Goal: Task Accomplishment & Management: Complete application form

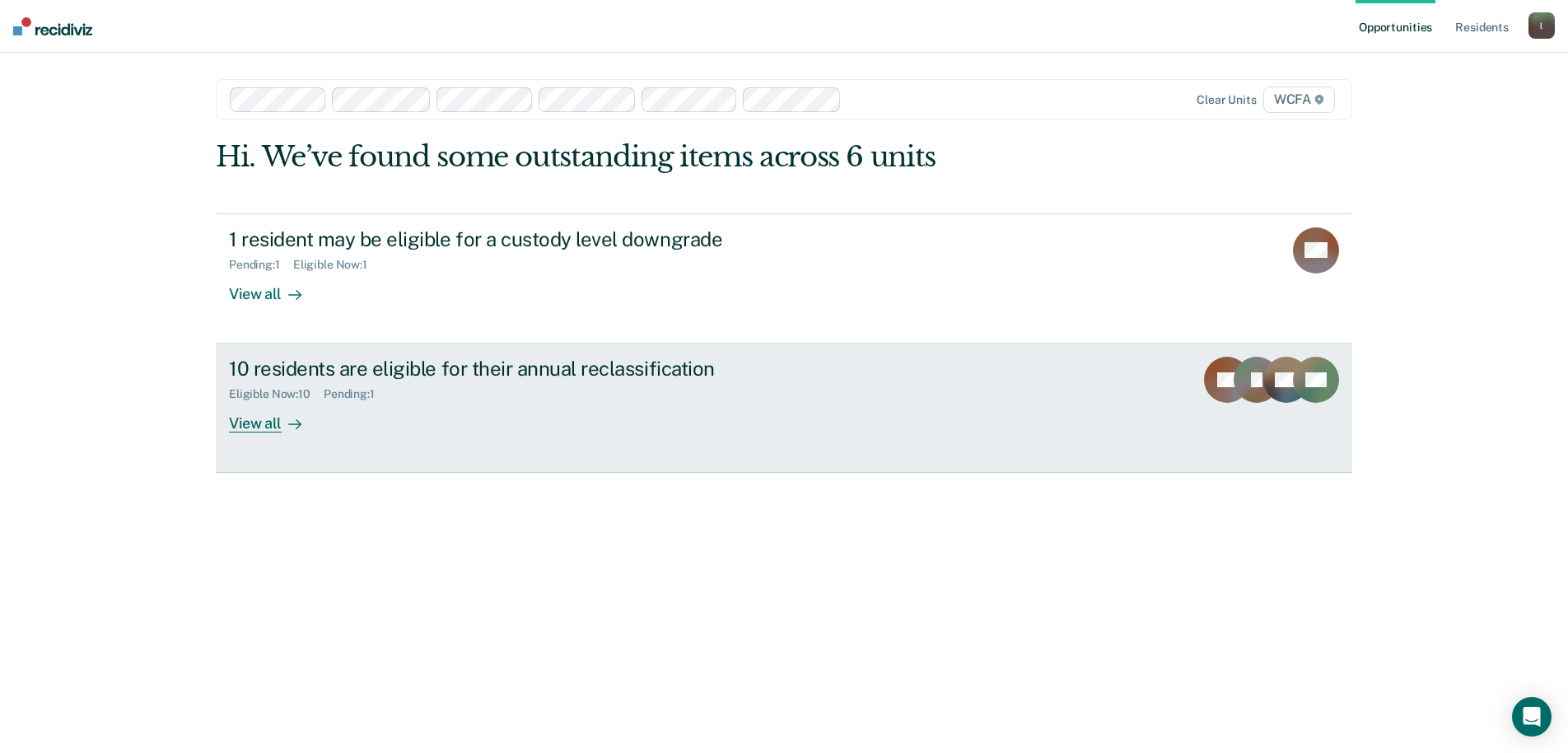
click at [556, 430] on div "10 residents are eligible for their annual reclassification Eligible Now : 10 P…" at bounding box center [537, 394] width 617 height 76
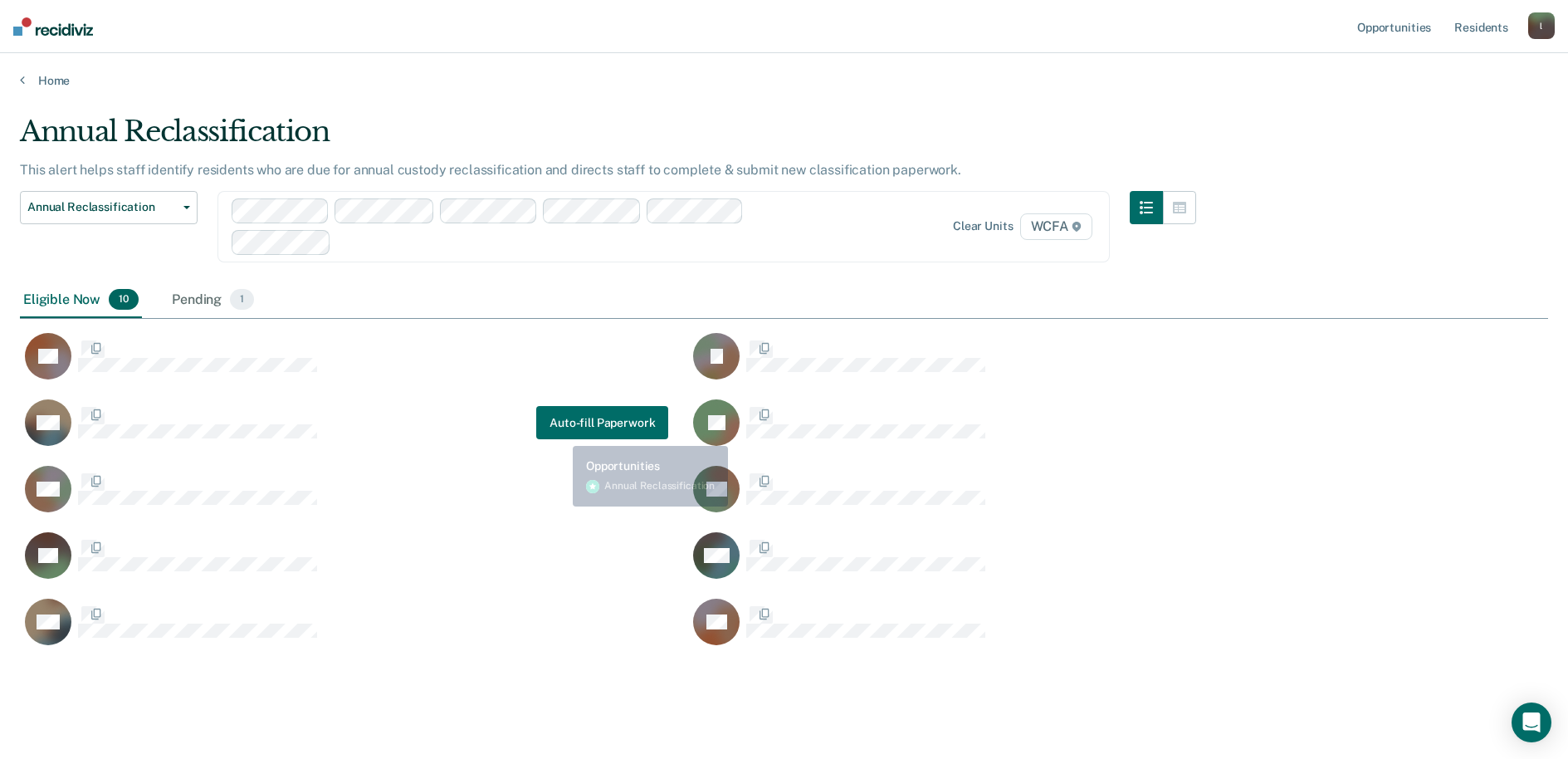
scroll to position [532, 1515]
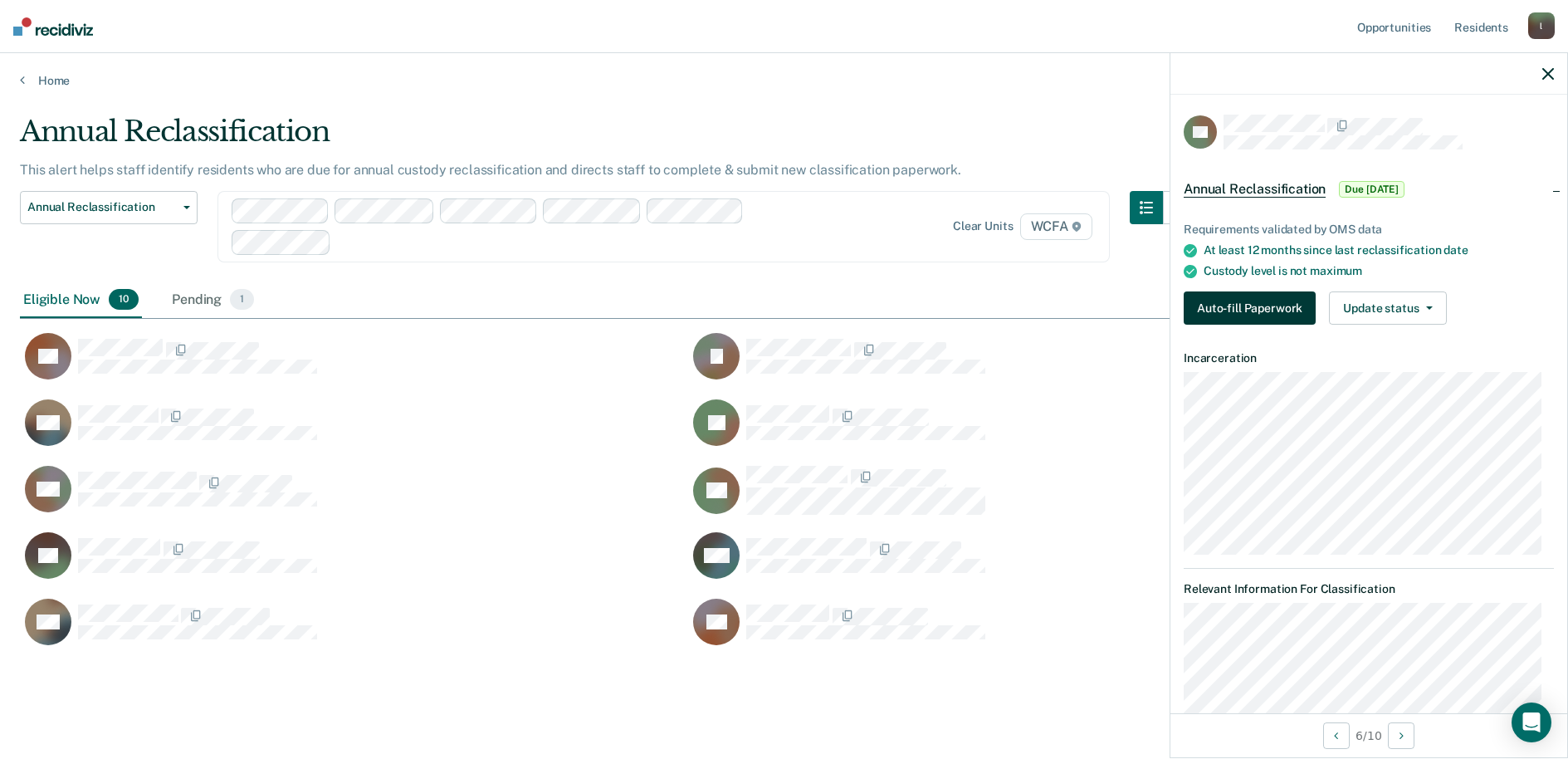
click at [1232, 299] on button "Auto-fill Paperwork" at bounding box center [1250, 308] width 132 height 33
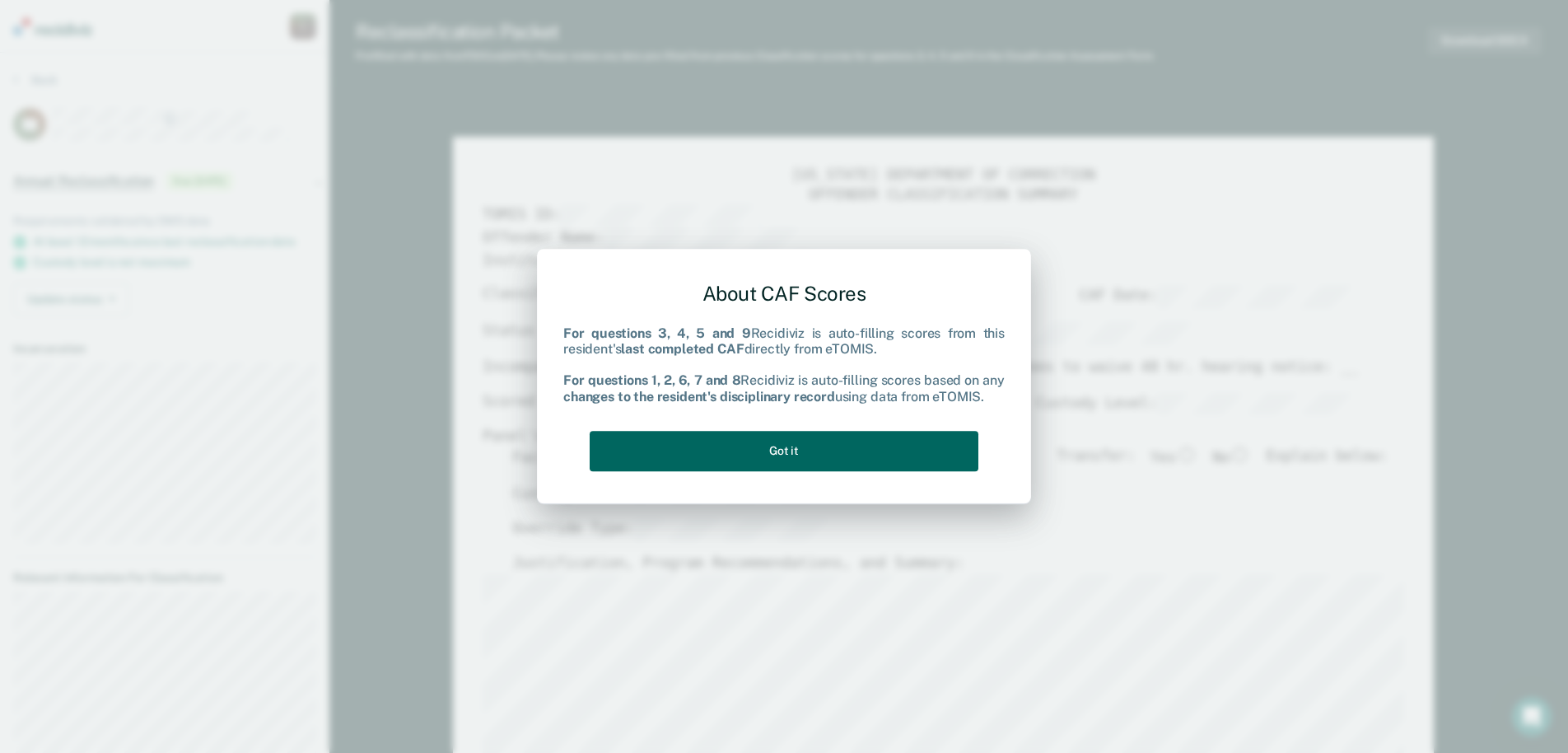
click at [857, 463] on button "Got it" at bounding box center [783, 451] width 389 height 41
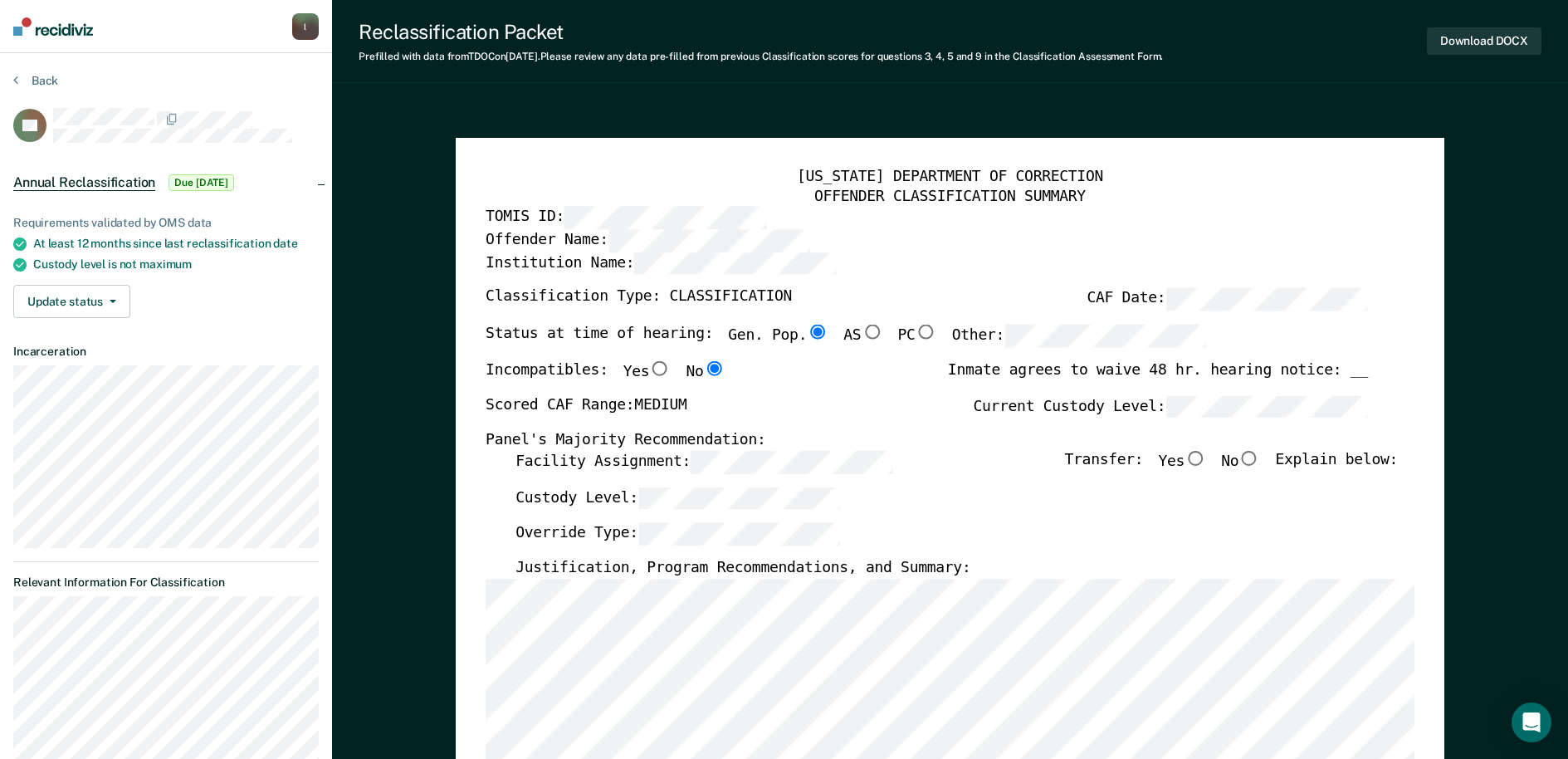
click at [1260, 456] on input "No" at bounding box center [1250, 457] width 21 height 15
type textarea "x"
radio input "true"
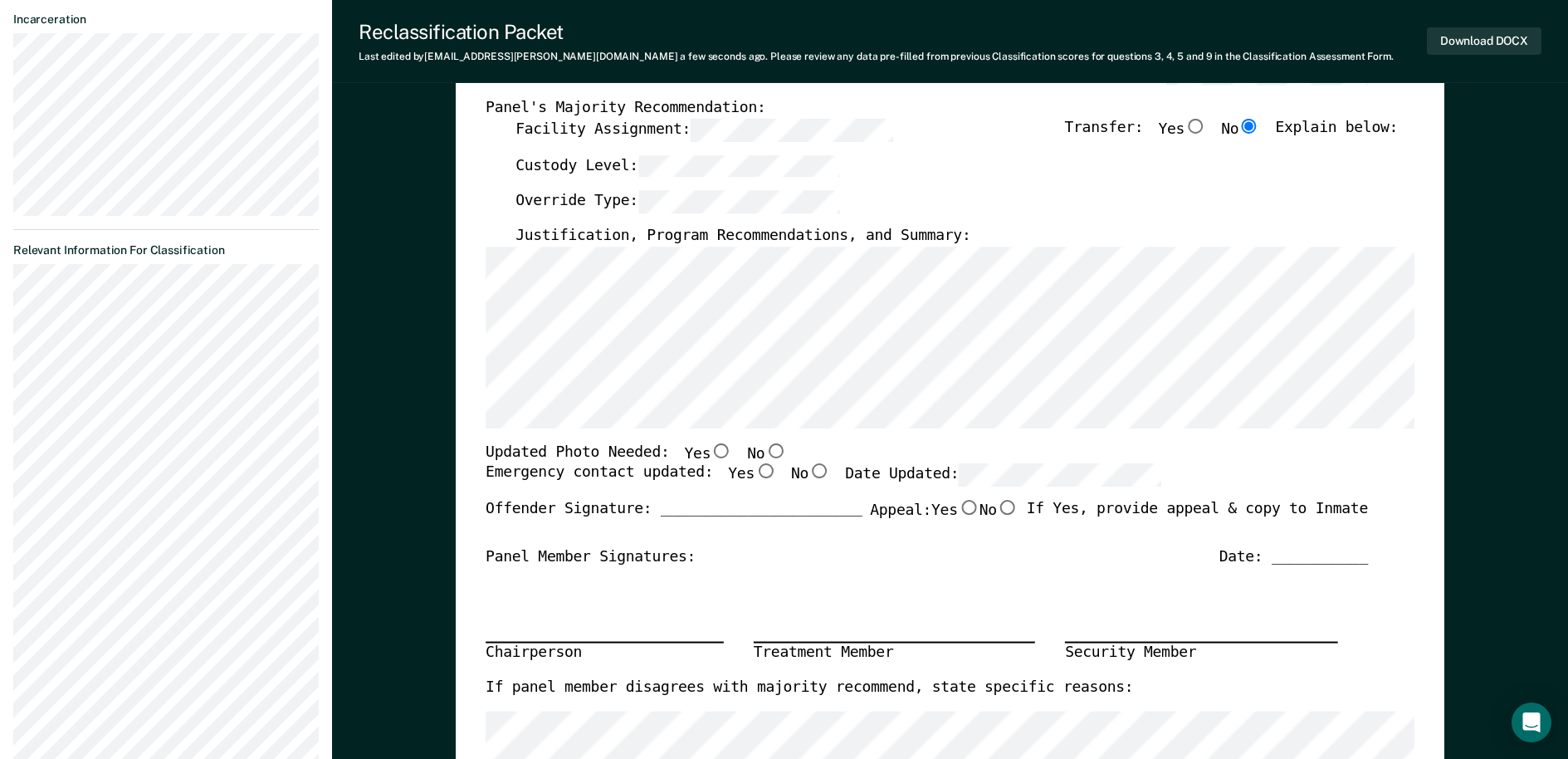
click at [765, 452] on input "No" at bounding box center [776, 449] width 21 height 15
type textarea "x"
radio input "true"
click at [754, 472] on input "Yes" at bounding box center [765, 471] width 21 height 15
type textarea "x"
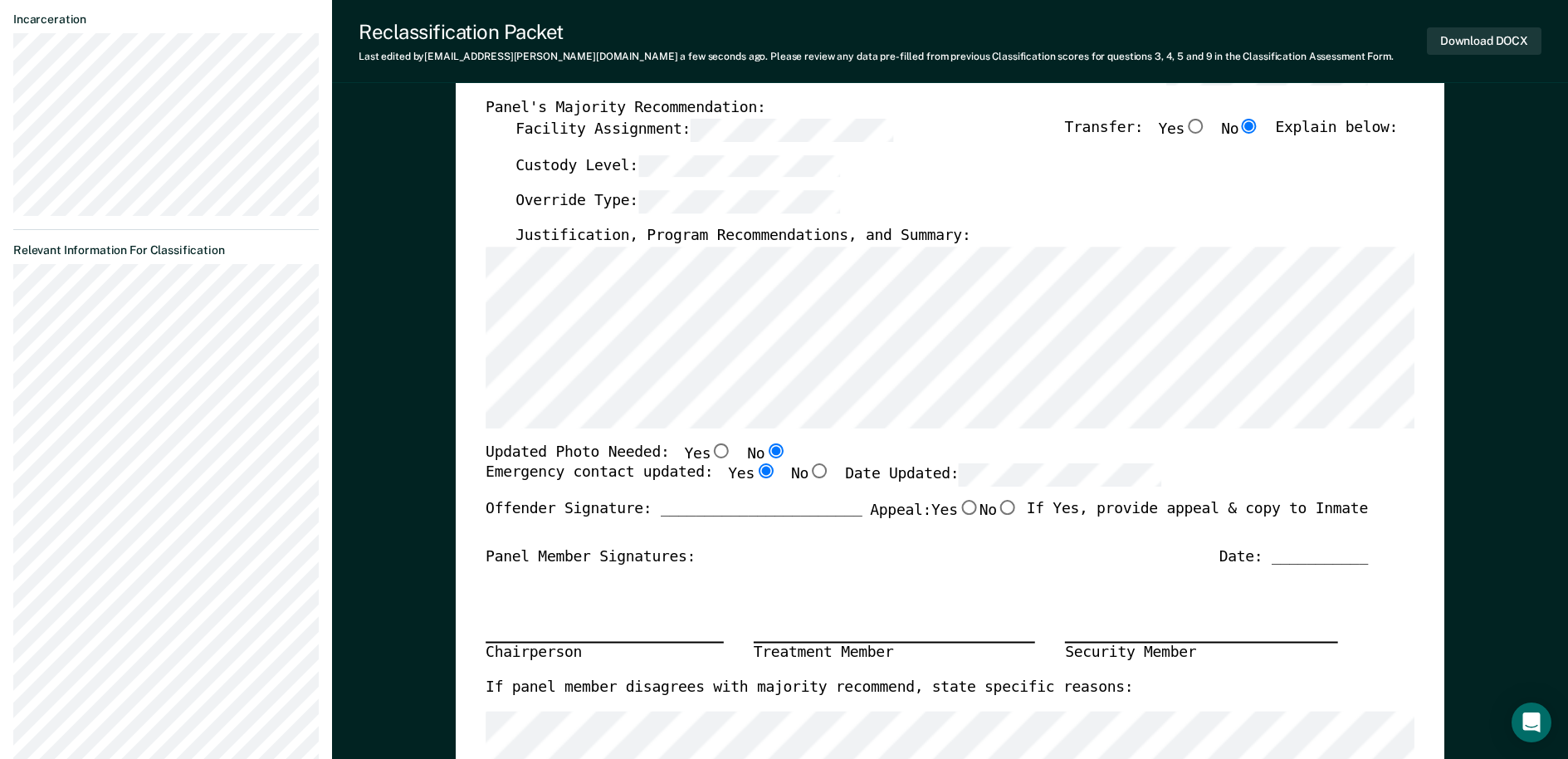
radio input "true"
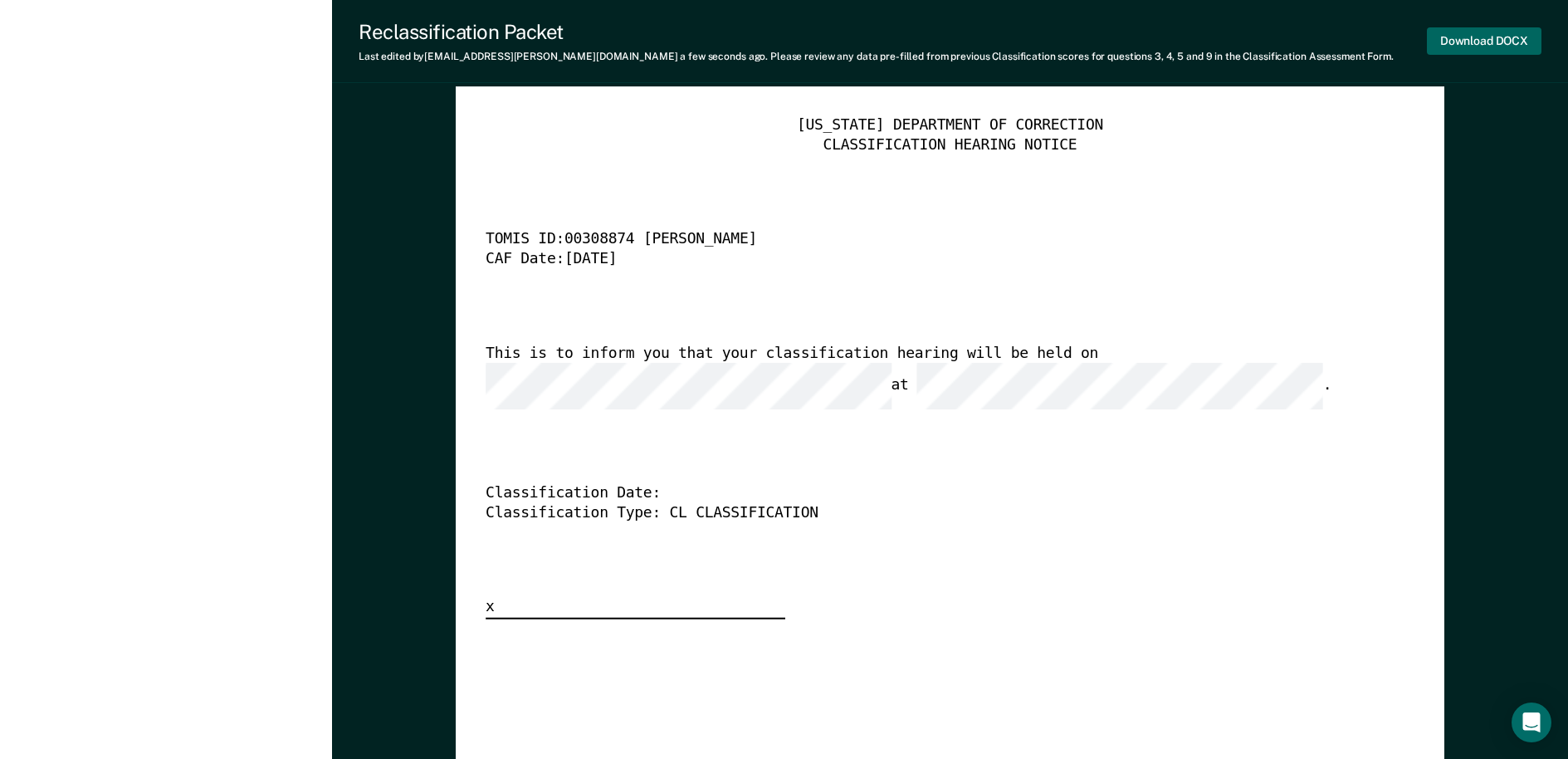
scroll to position [0, 0]
click at [1482, 40] on button "Download DOCX" at bounding box center [1484, 41] width 114 height 27
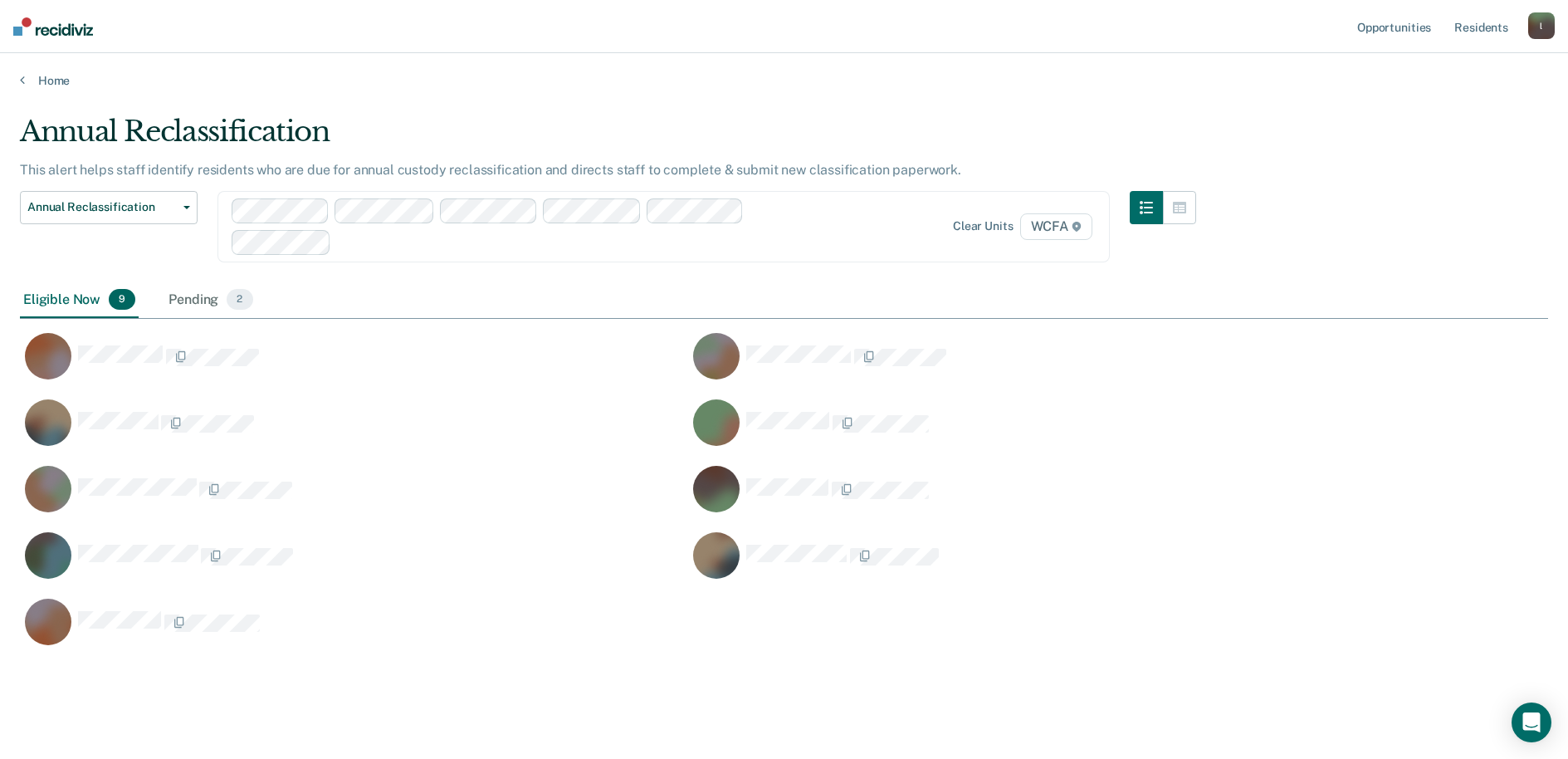
scroll to position [532, 1515]
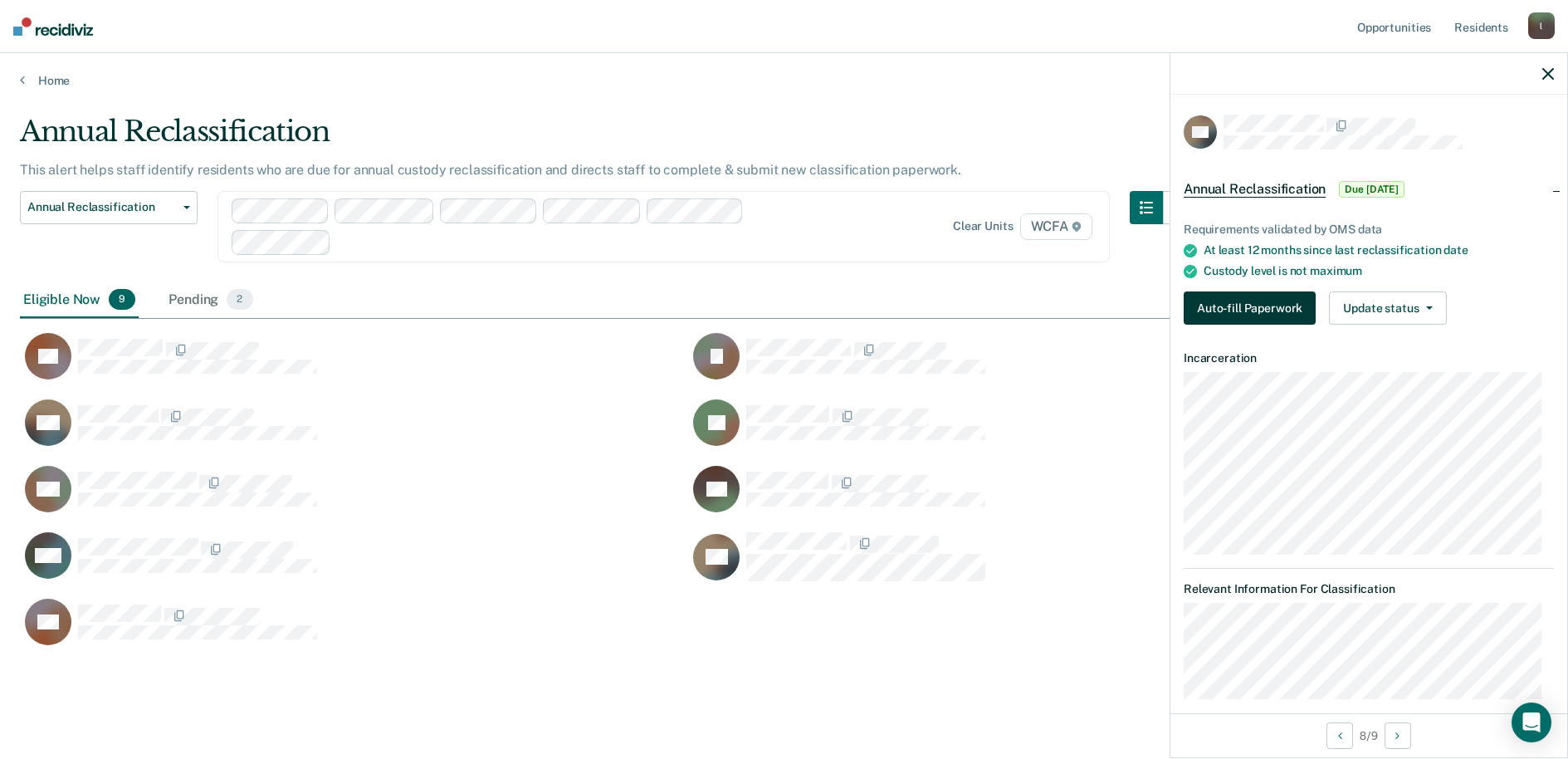
click at [1273, 309] on button "Auto-fill Paperwork" at bounding box center [1250, 308] width 132 height 33
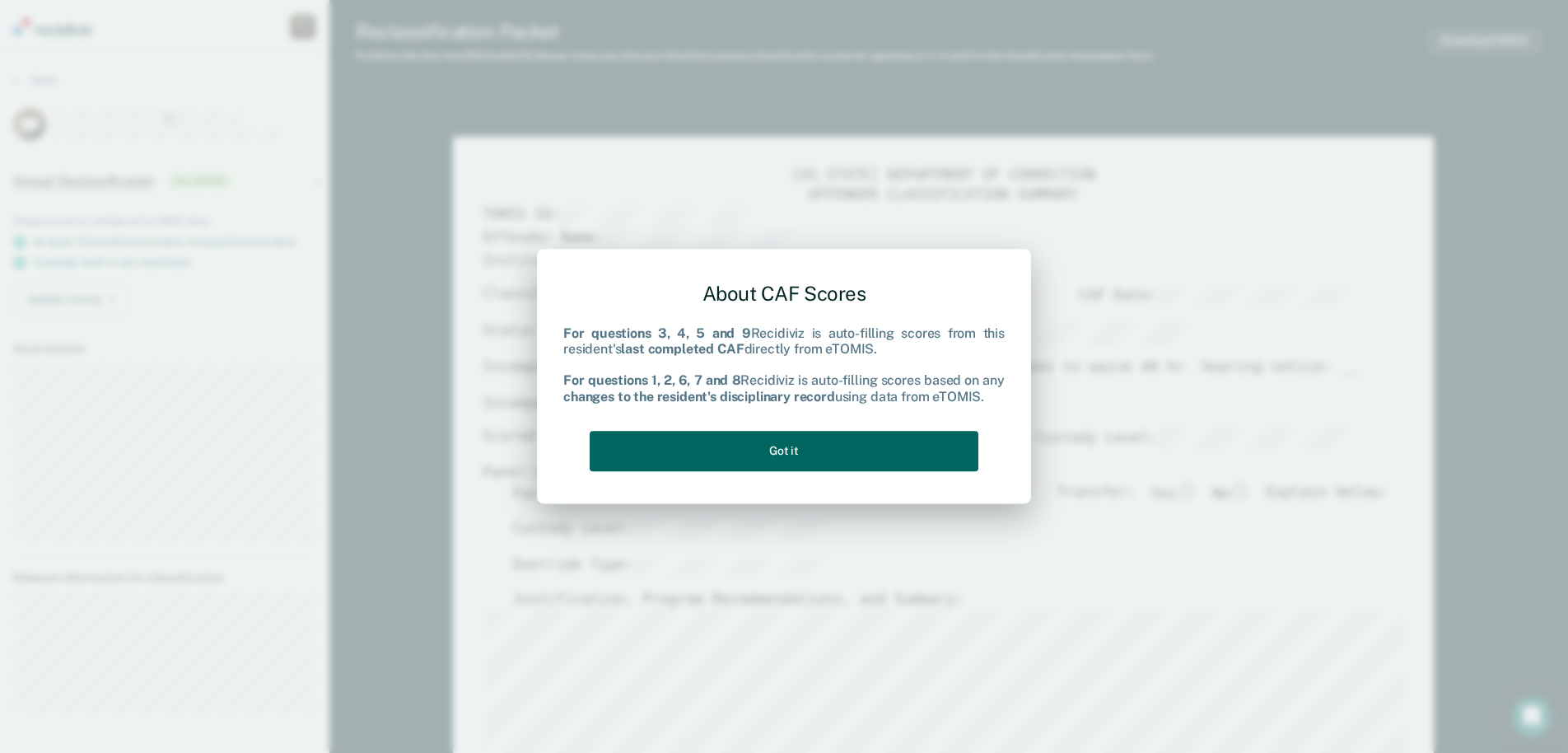
click at [763, 460] on button "Got it" at bounding box center [783, 451] width 389 height 41
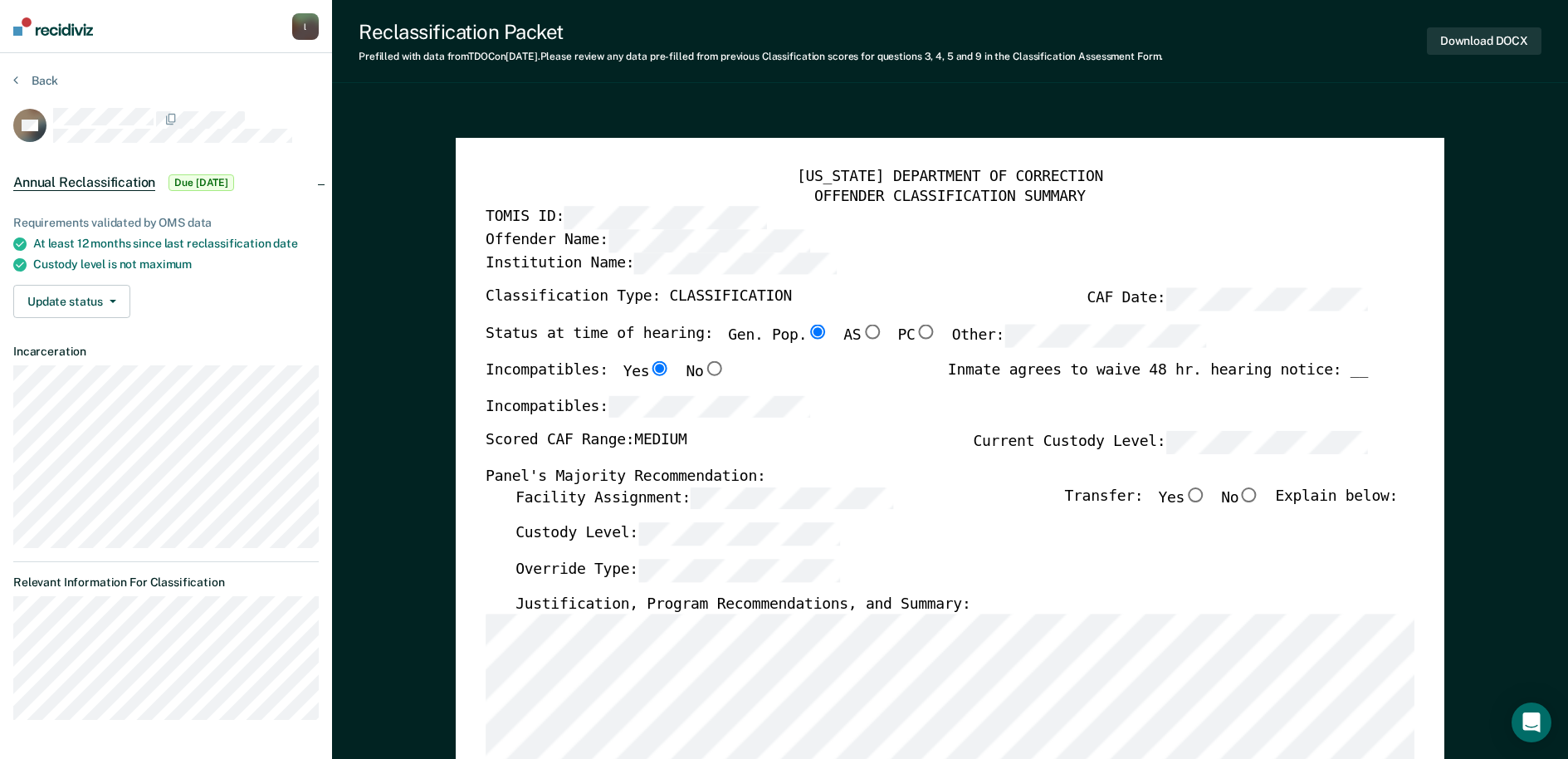
click at [704, 551] on div "Custody Level:" at bounding box center [956, 540] width 882 height 36
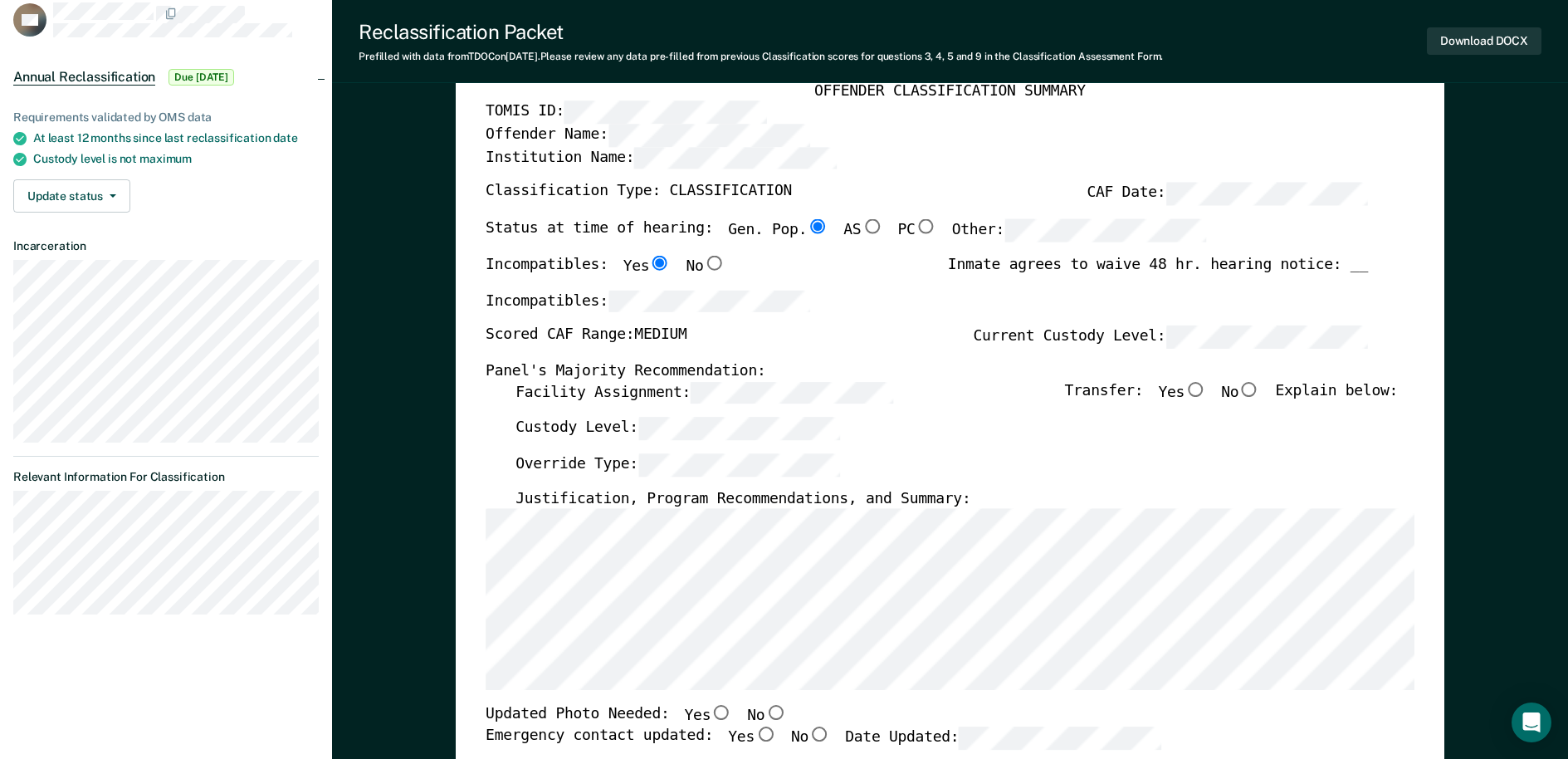
scroll to position [166, 0]
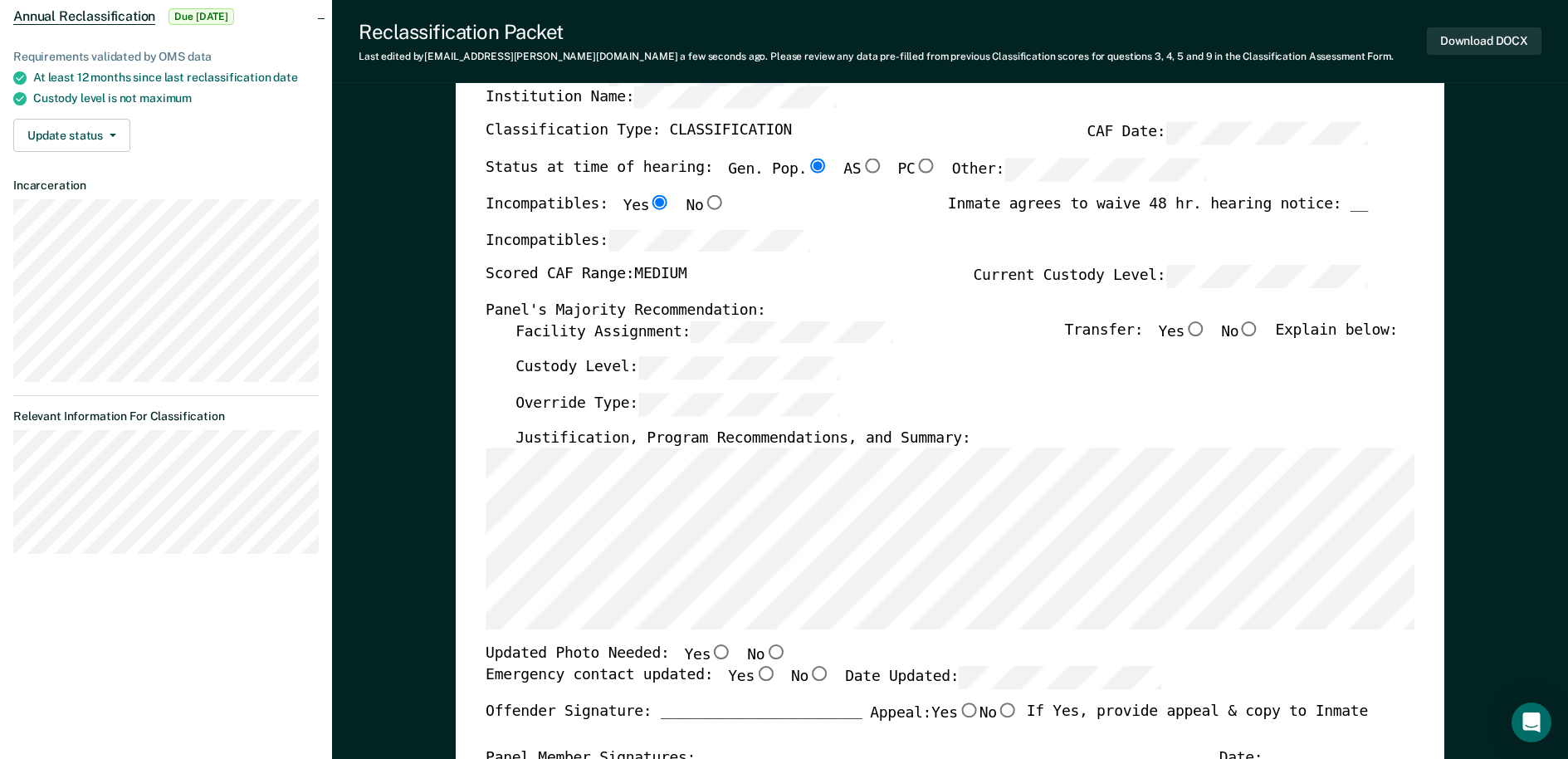
click at [1256, 328] on input "No" at bounding box center [1250, 327] width 21 height 15
type textarea "x"
radio input "true"
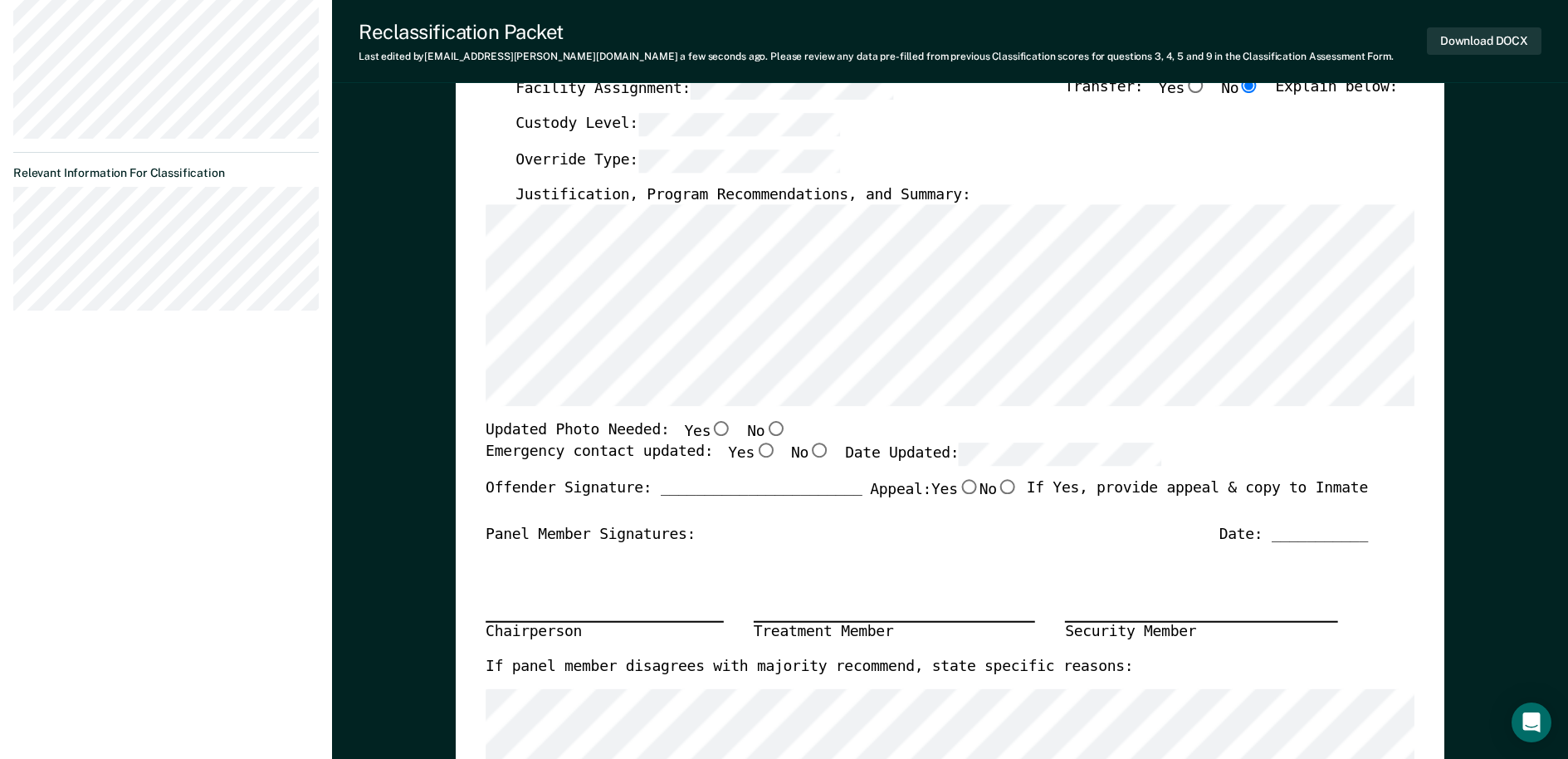
scroll to position [415, 0]
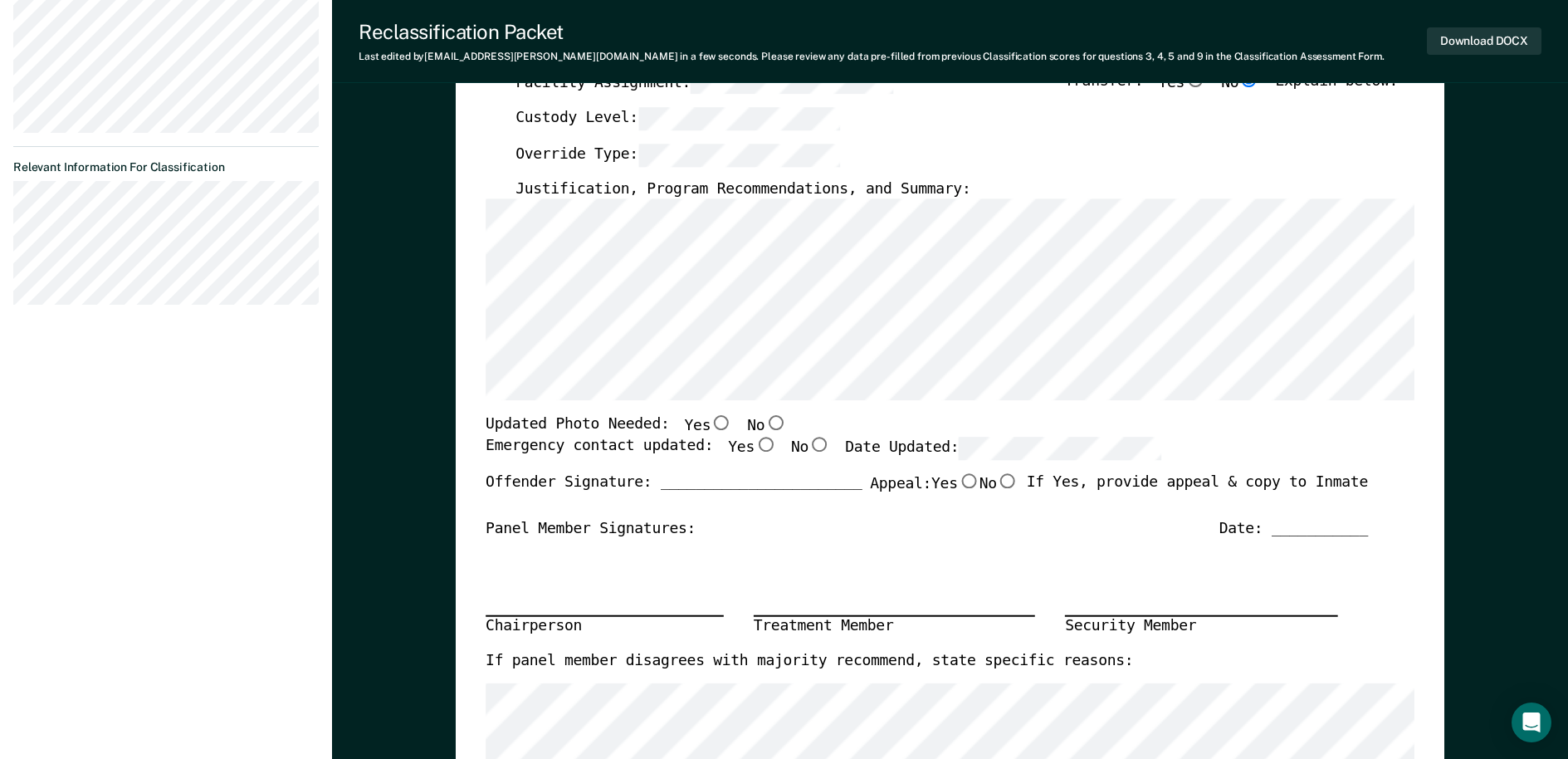
click at [710, 421] on input "Yes" at bounding box center [721, 423] width 21 height 15
type textarea "x"
radio input "true"
click at [754, 441] on input "Yes" at bounding box center [765, 443] width 21 height 15
type textarea "x"
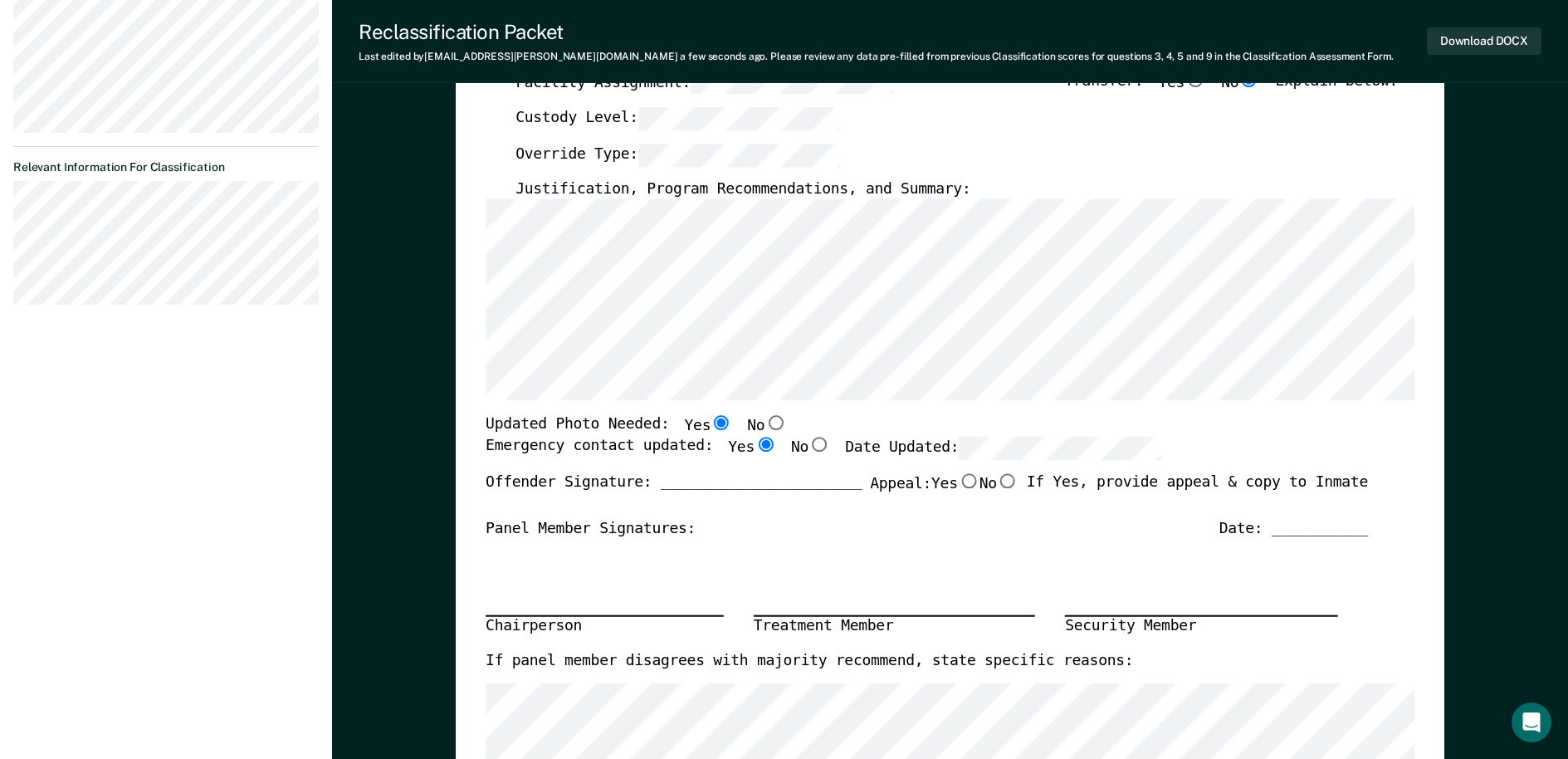
radio input "true"
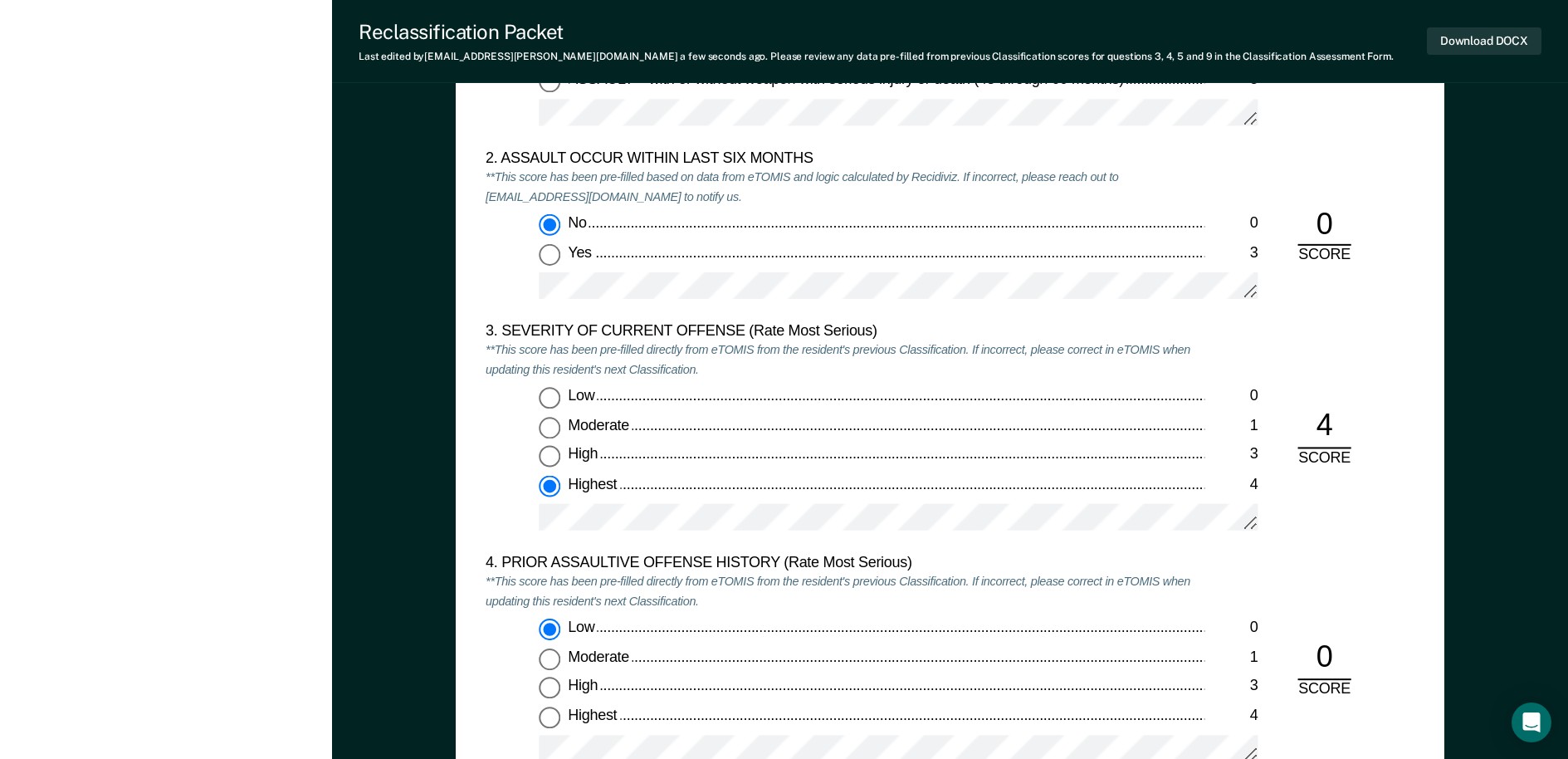
scroll to position [1244, 0]
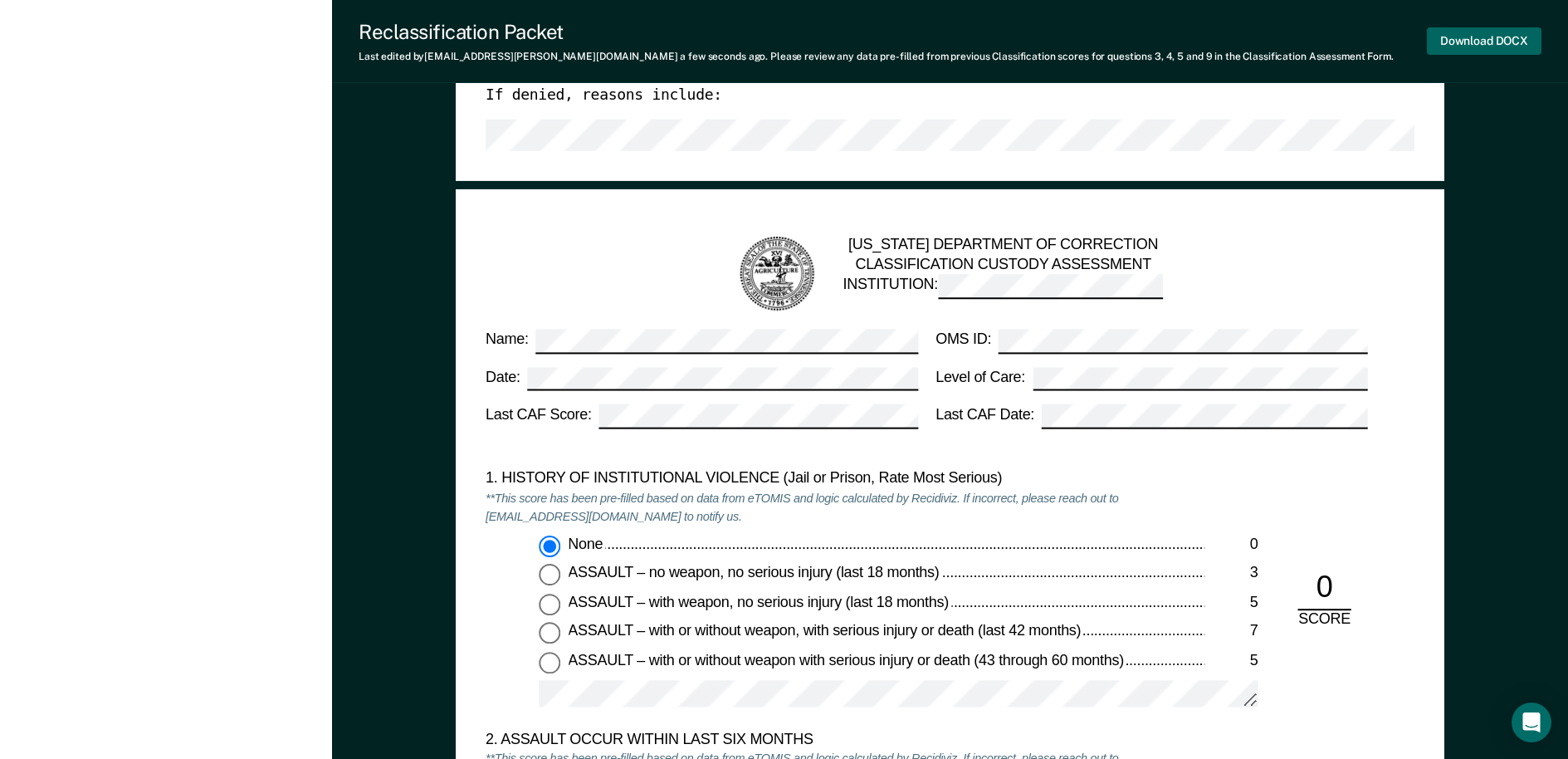
click at [1502, 45] on button "Download DOCX" at bounding box center [1484, 41] width 114 height 27
type textarea "x"
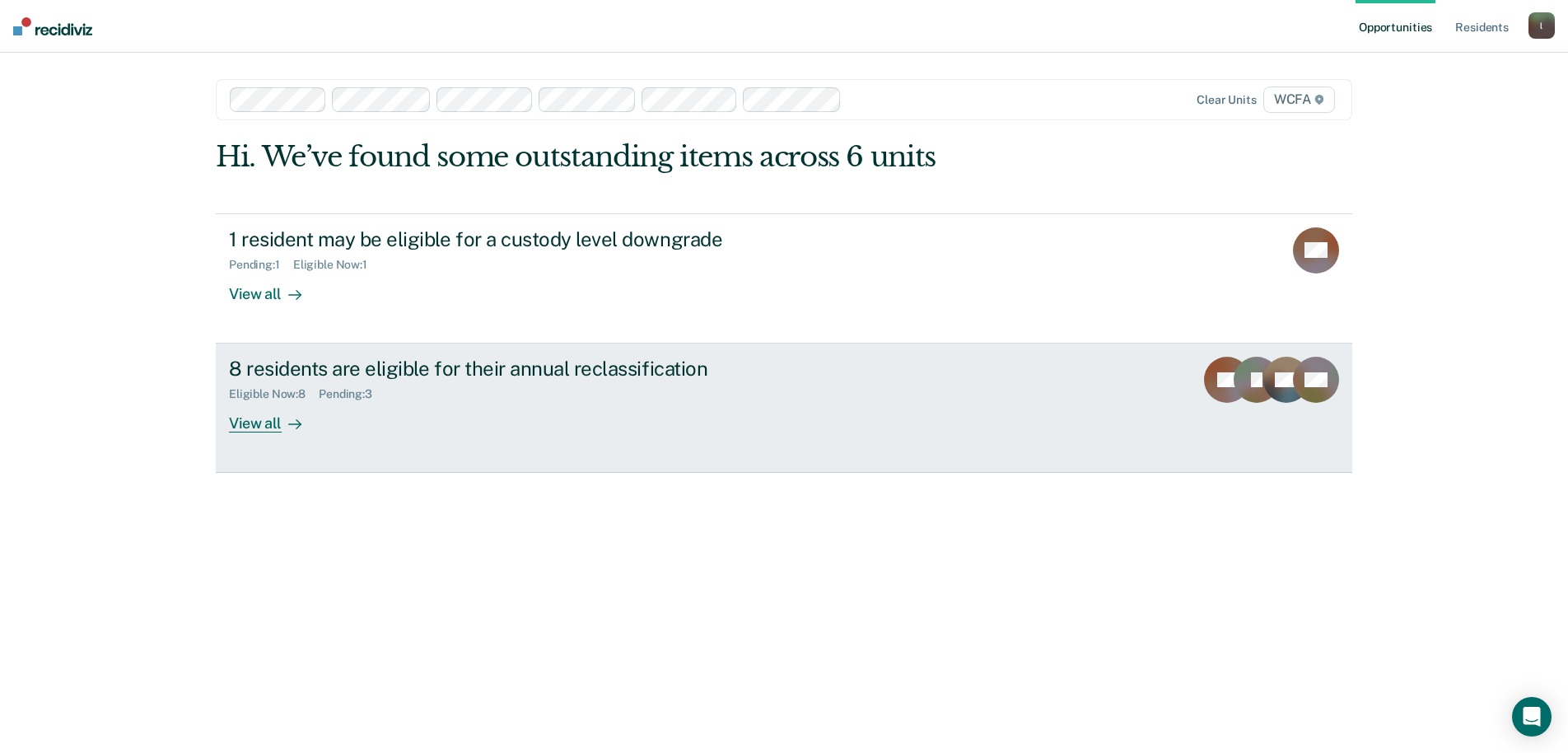
click at [312, 402] on div "View all" at bounding box center [274, 417] width 92 height 32
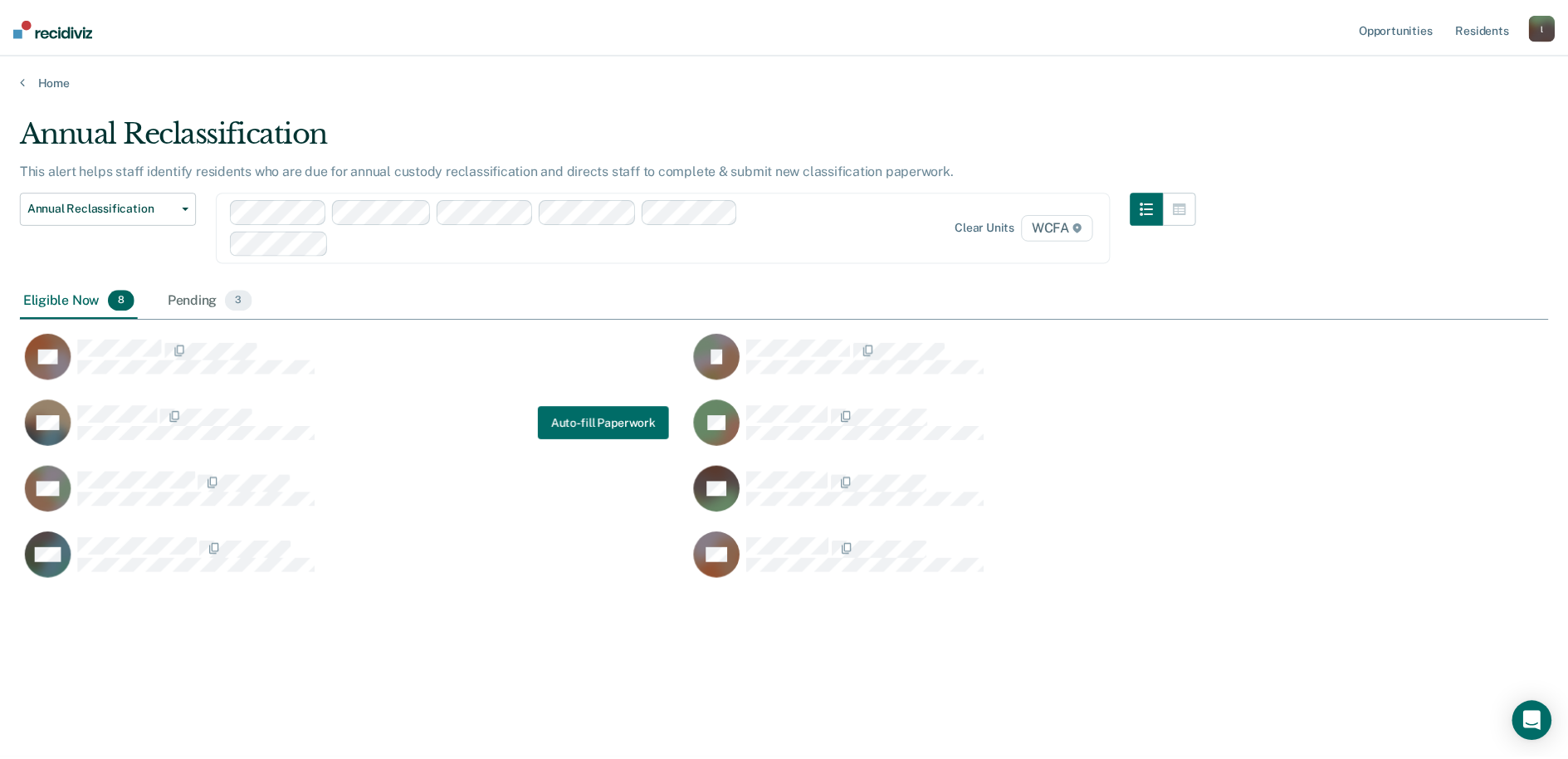
scroll to position [507, 1528]
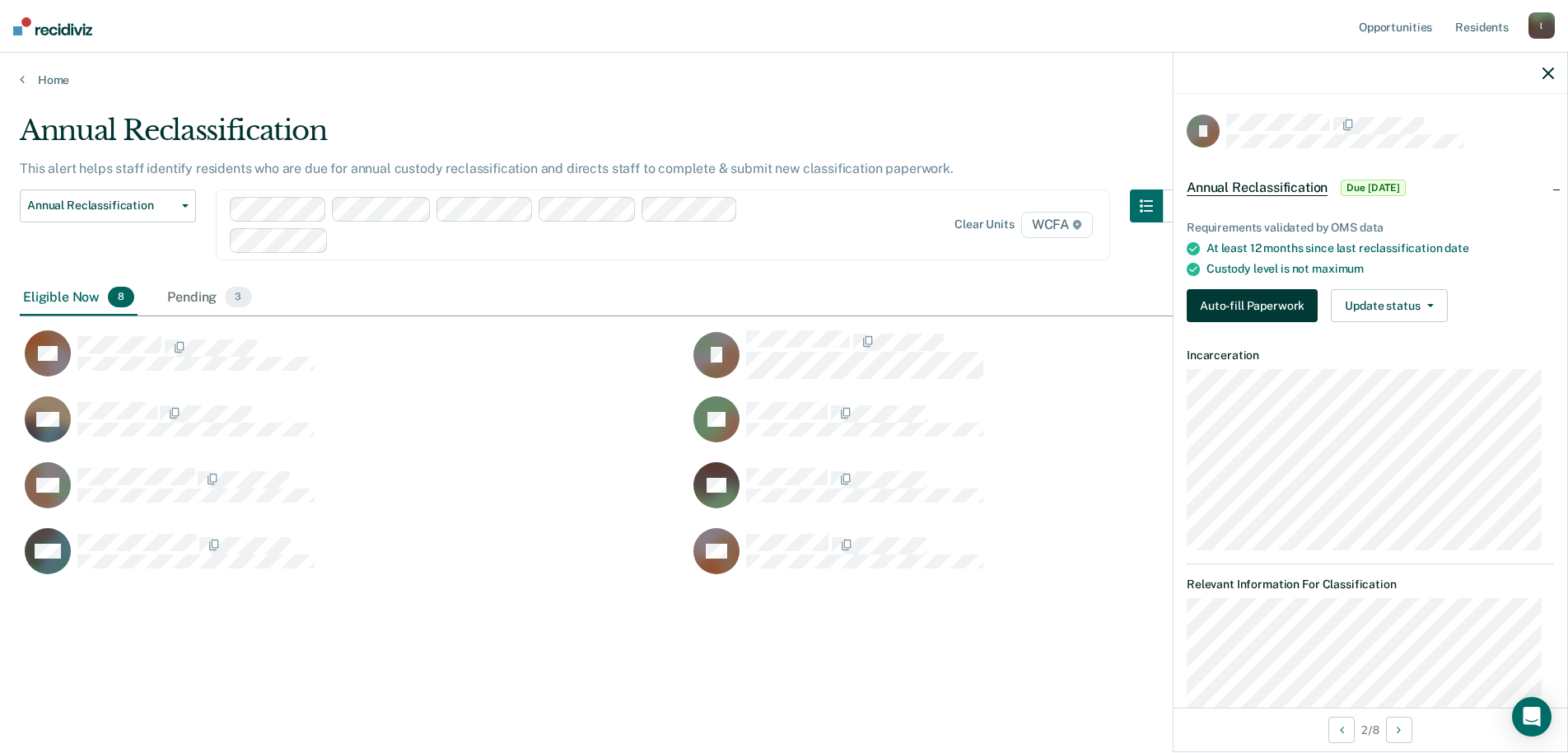
click at [1271, 294] on button "Auto-fill Paperwork" at bounding box center [1251, 305] width 131 height 33
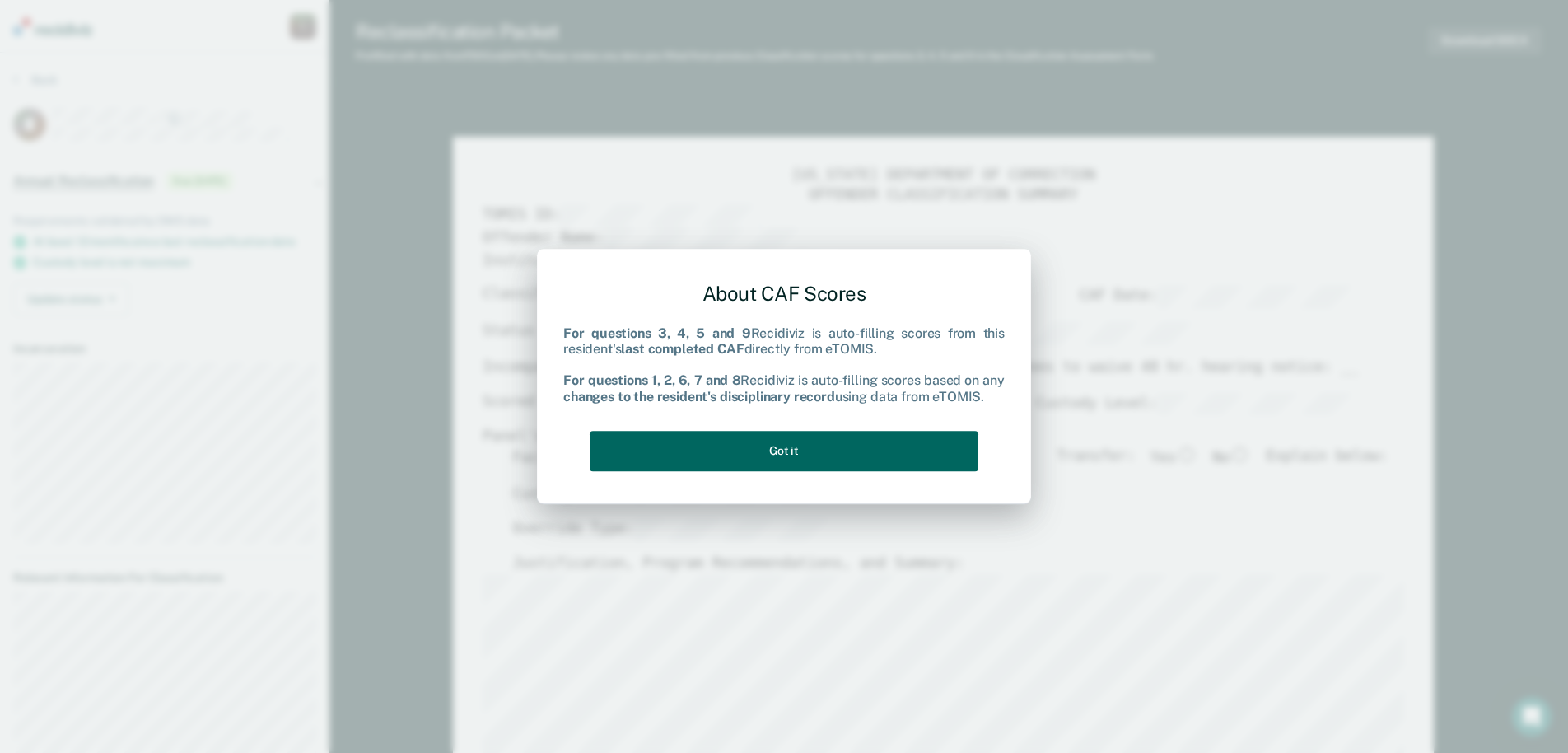
click at [892, 442] on button "Got it" at bounding box center [783, 451] width 389 height 41
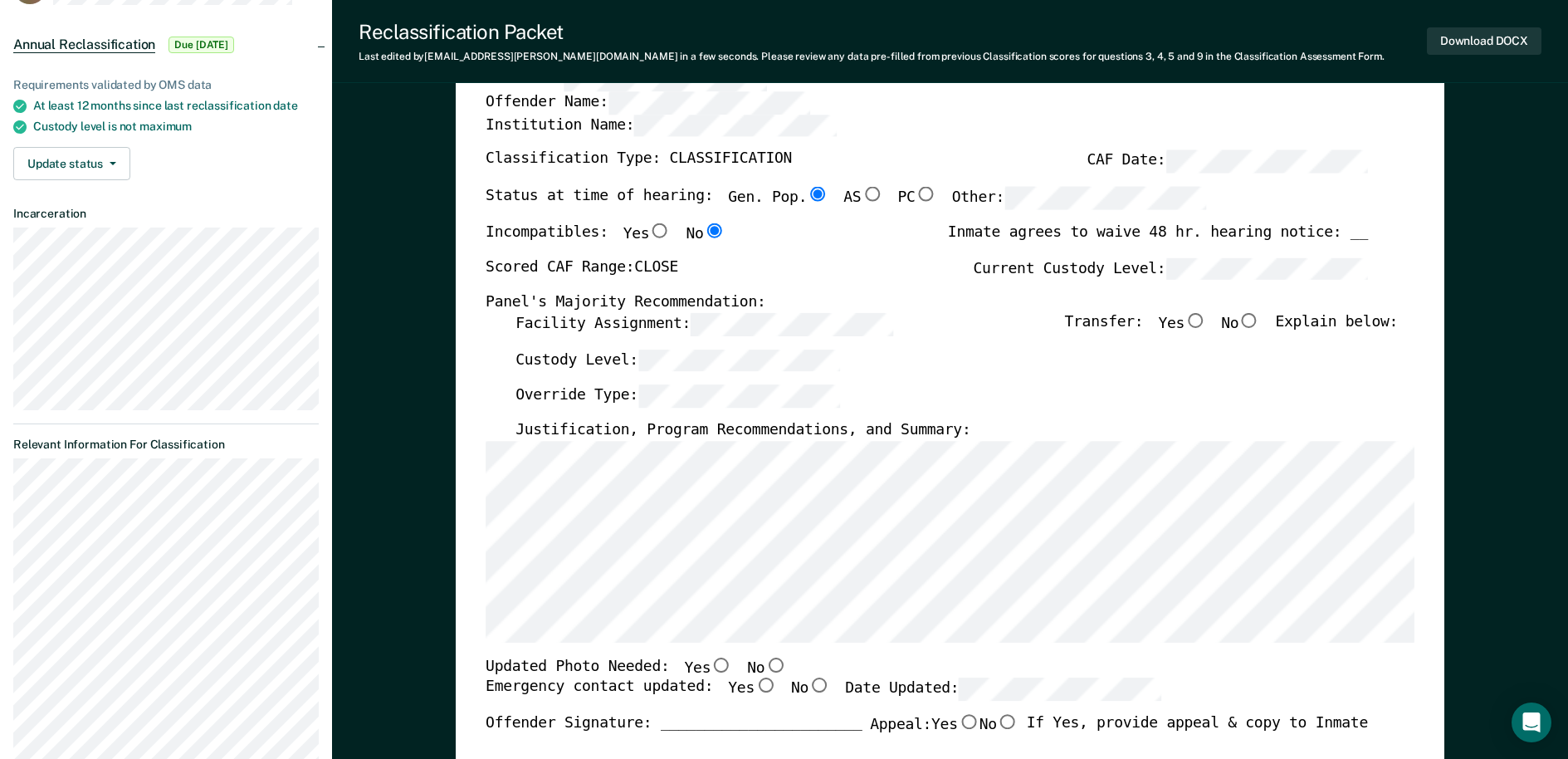
scroll to position [166, 0]
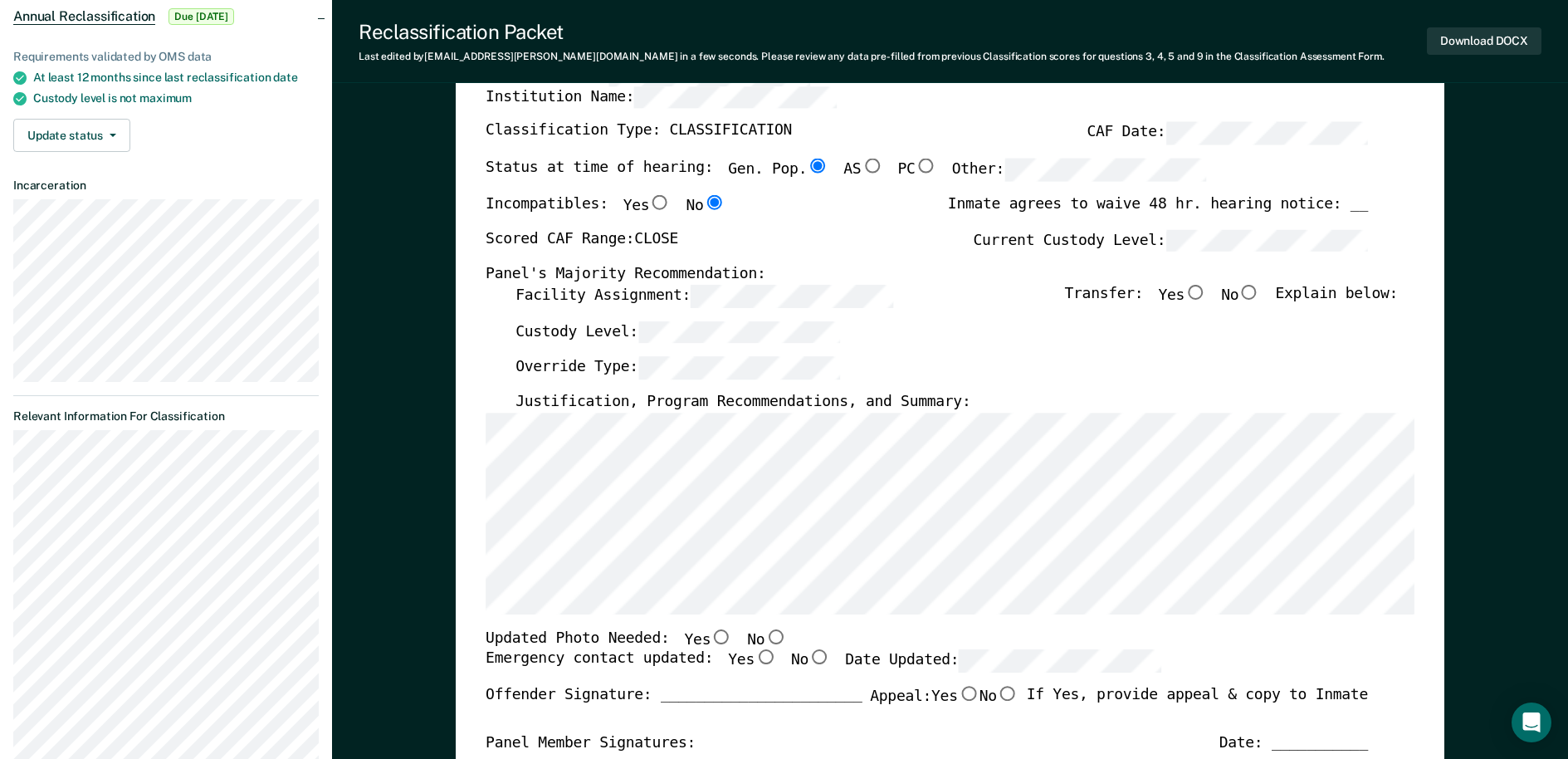
click at [765, 632] on input "No" at bounding box center [776, 635] width 21 height 15
type textarea "x"
radio input "true"
click at [754, 657] on input "Yes" at bounding box center [765, 656] width 21 height 15
type textarea "x"
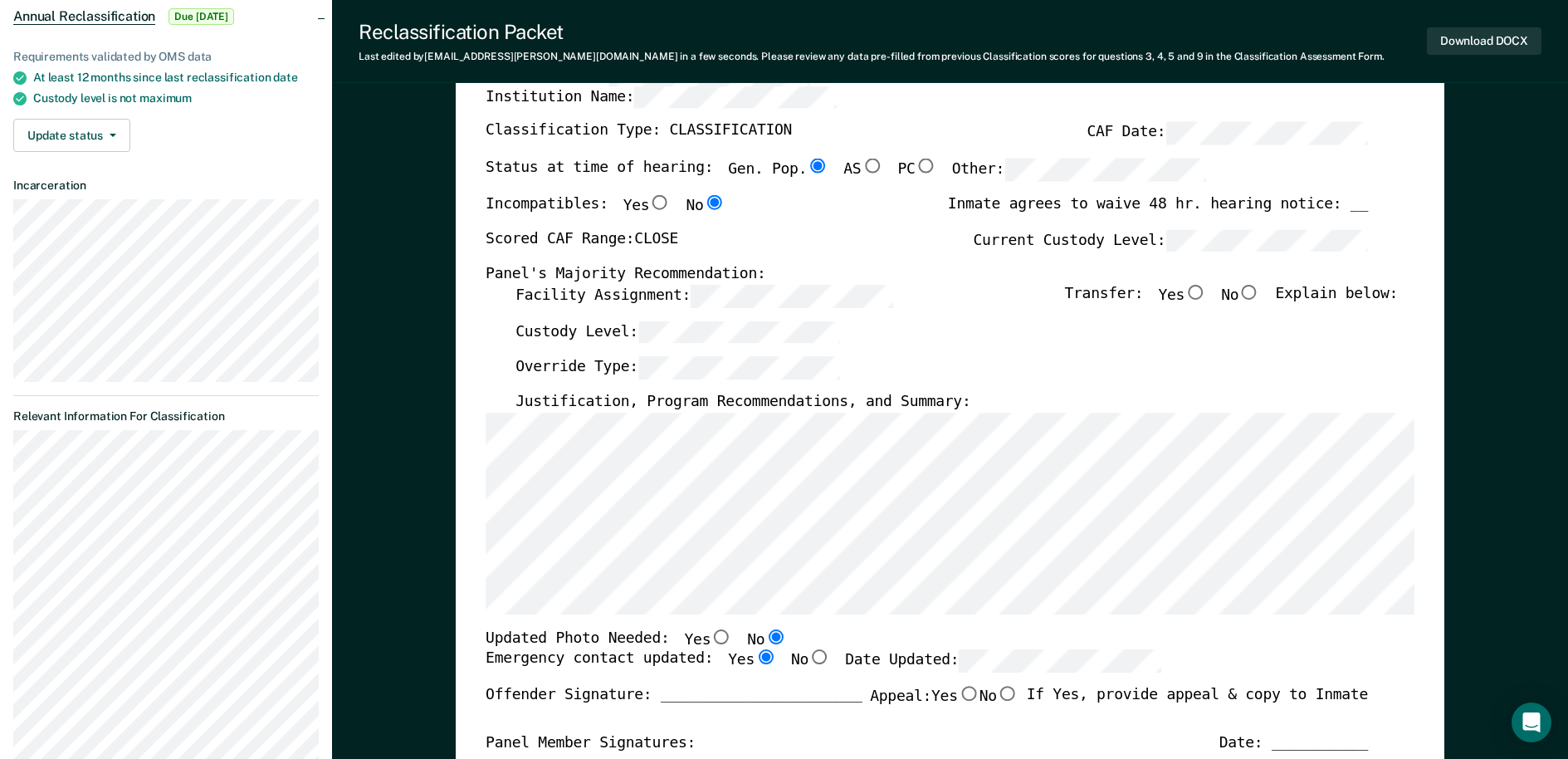
radio input "true"
click at [1260, 285] on input "No" at bounding box center [1250, 291] width 21 height 15
type textarea "x"
radio input "true"
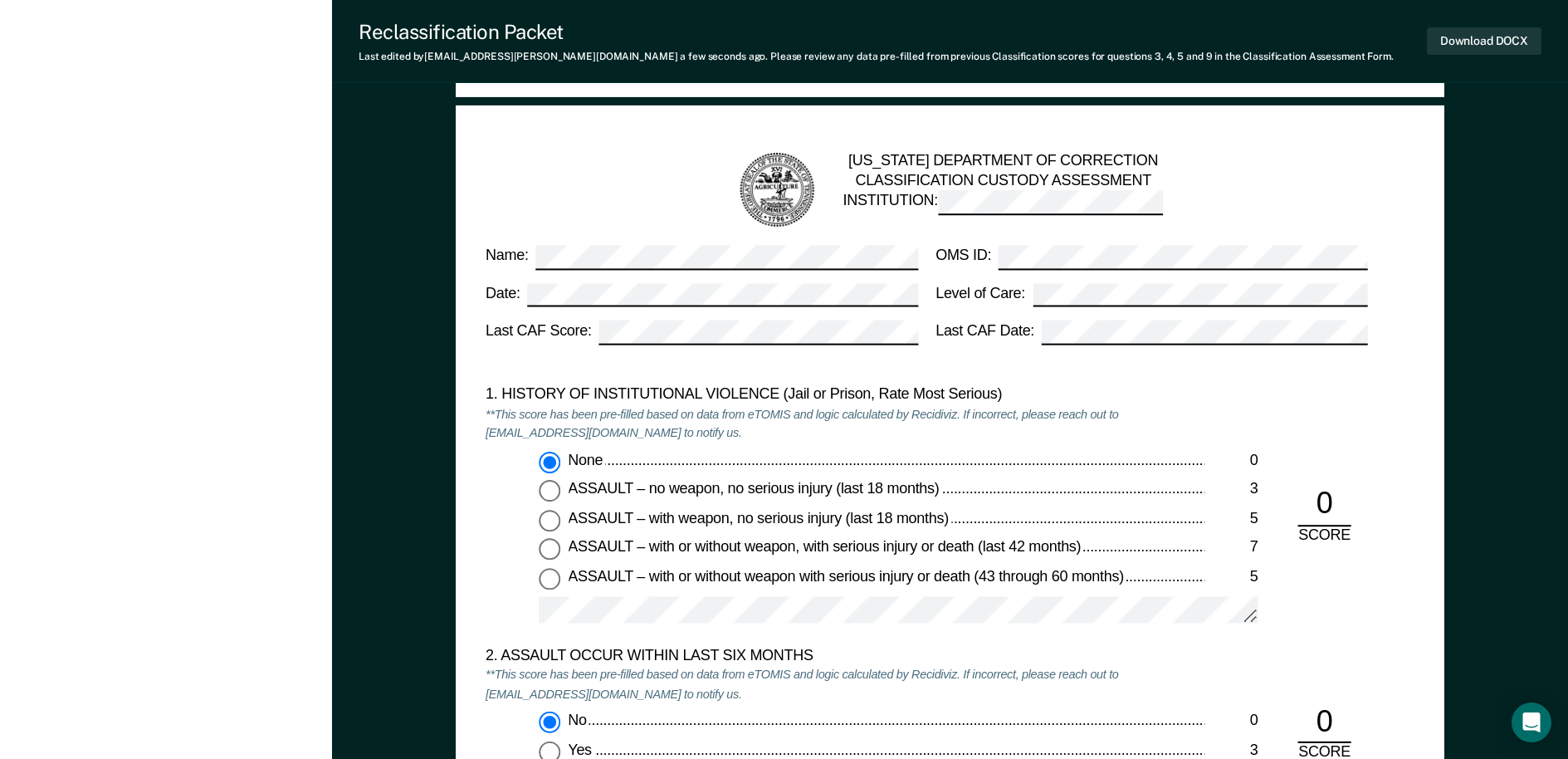
scroll to position [1328, 0]
click at [1504, 31] on button "Download DOCX" at bounding box center [1484, 41] width 114 height 27
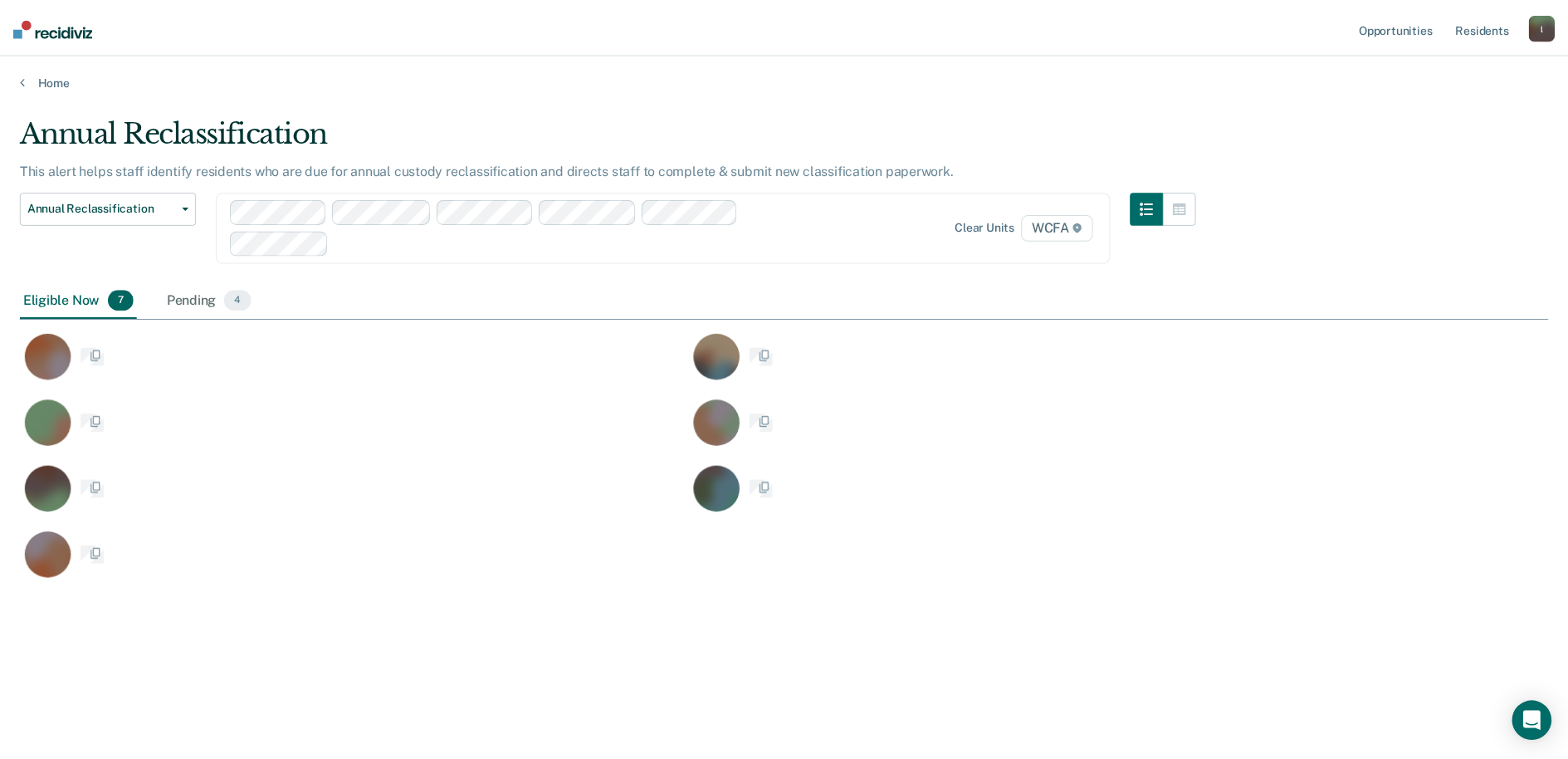
scroll to position [507, 1528]
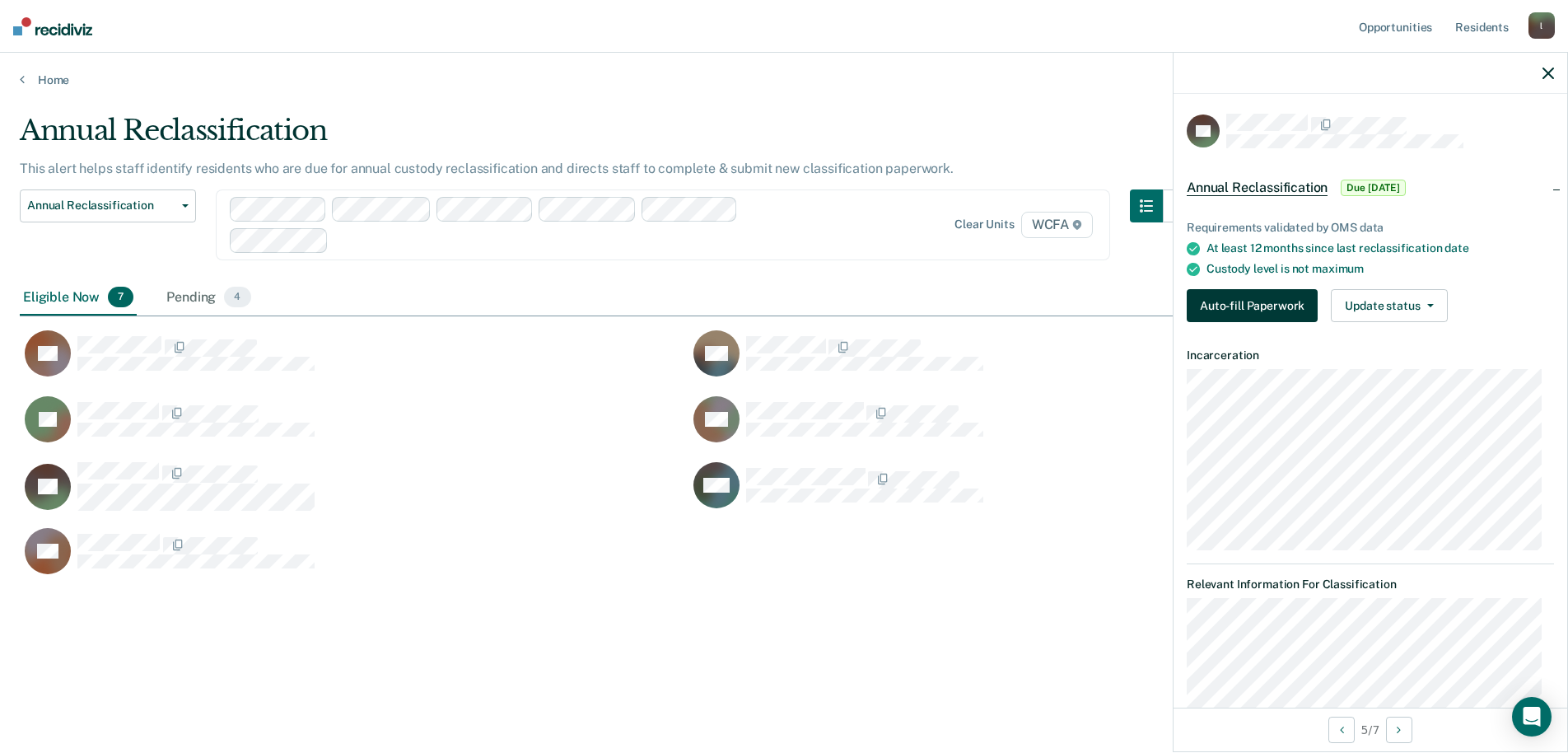
click at [1226, 307] on button "Auto-fill Paperwork" at bounding box center [1251, 305] width 131 height 33
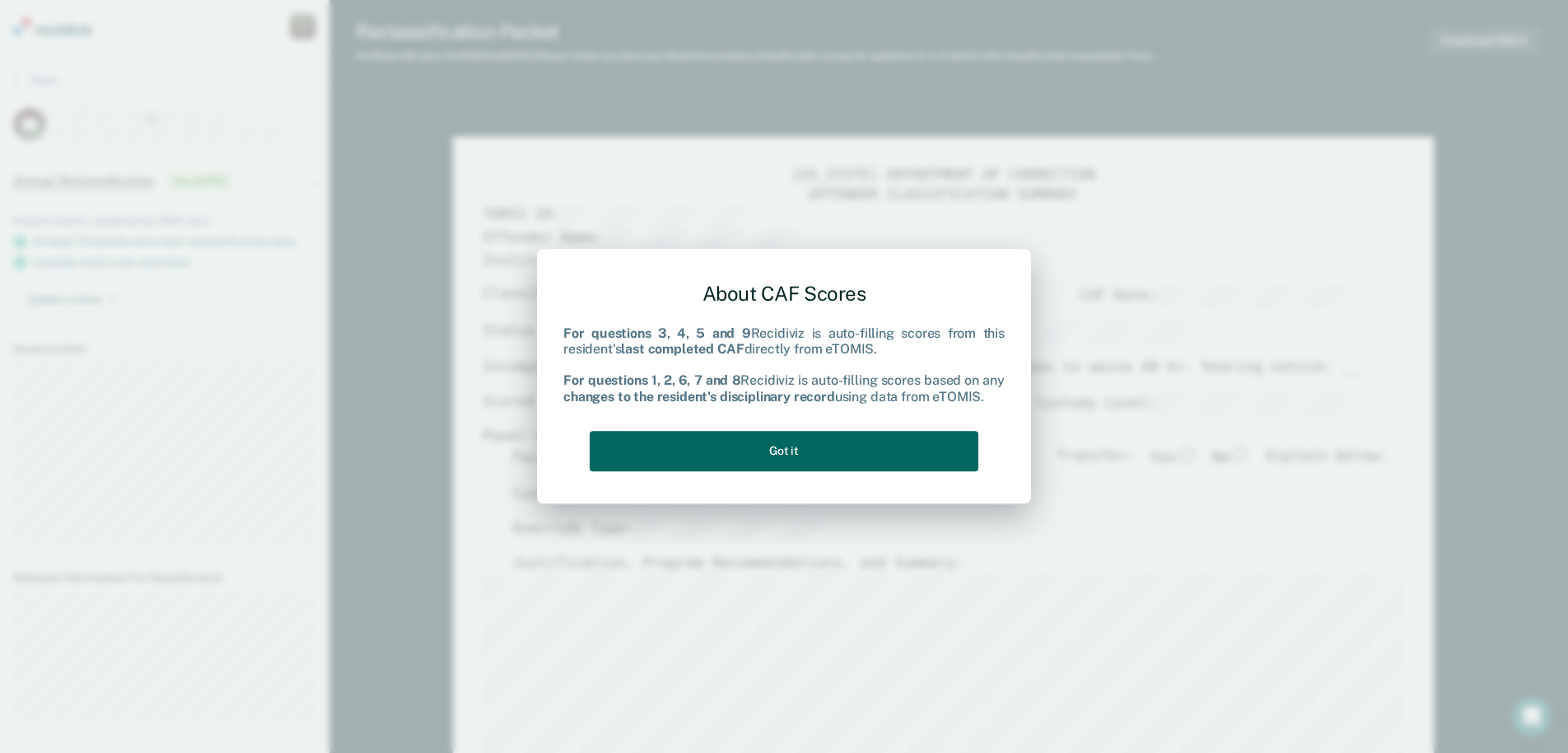
click at [753, 448] on button "Got it" at bounding box center [783, 451] width 389 height 41
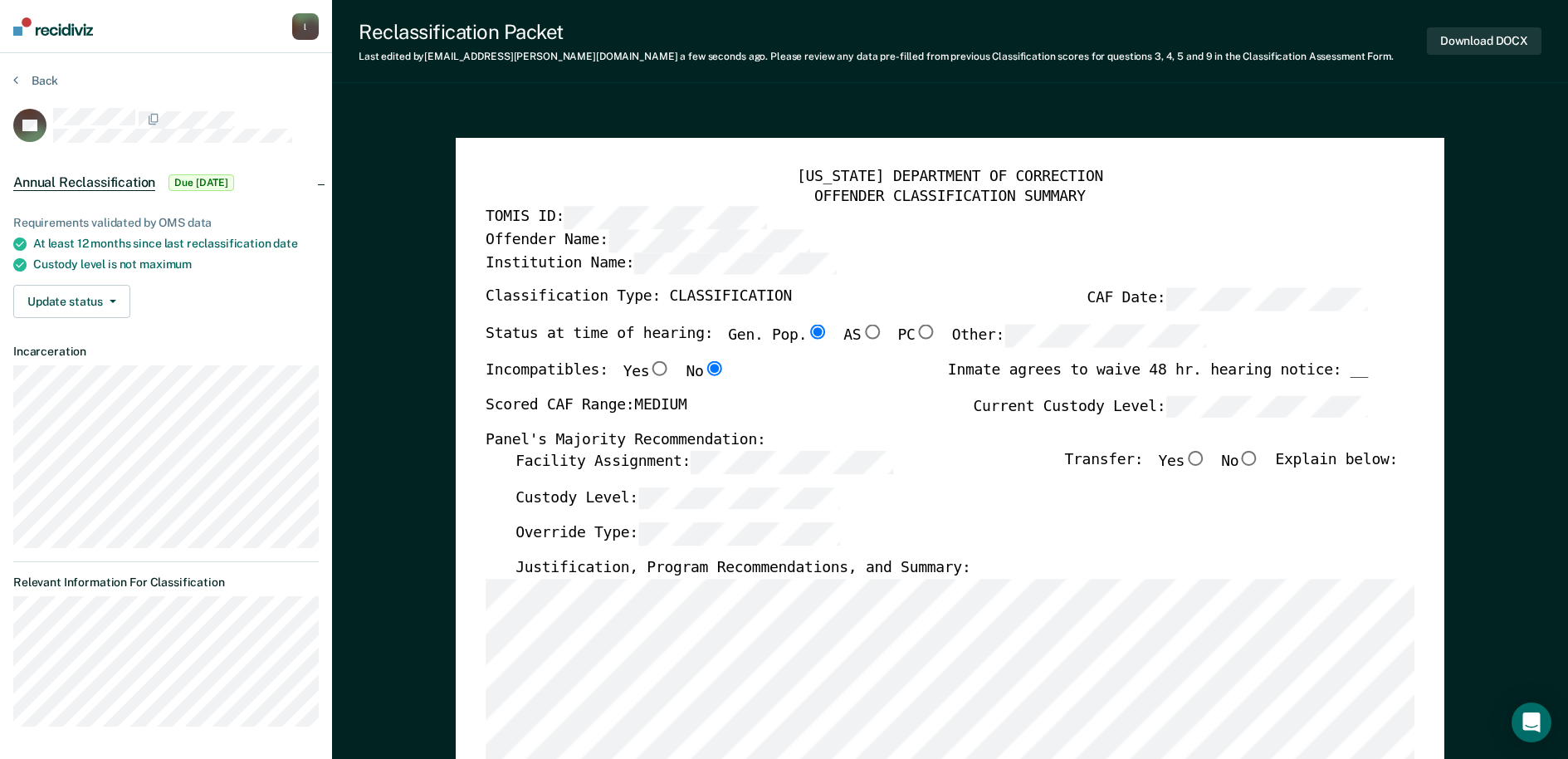
click at [1255, 458] on input "No" at bounding box center [1250, 457] width 21 height 15
type textarea "x"
radio input "true"
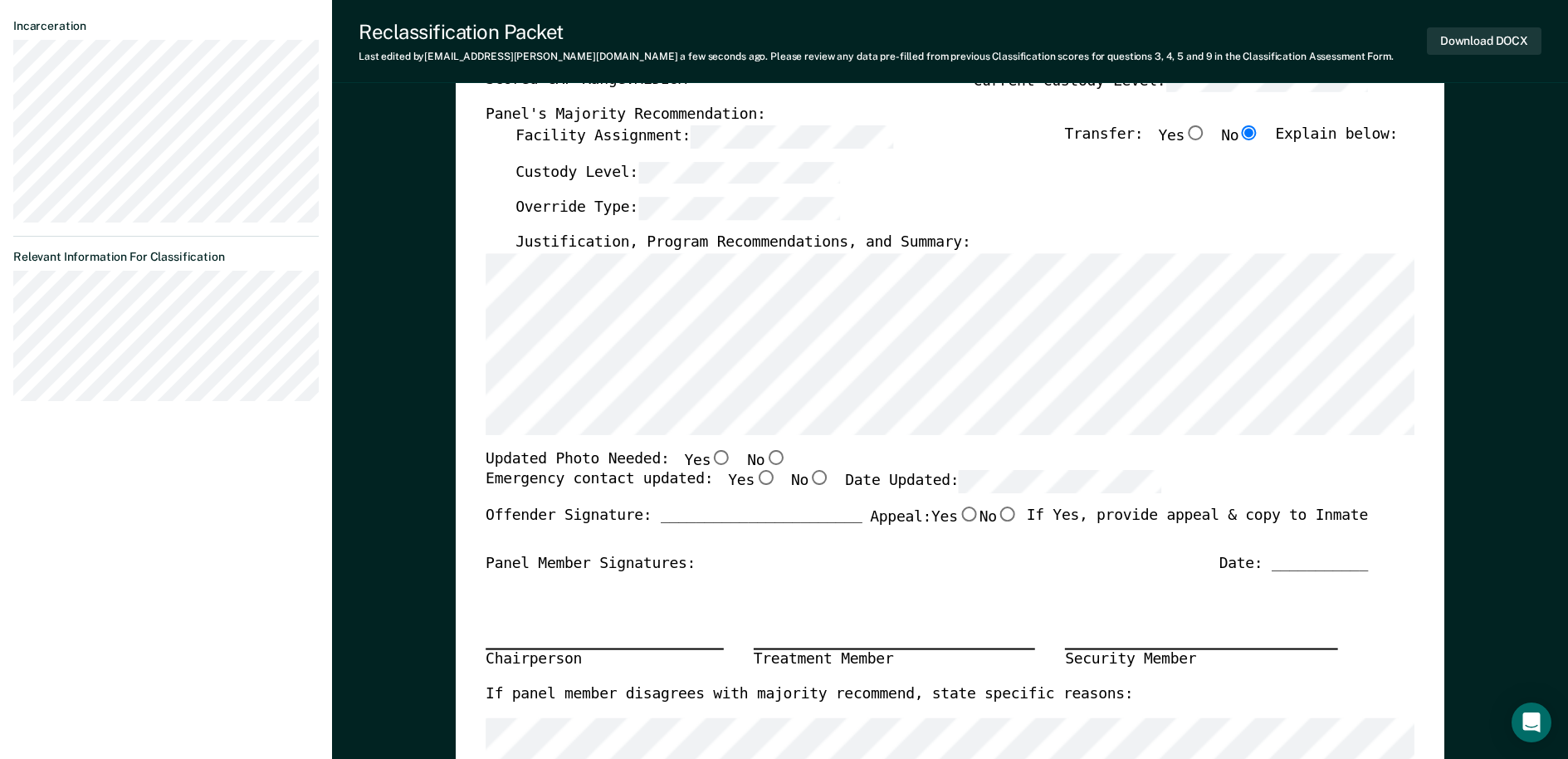
scroll to position [332, 0]
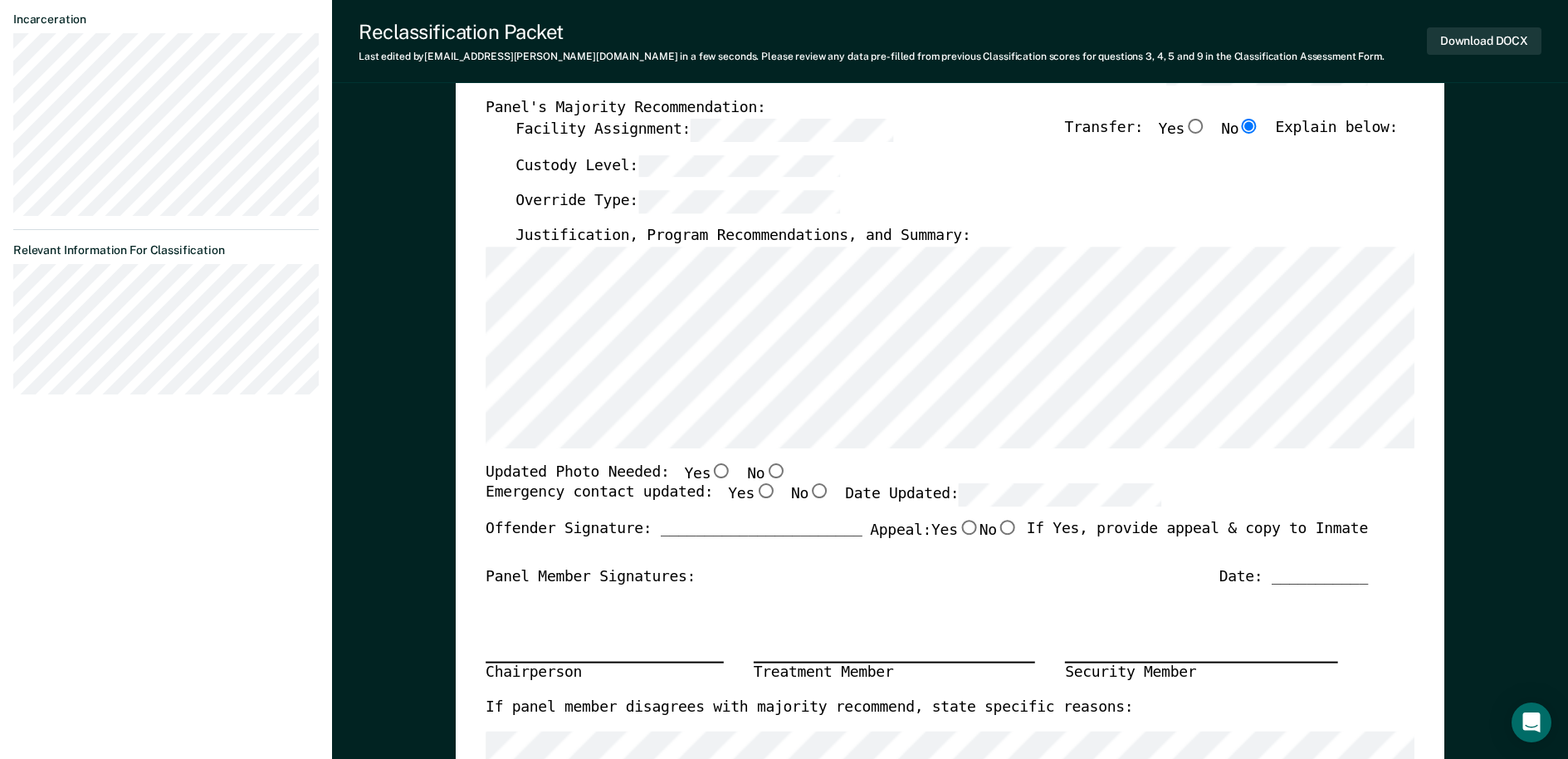
click at [765, 470] on input "No" at bounding box center [776, 469] width 21 height 15
type textarea "x"
radio input "true"
click at [754, 488] on input "Yes" at bounding box center [765, 490] width 21 height 15
type textarea "x"
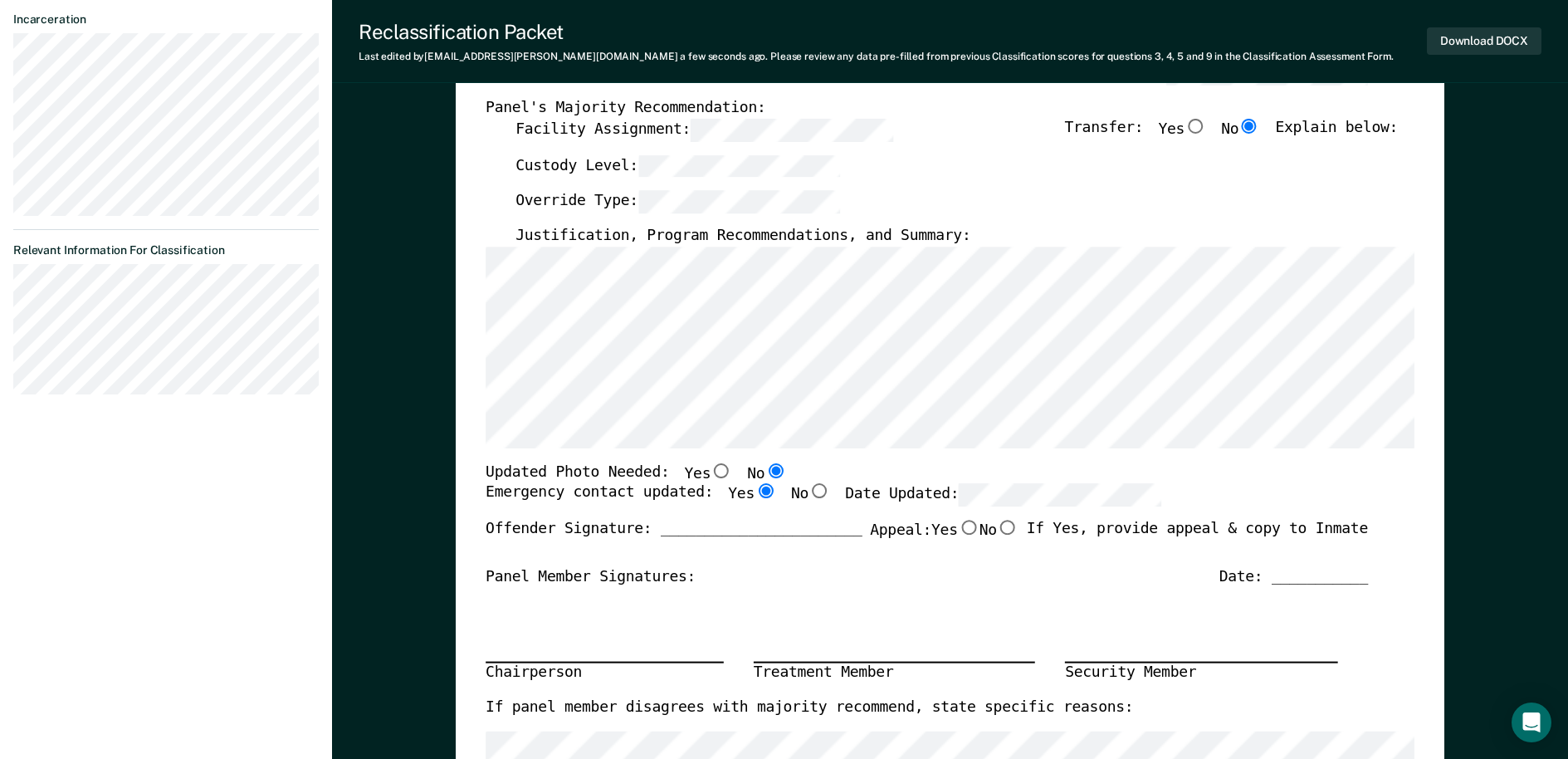
radio input "true"
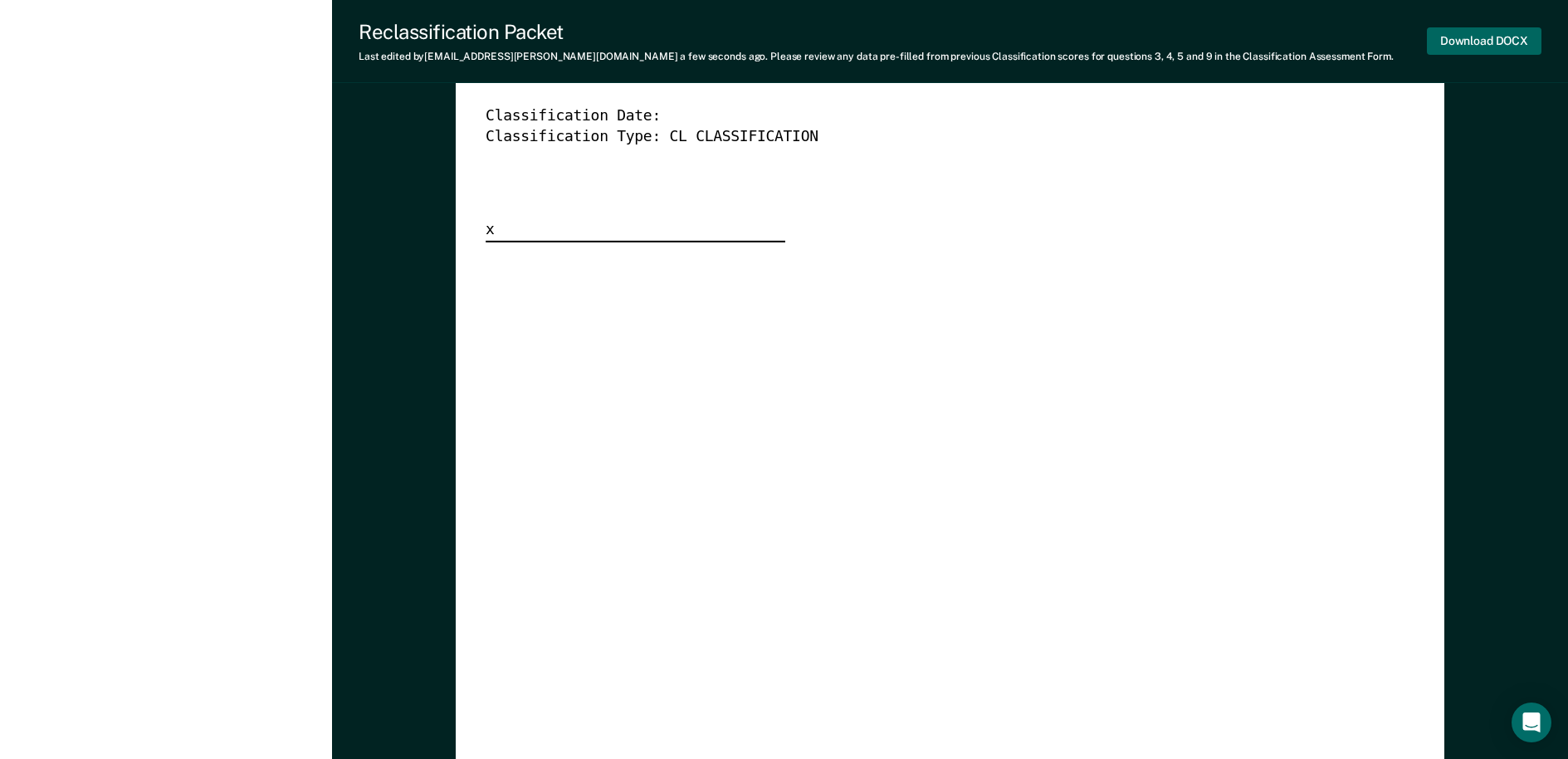
scroll to position [0, 0]
click at [1462, 38] on button "Download DOCX" at bounding box center [1484, 41] width 114 height 27
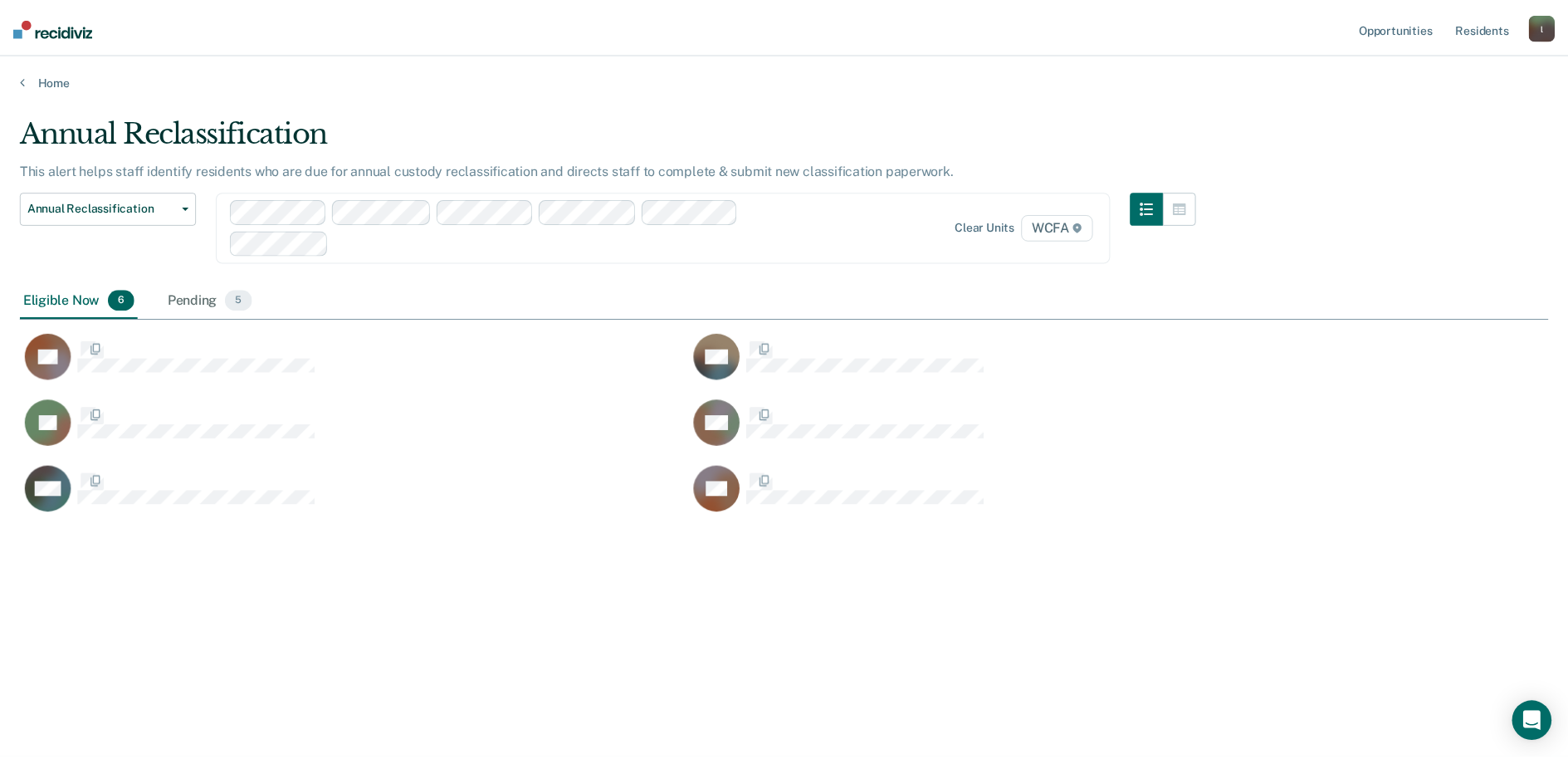
scroll to position [507, 1528]
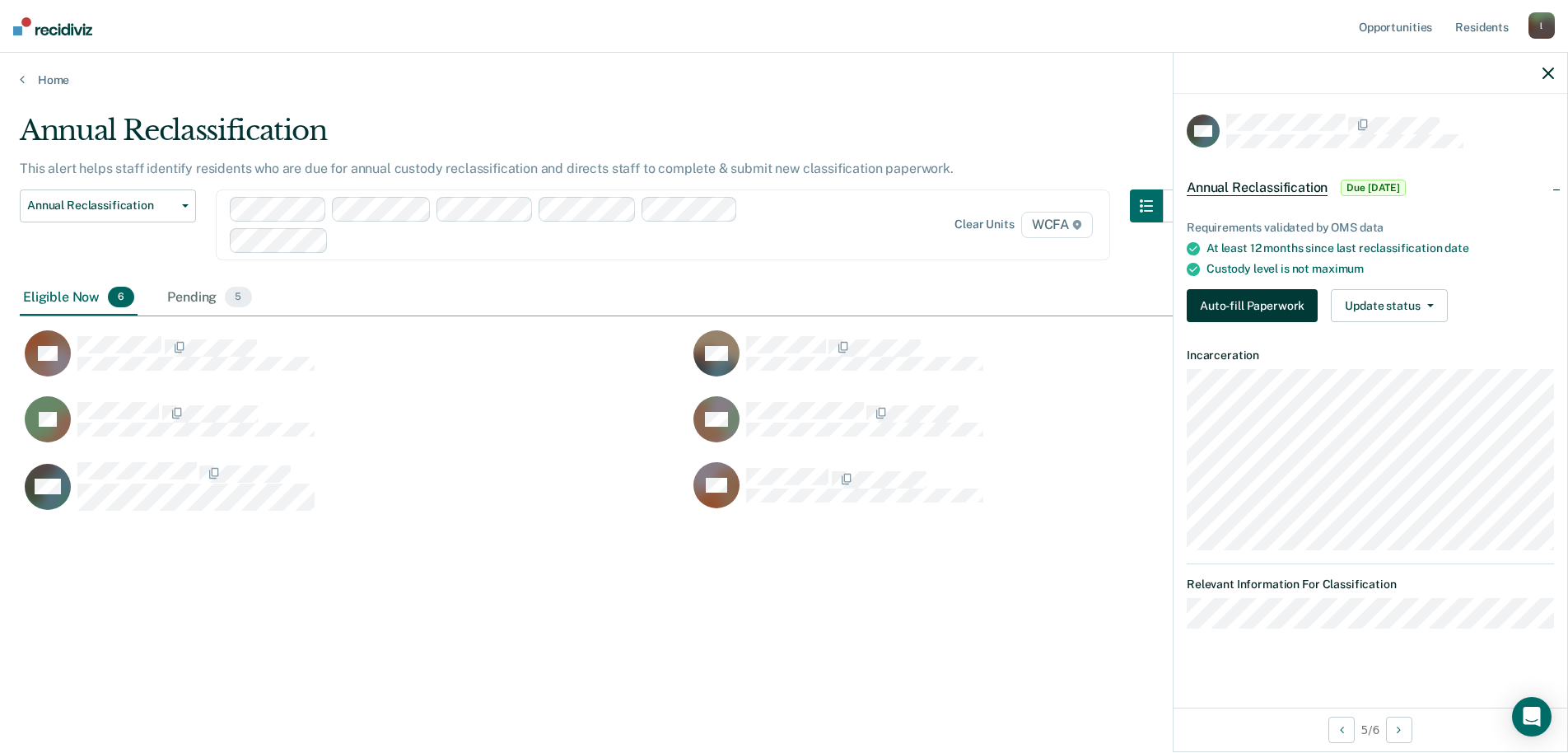
click at [1281, 307] on button "Auto-fill Paperwork" at bounding box center [1251, 305] width 131 height 33
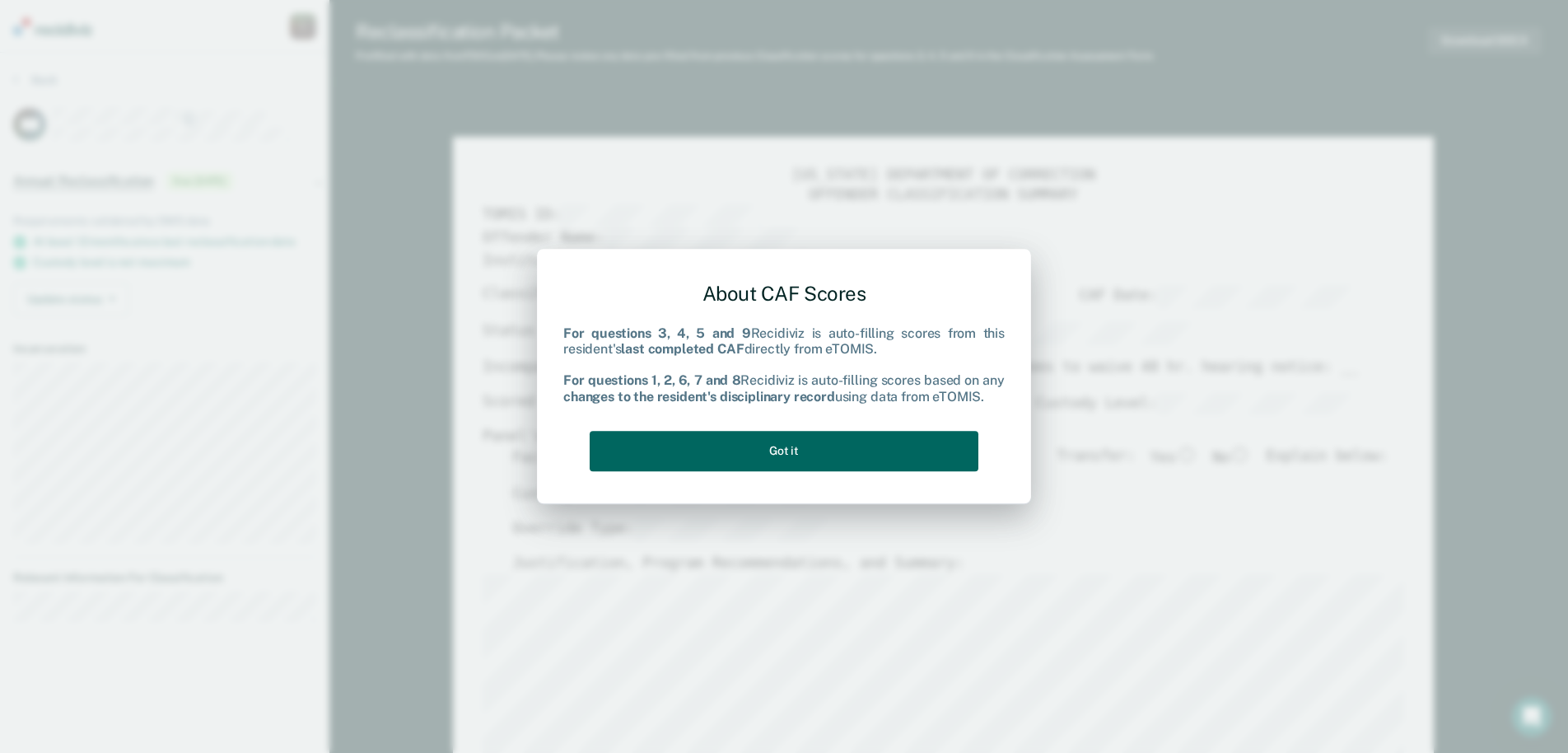
click at [745, 441] on button "Got it" at bounding box center [783, 451] width 389 height 41
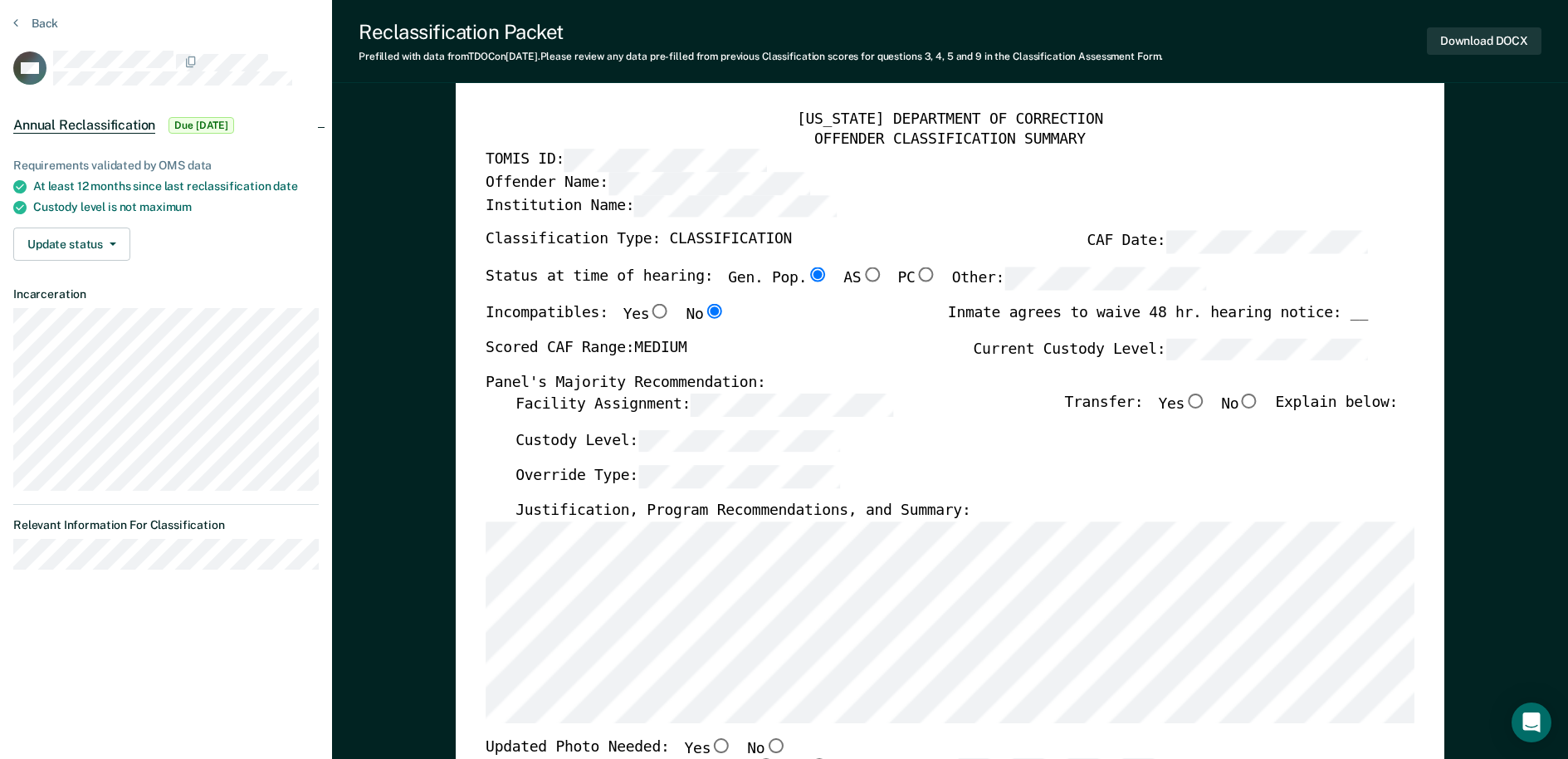
scroll to position [83, 0]
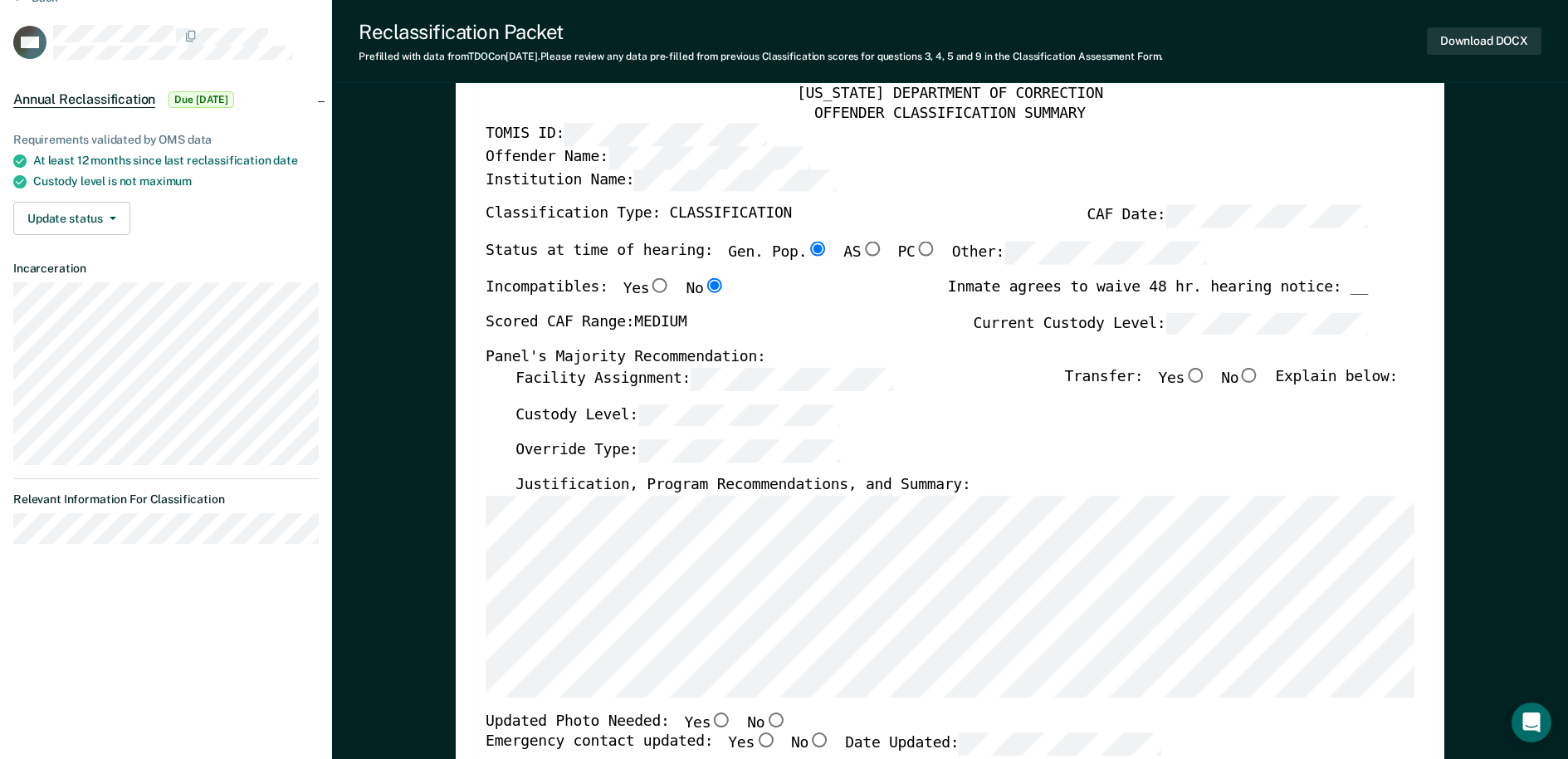
click at [1259, 375] on input "No" at bounding box center [1250, 374] width 21 height 15
type textarea "x"
radio input "true"
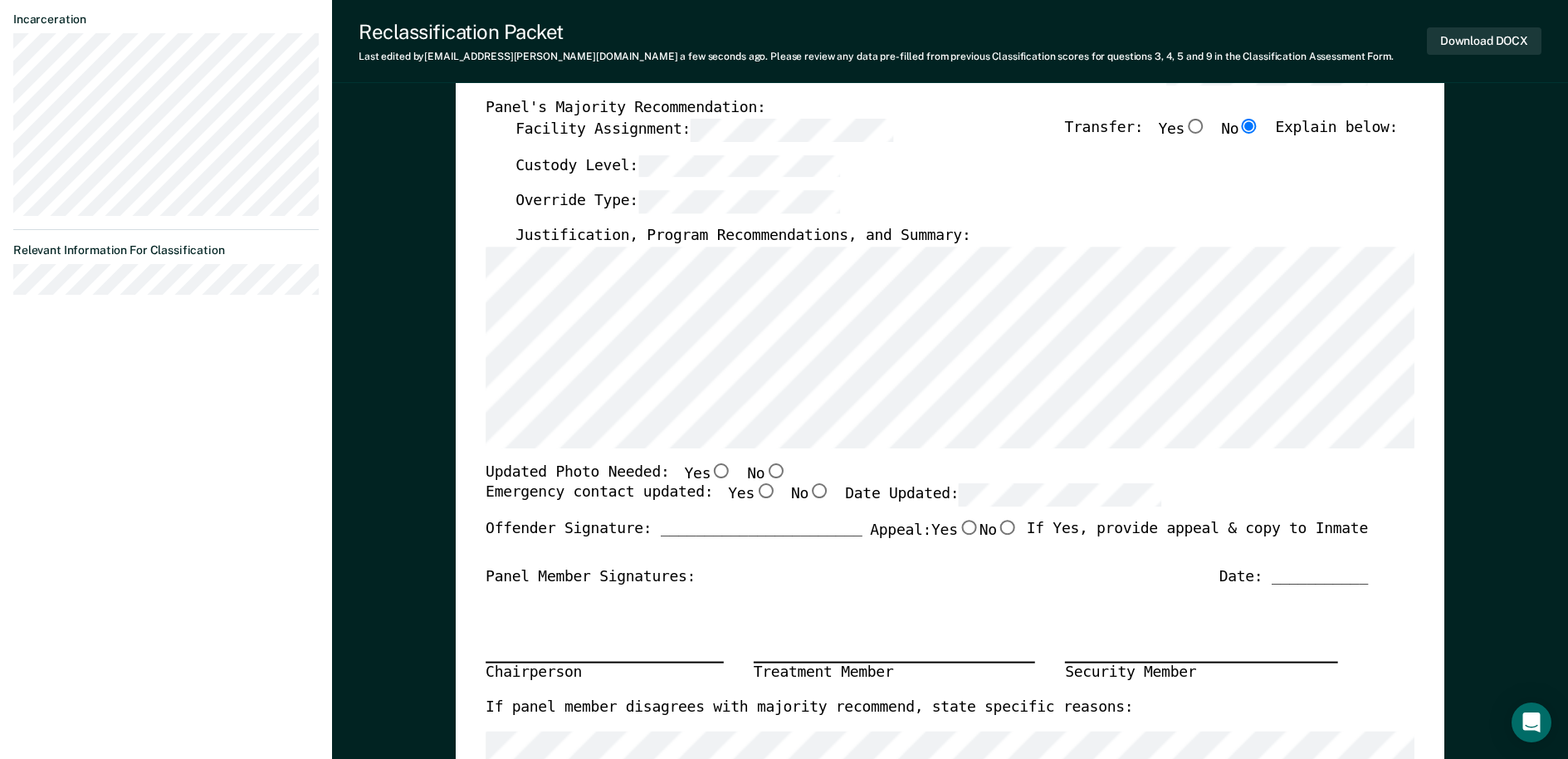
scroll to position [498, 0]
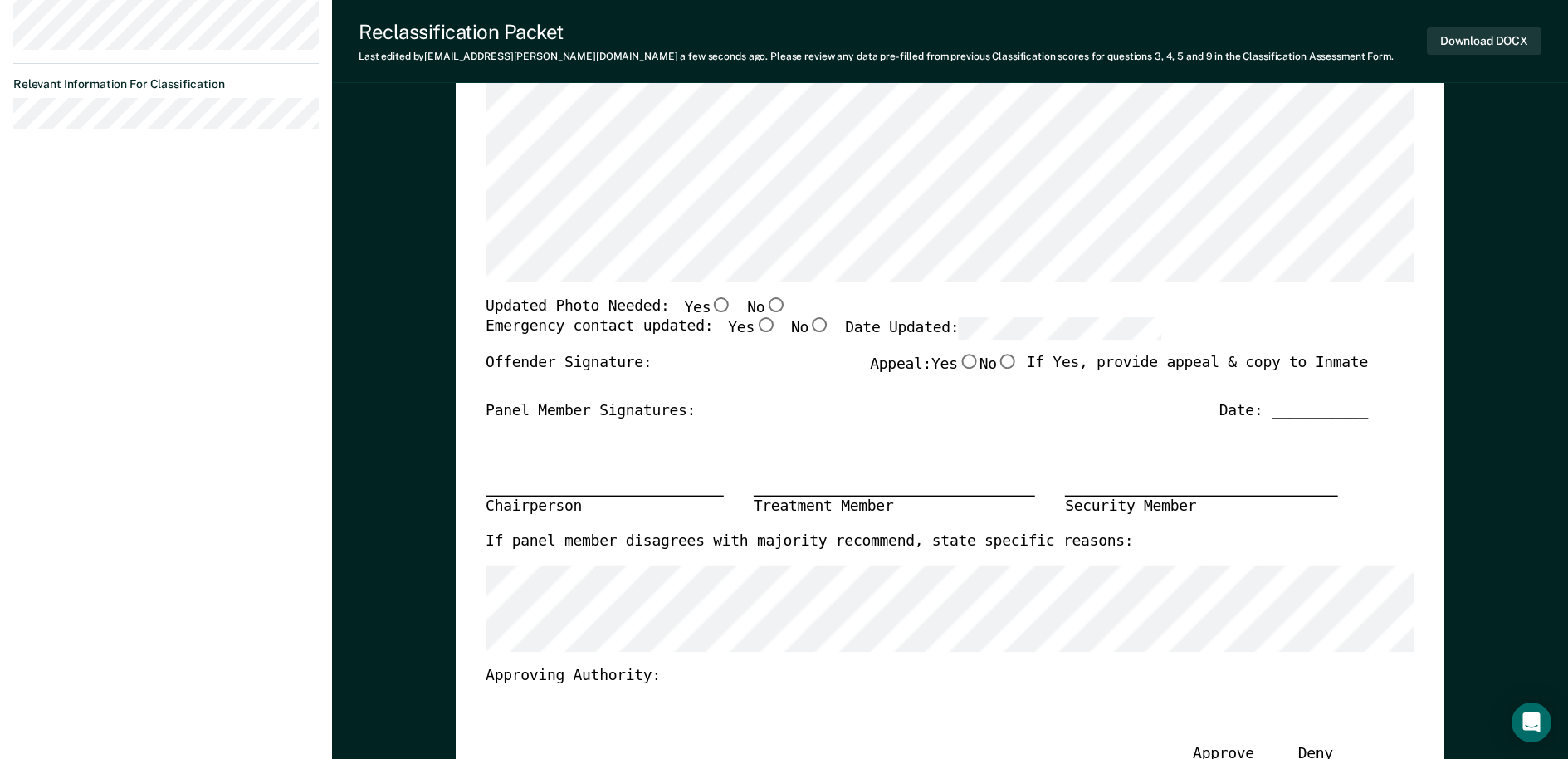
click at [710, 304] on input "Yes" at bounding box center [721, 303] width 21 height 15
type textarea "x"
radio input "true"
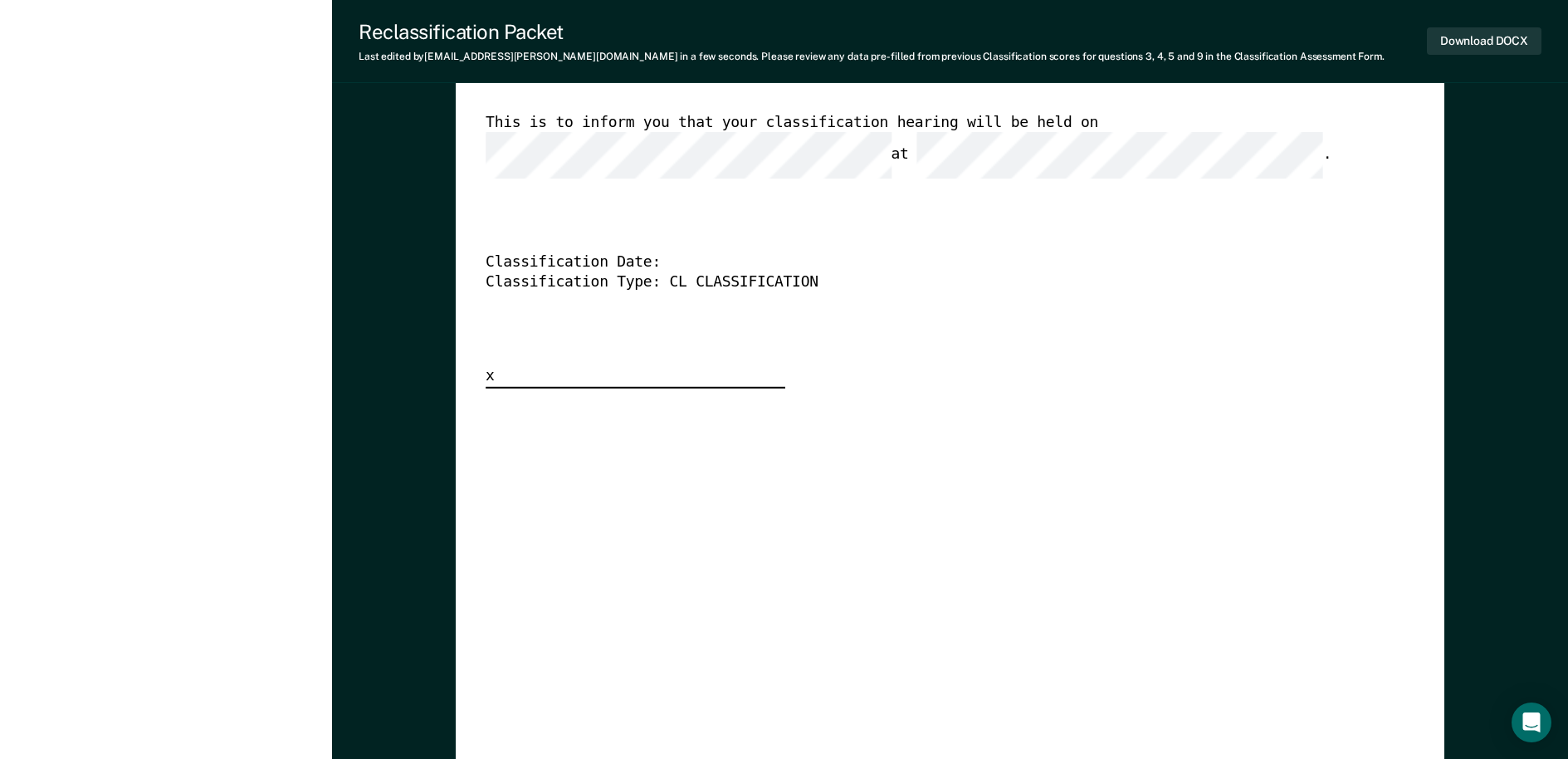
scroll to position [0, 20]
click at [1452, 46] on button "Download DOCX" at bounding box center [1484, 41] width 114 height 27
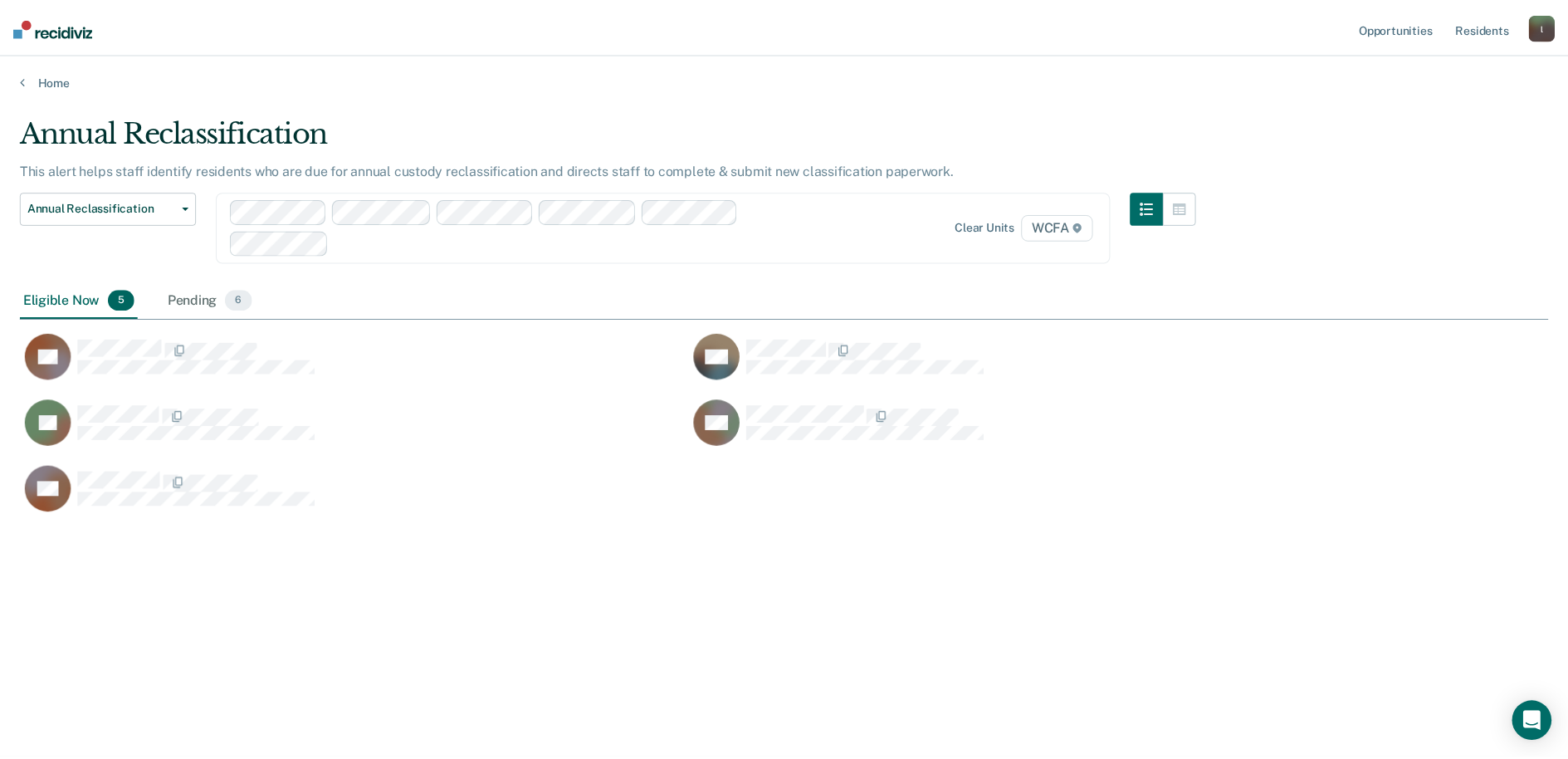
scroll to position [507, 1528]
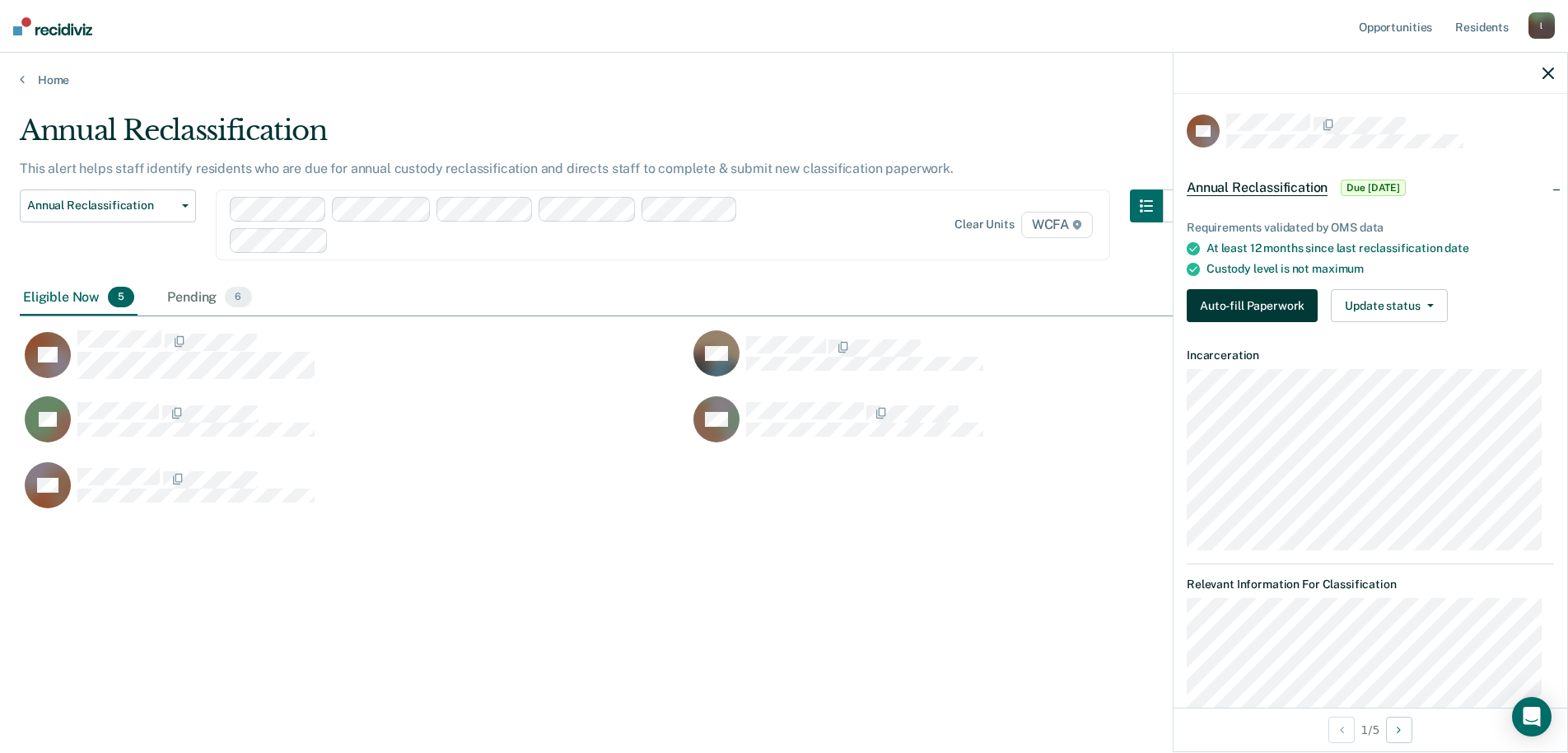
click at [1252, 301] on button "Auto-fill Paperwork" at bounding box center [1251, 305] width 131 height 33
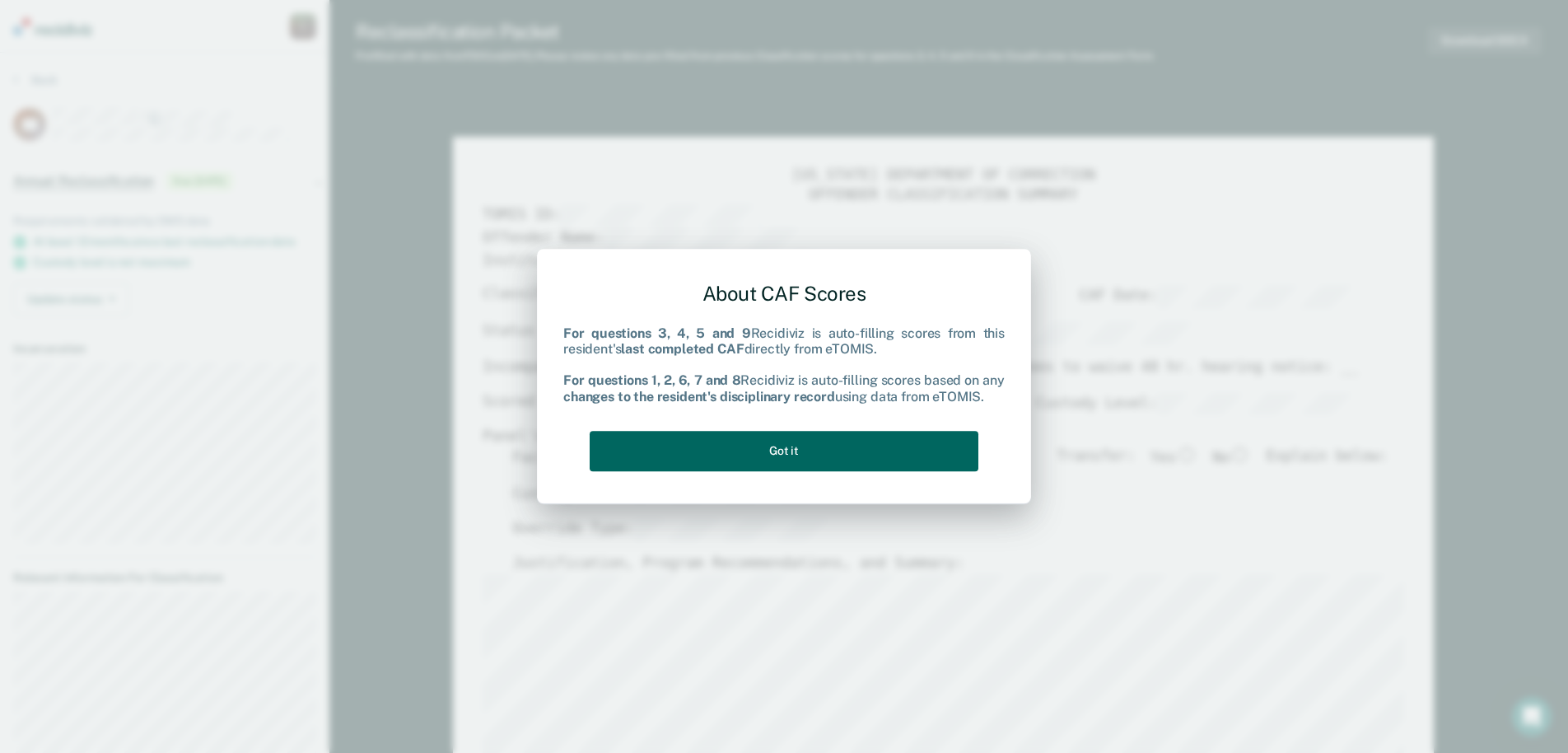
click at [732, 455] on button "Got it" at bounding box center [783, 451] width 389 height 41
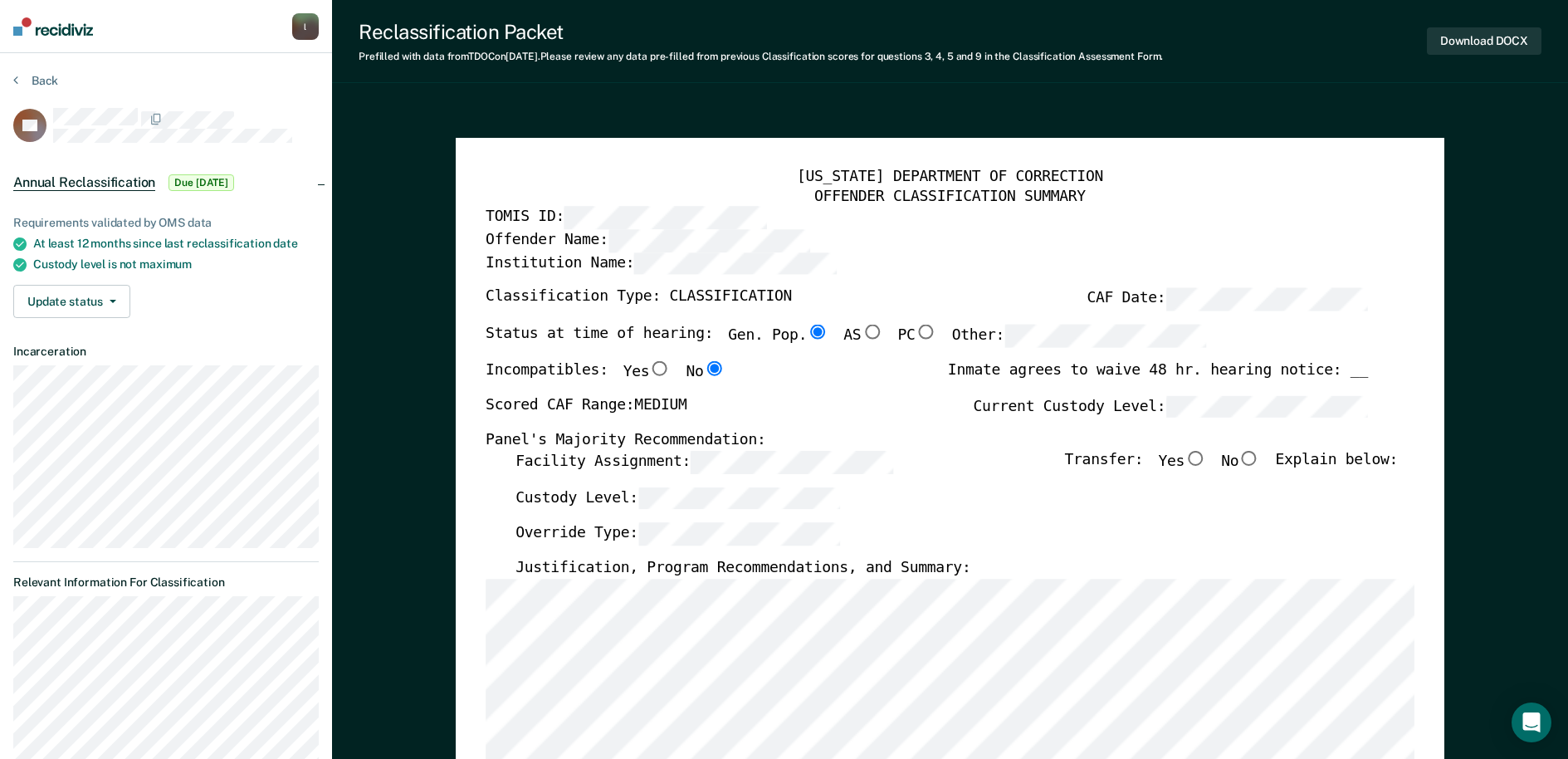
click at [1201, 458] on input "Yes" at bounding box center [1195, 457] width 21 height 15
type textarea "x"
radio input "true"
click at [1260, 456] on input "No" at bounding box center [1250, 457] width 21 height 15
type textarea "x"
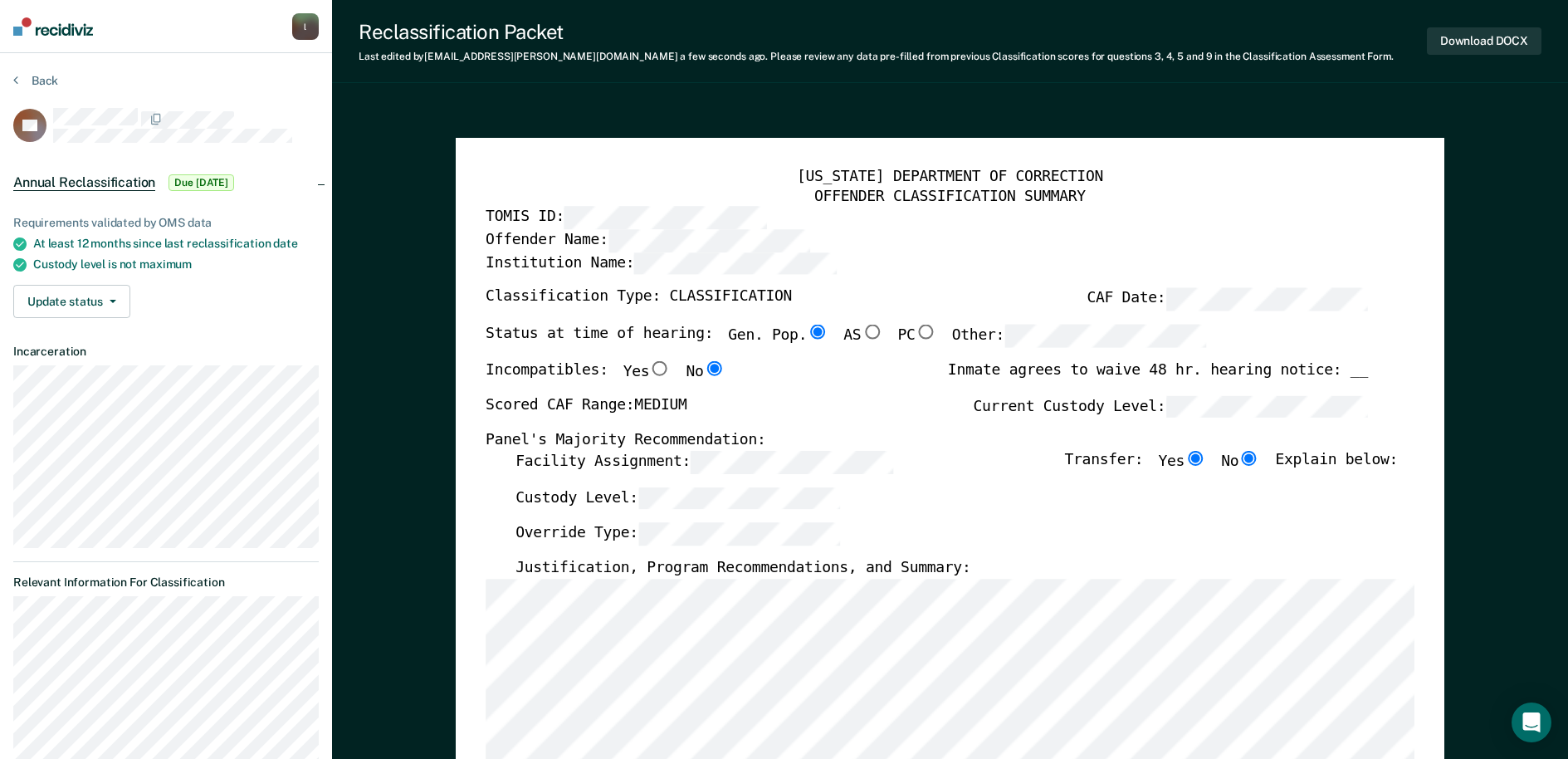
radio input "false"
radio input "true"
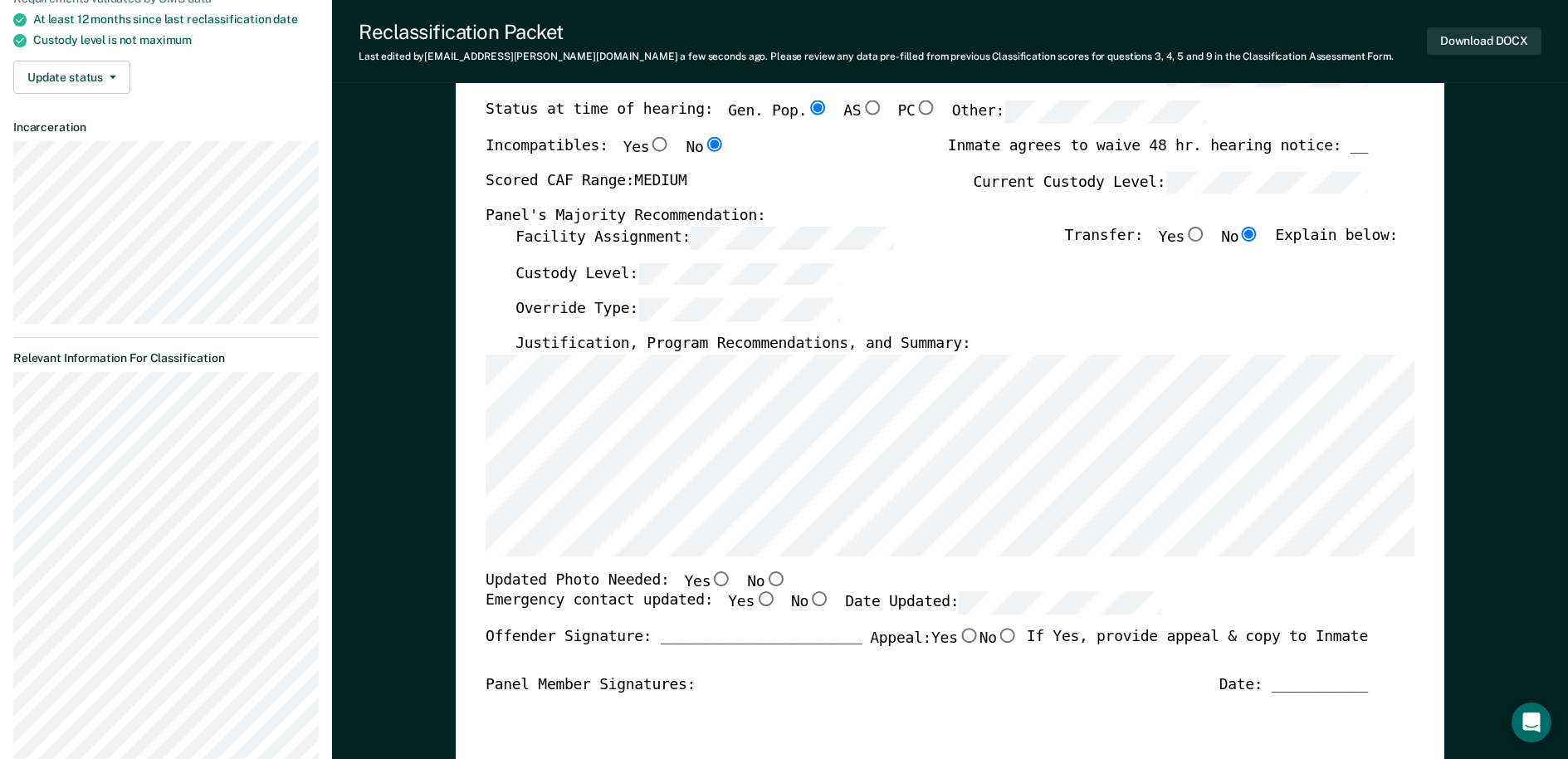
scroll to position [249, 0]
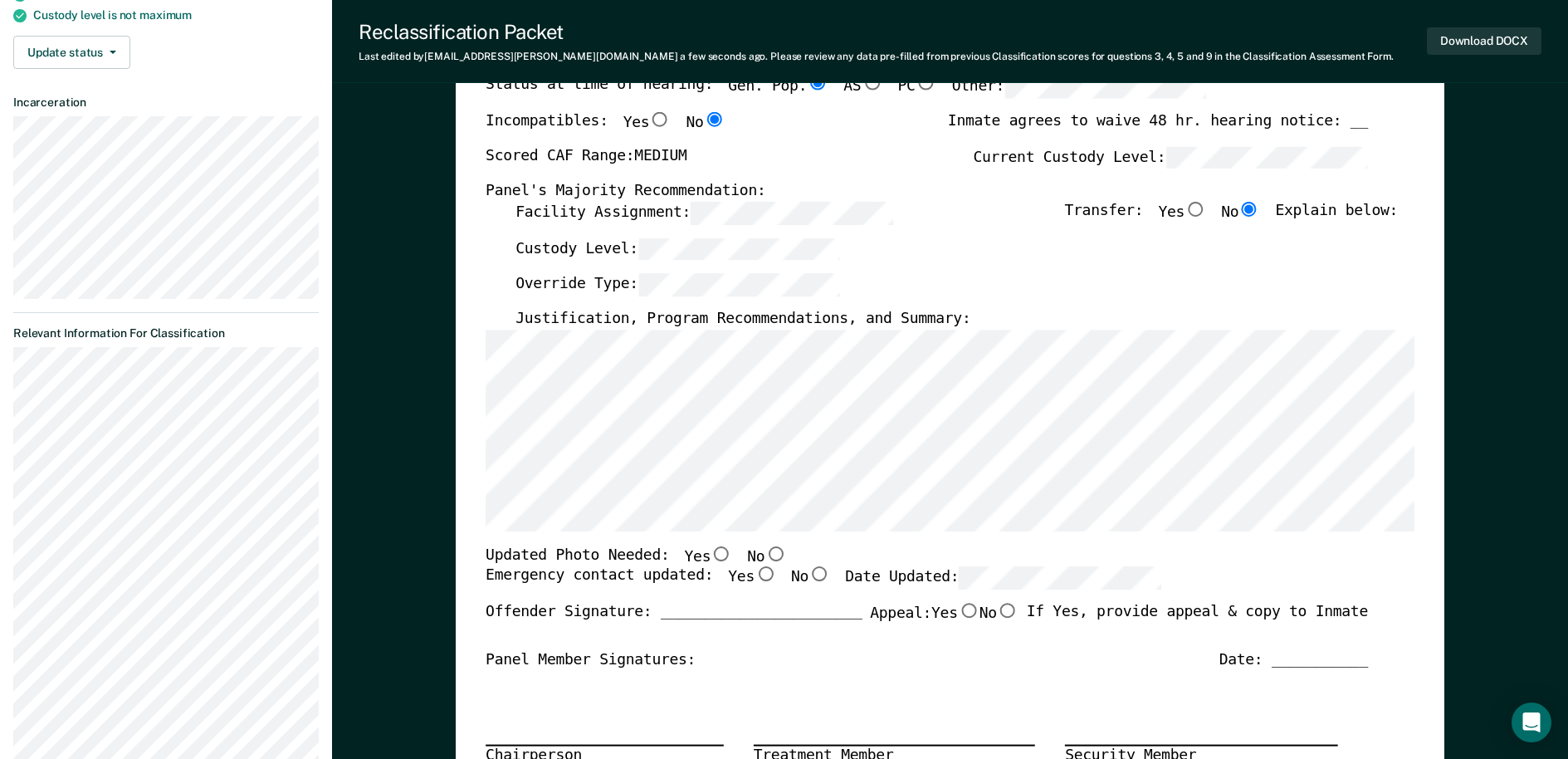
click at [710, 551] on input "Yes" at bounding box center [721, 552] width 21 height 15
type textarea "x"
radio input "true"
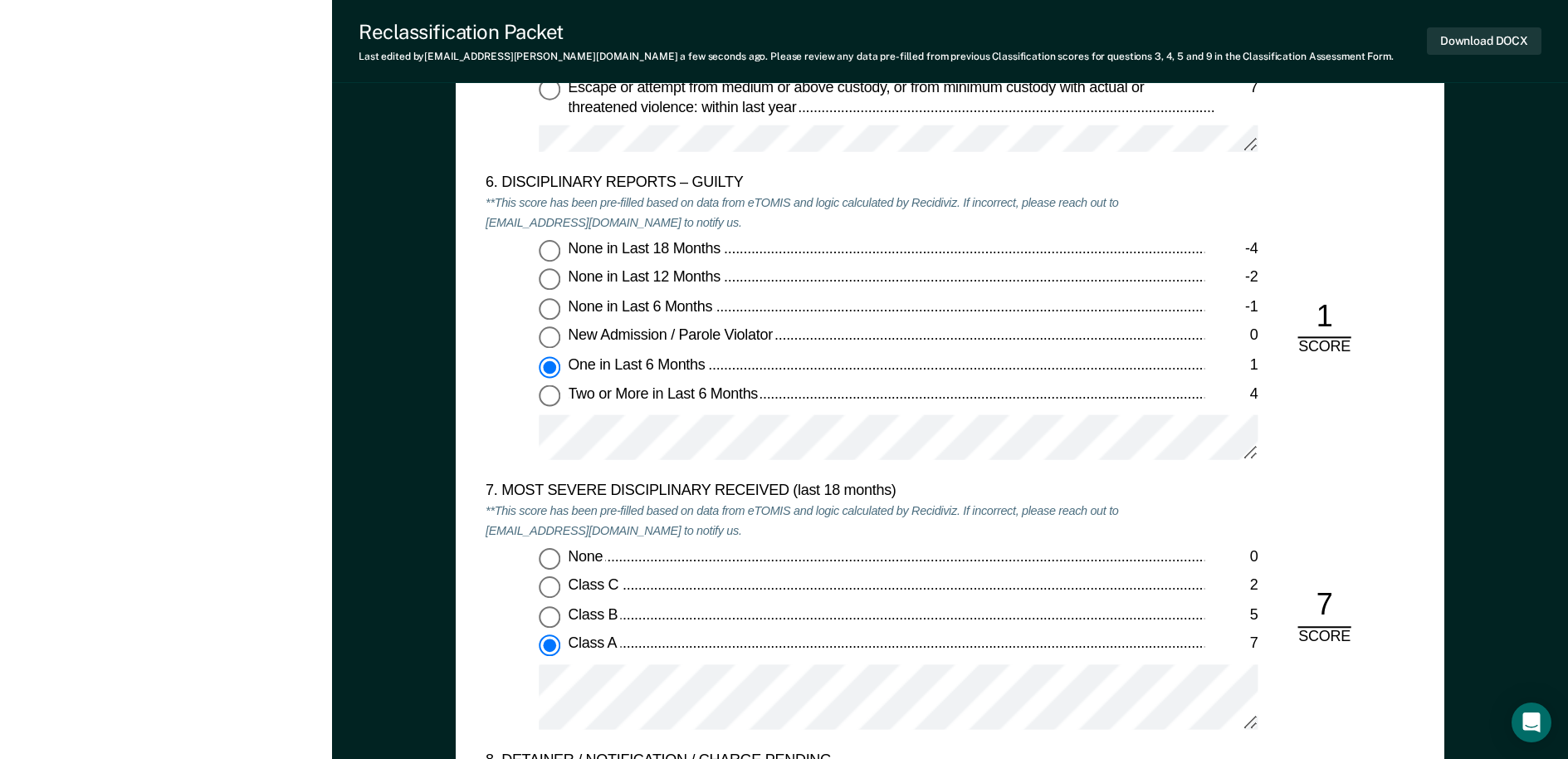
scroll to position [2905, 0]
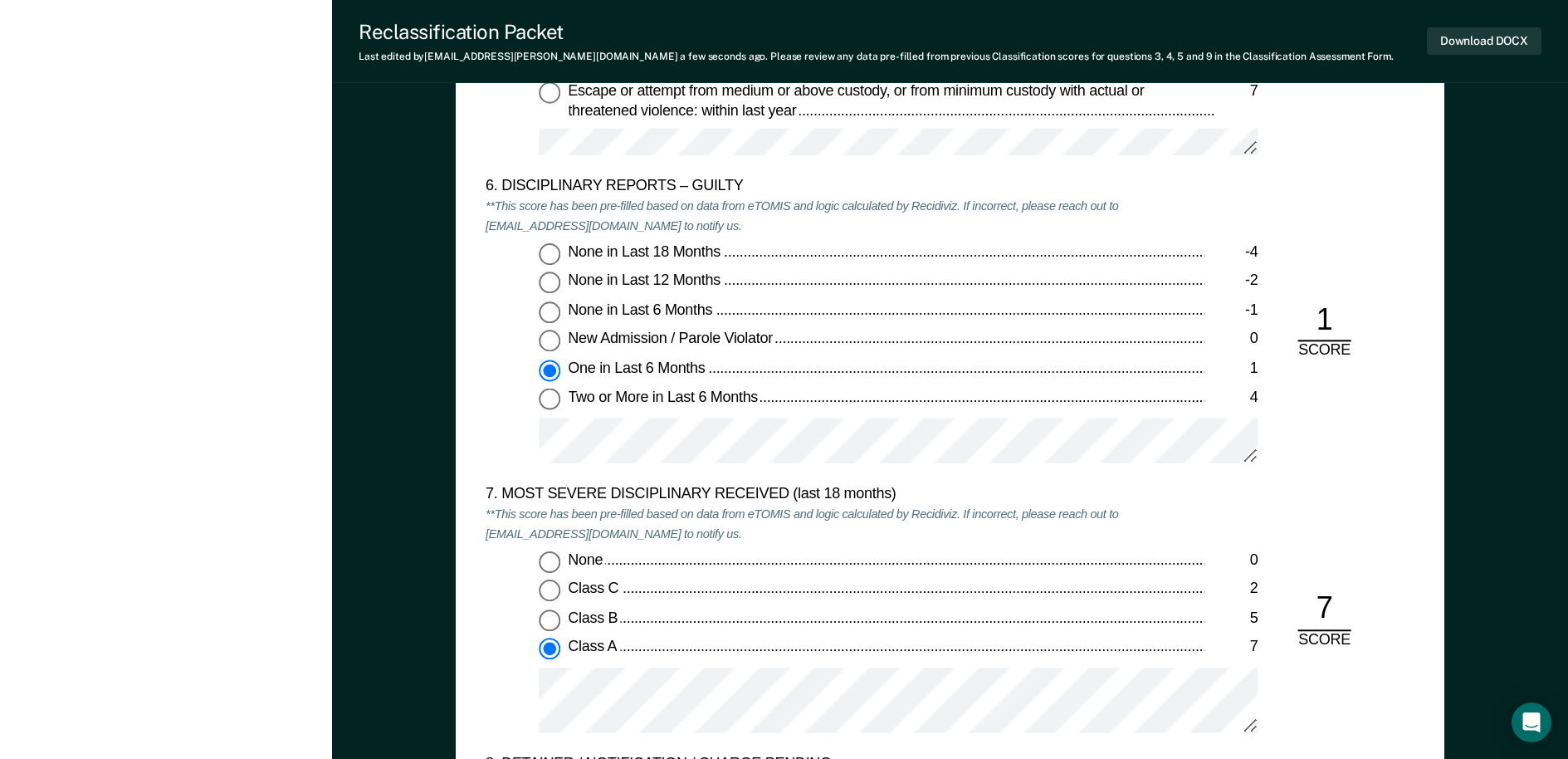
click at [545, 312] on input "None in Last 6 Months -1" at bounding box center [549, 312] width 21 height 21
type textarea "x"
radio input "true"
radio input "false"
click at [548, 362] on input "One in Last 6 Months 1" at bounding box center [549, 370] width 21 height 21
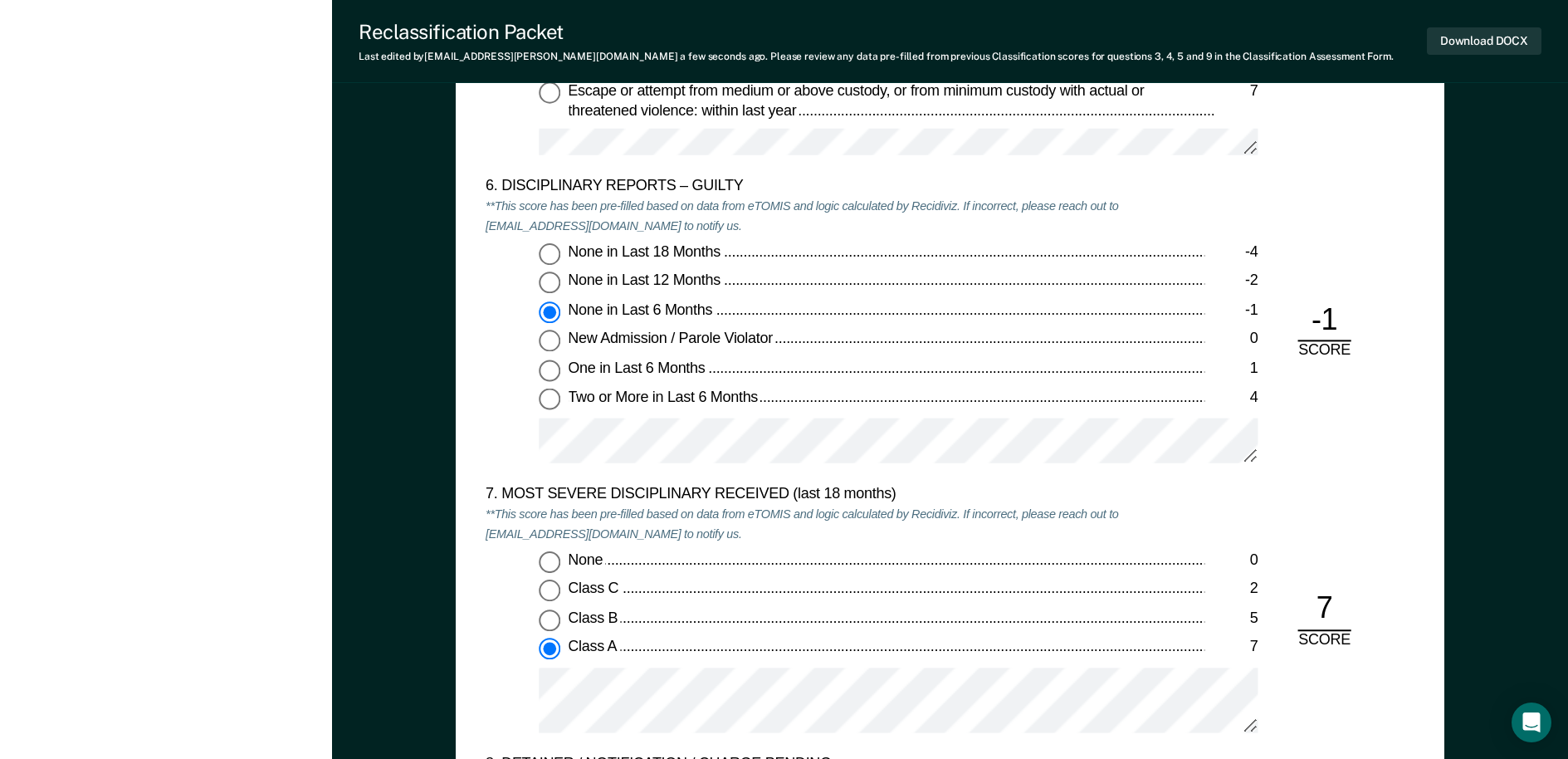
type textarea "x"
radio input "false"
radio input "true"
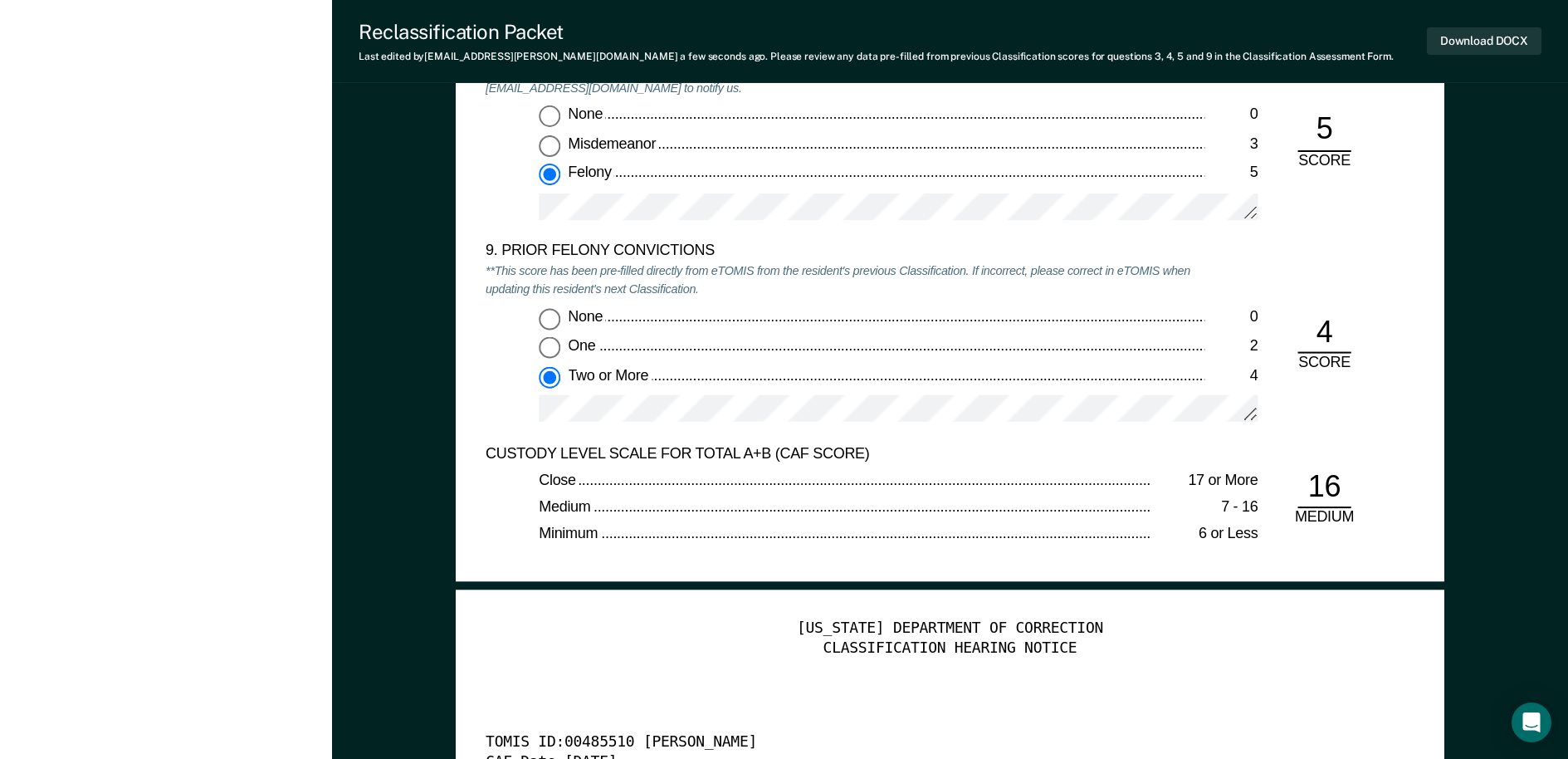
scroll to position [3651, 0]
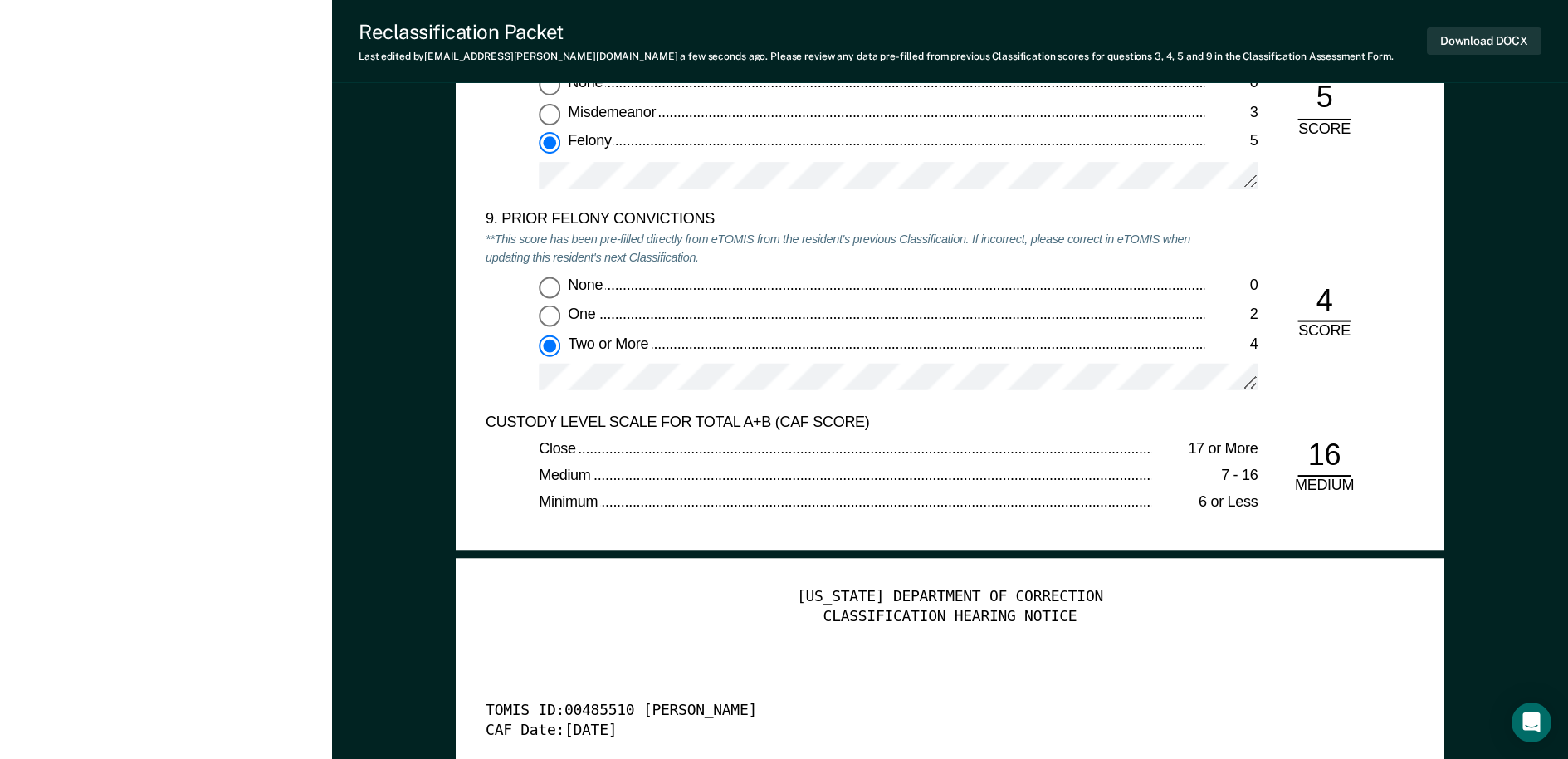
click at [682, 357] on div "None 0 One 2 Two or More 4" at bounding box center [845, 340] width 719 height 129
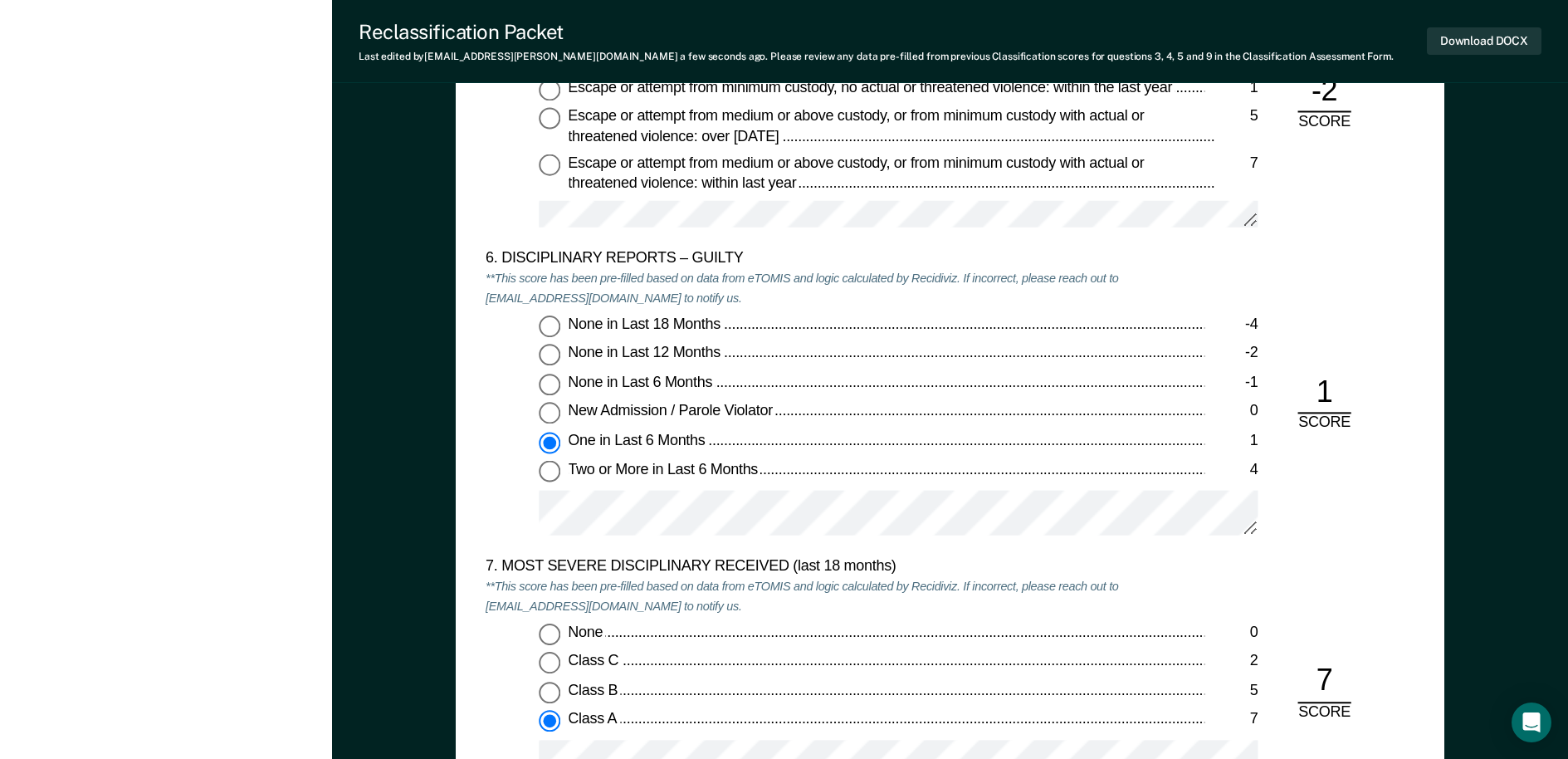
scroll to position [2656, 0]
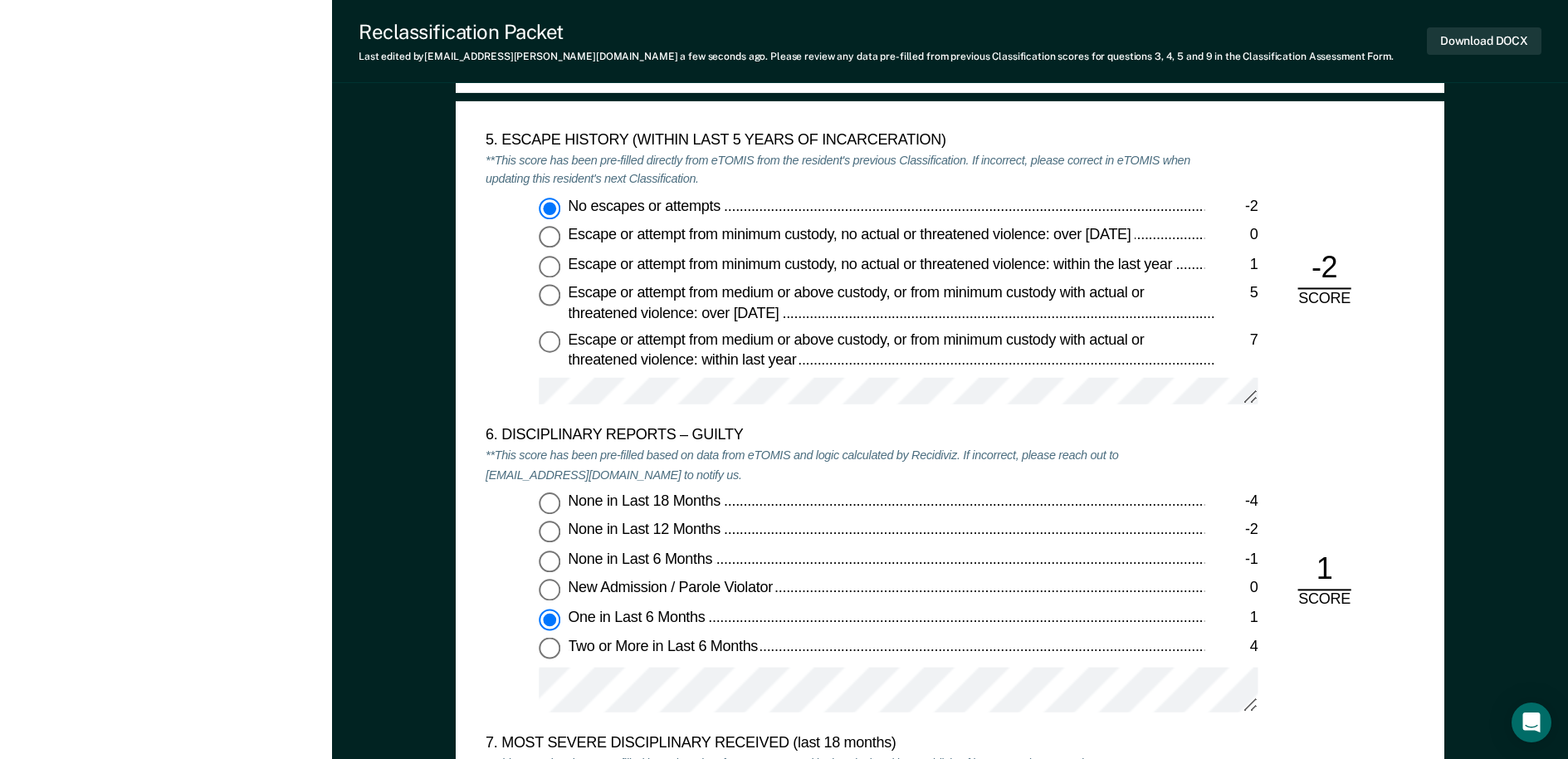
click at [536, 556] on div "None in Last 18 Months -4 None in Last 12 Months -2 None in Last 6 Months -1 Ne…" at bounding box center [845, 610] width 719 height 234
click at [546, 564] on input "None in Last 6 Months -1" at bounding box center [549, 561] width 21 height 21
type textarea "x"
radio input "true"
radio input "false"
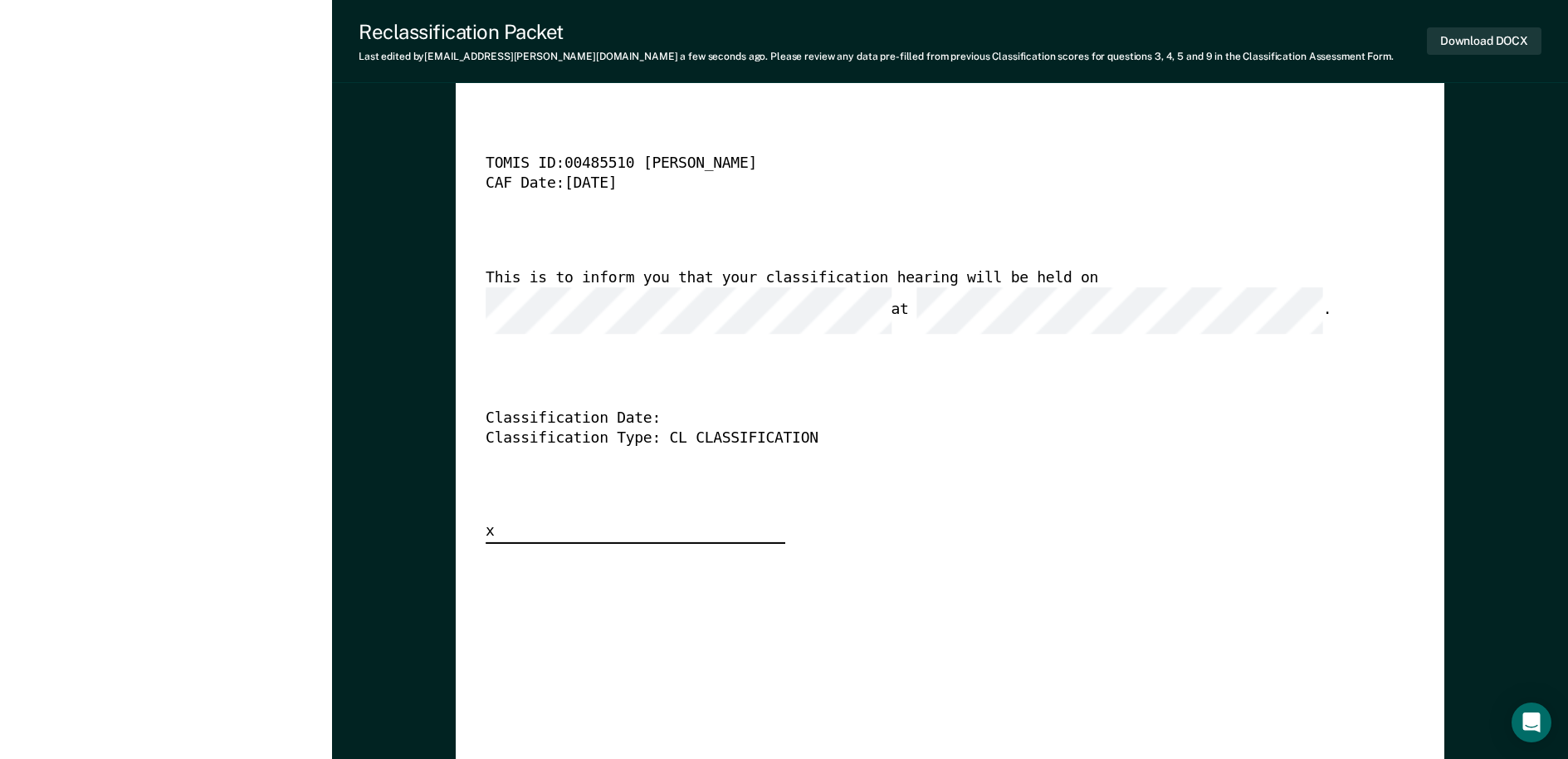
scroll to position [4233, 0]
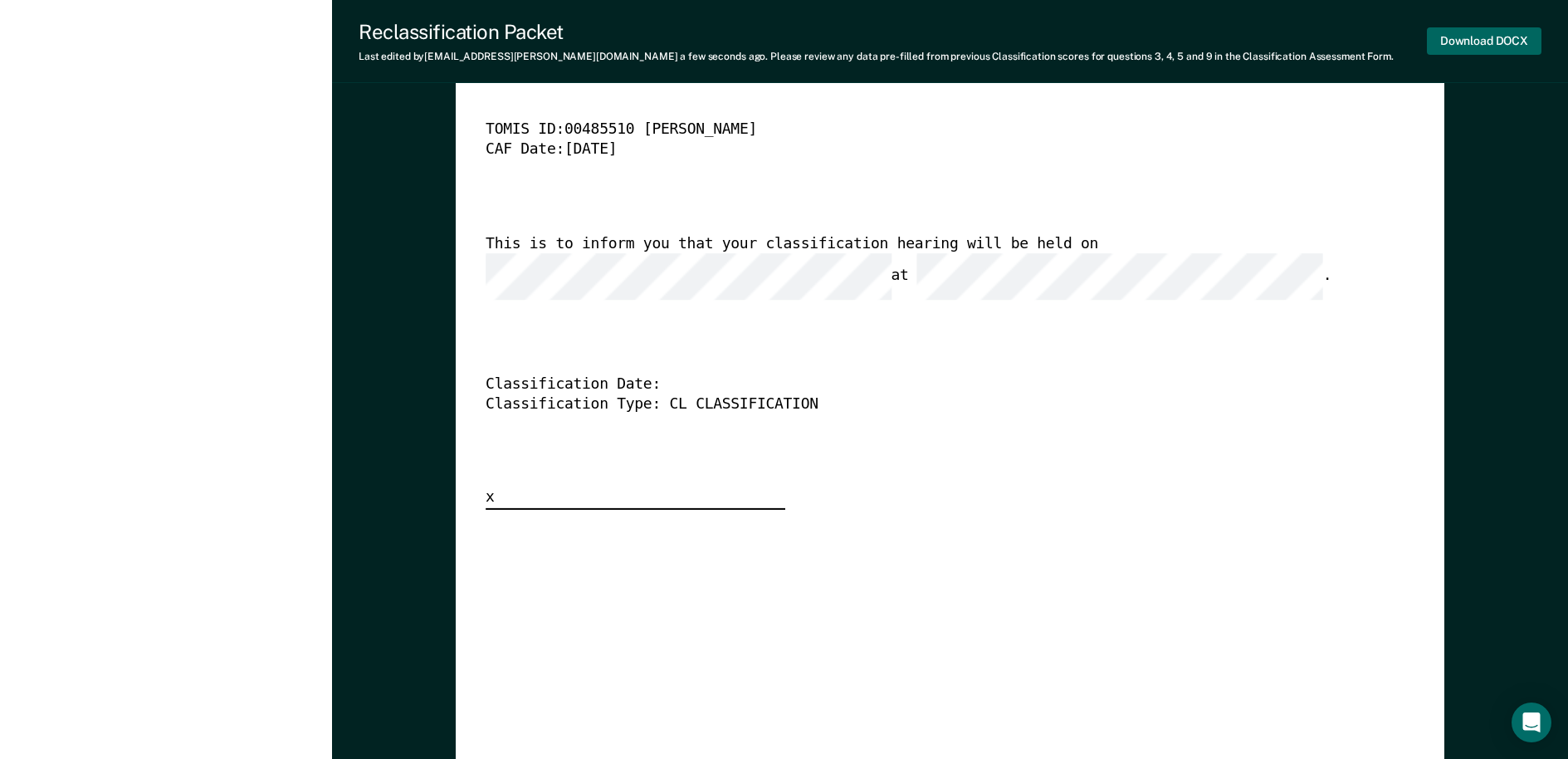
click at [1527, 41] on button "Download DOCX" at bounding box center [1484, 41] width 114 height 27
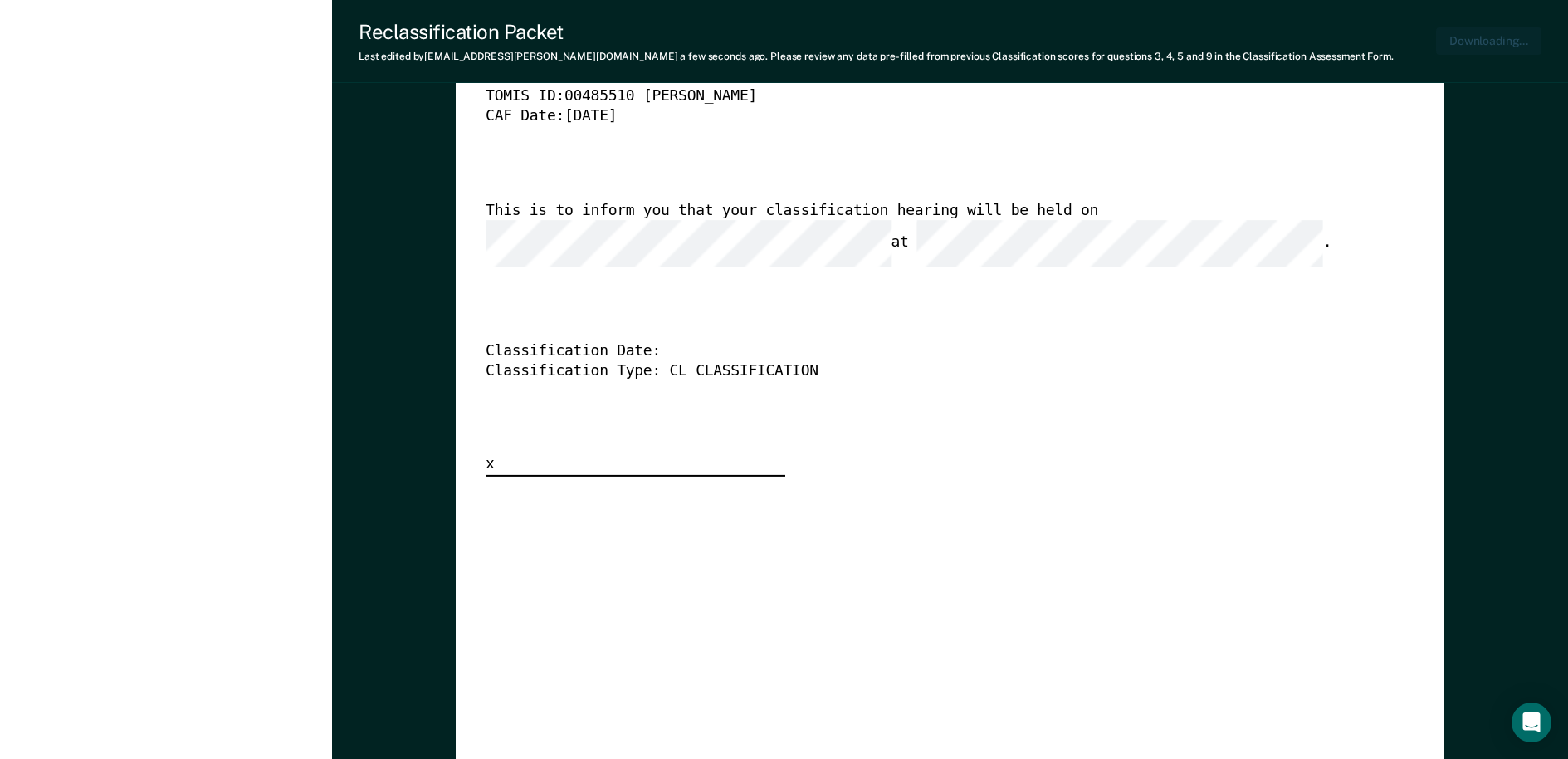
scroll to position [0, 0]
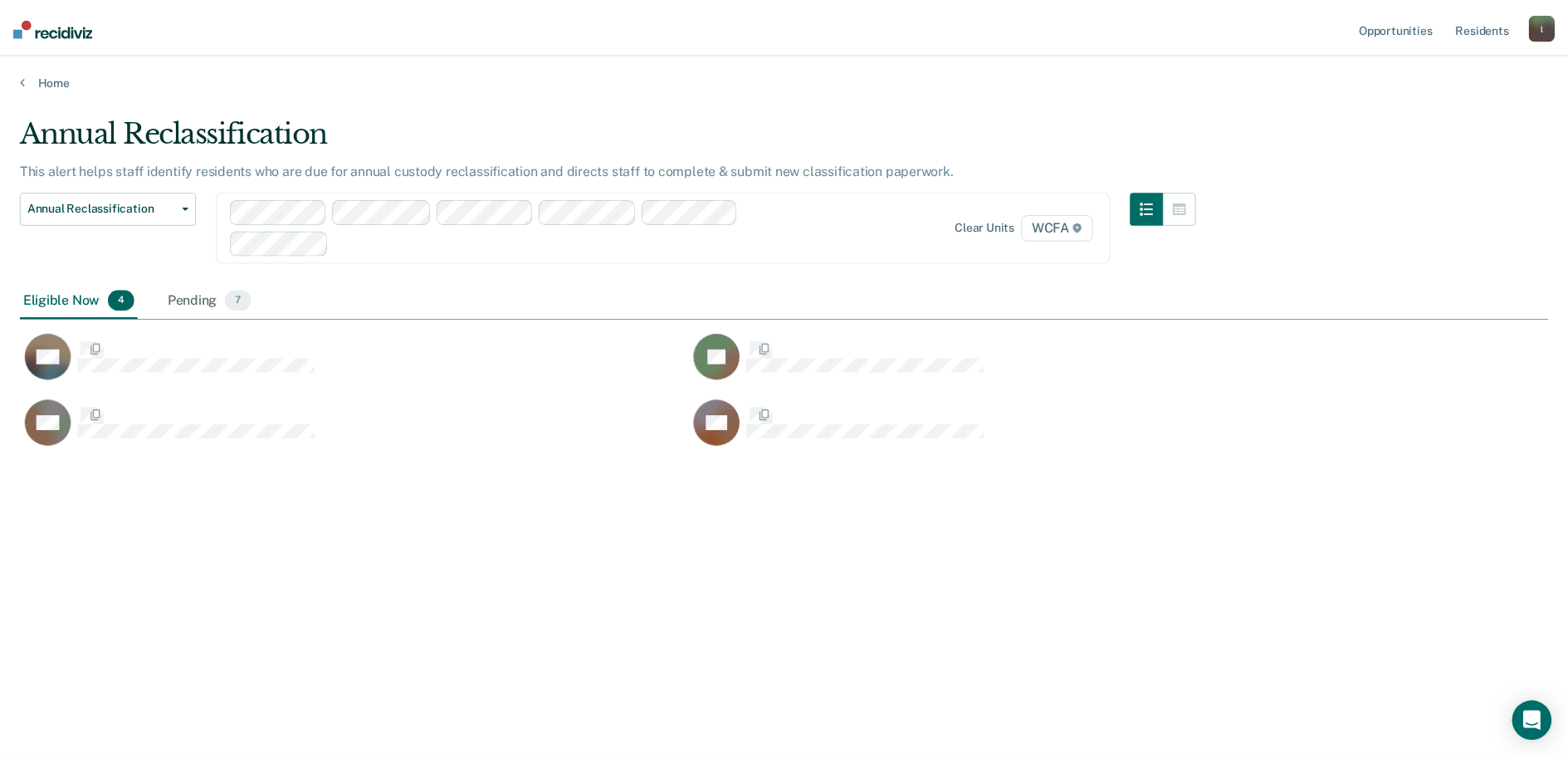
scroll to position [507, 1528]
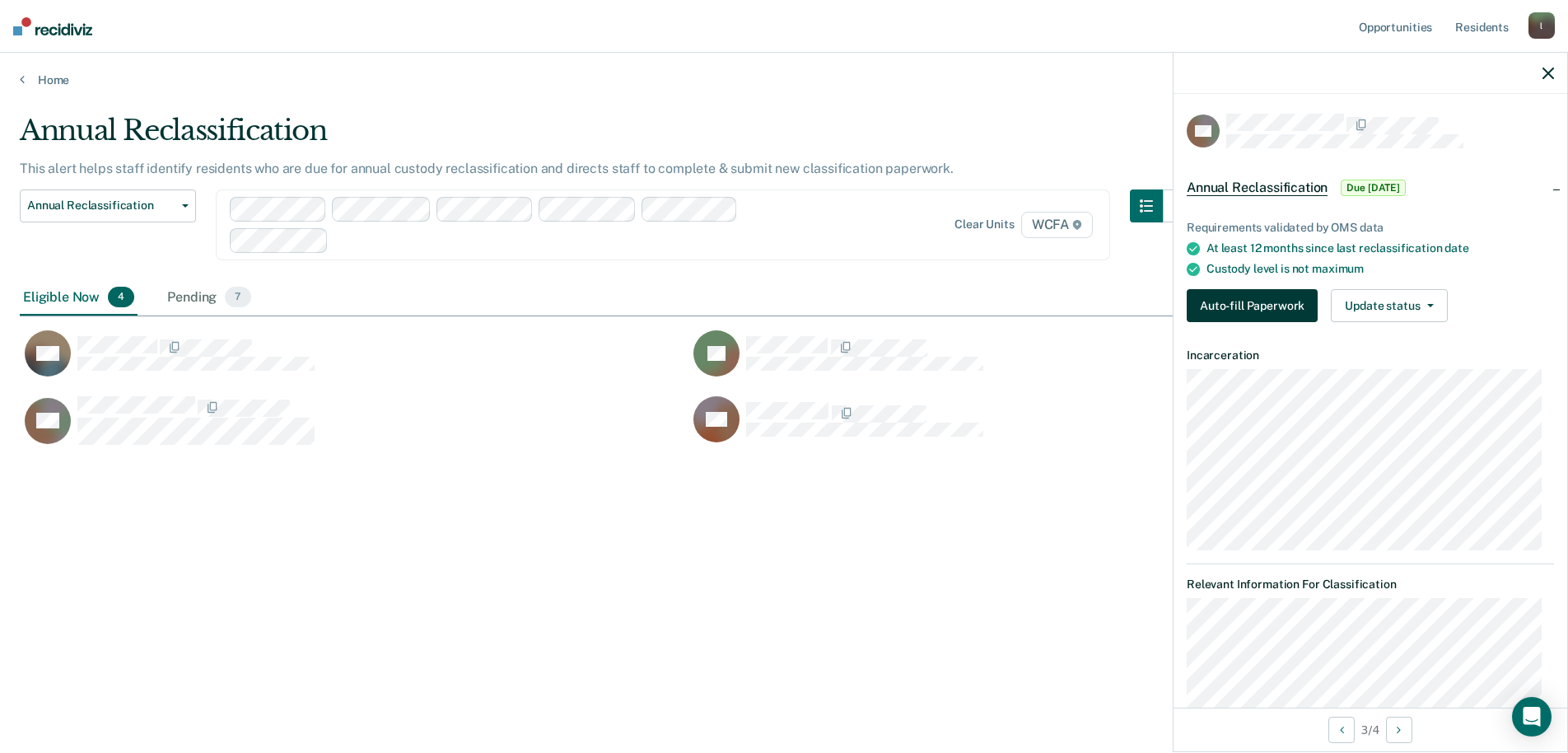
click at [1249, 295] on button "Auto-fill Paperwork" at bounding box center [1251, 305] width 131 height 33
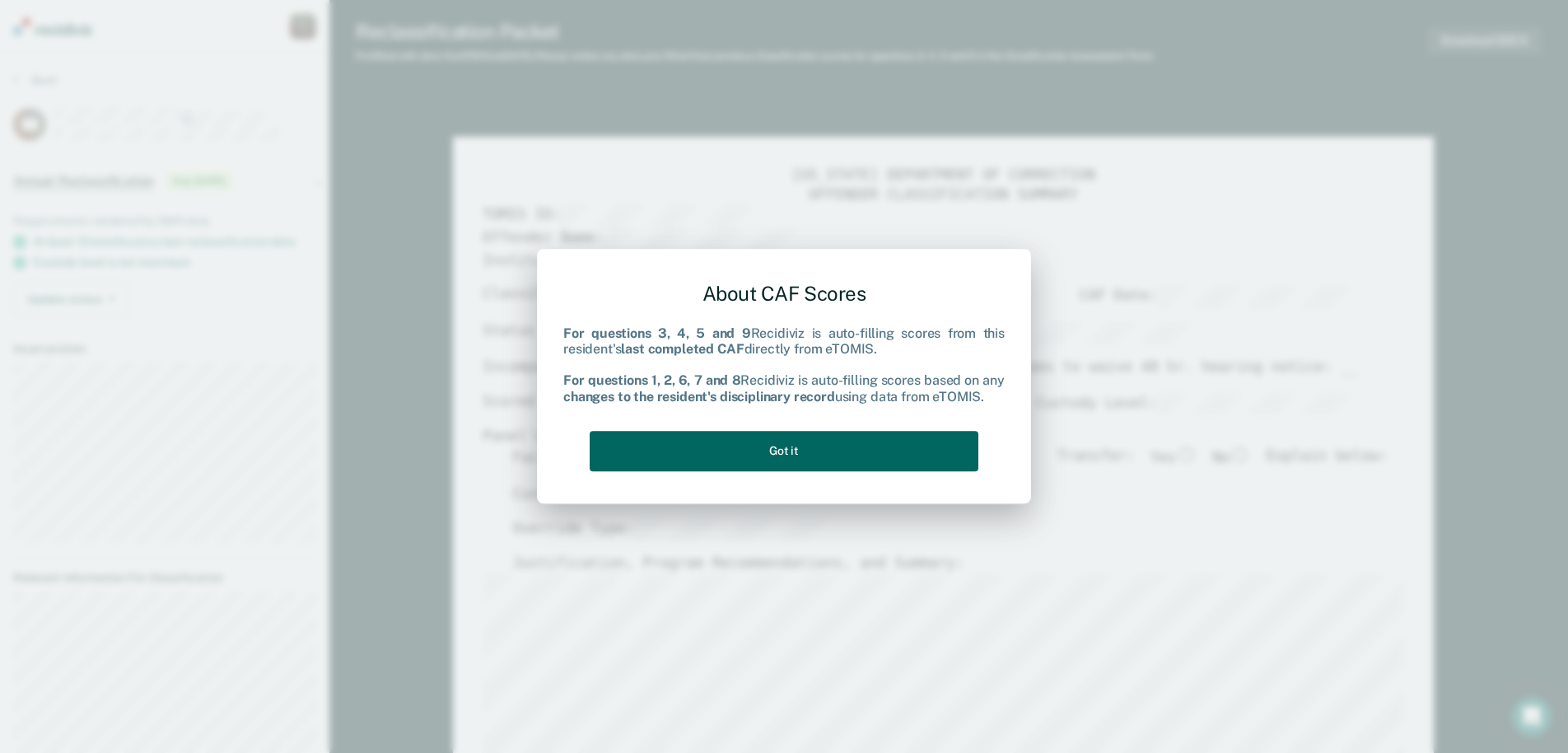
click at [778, 446] on button "Got it" at bounding box center [783, 451] width 389 height 41
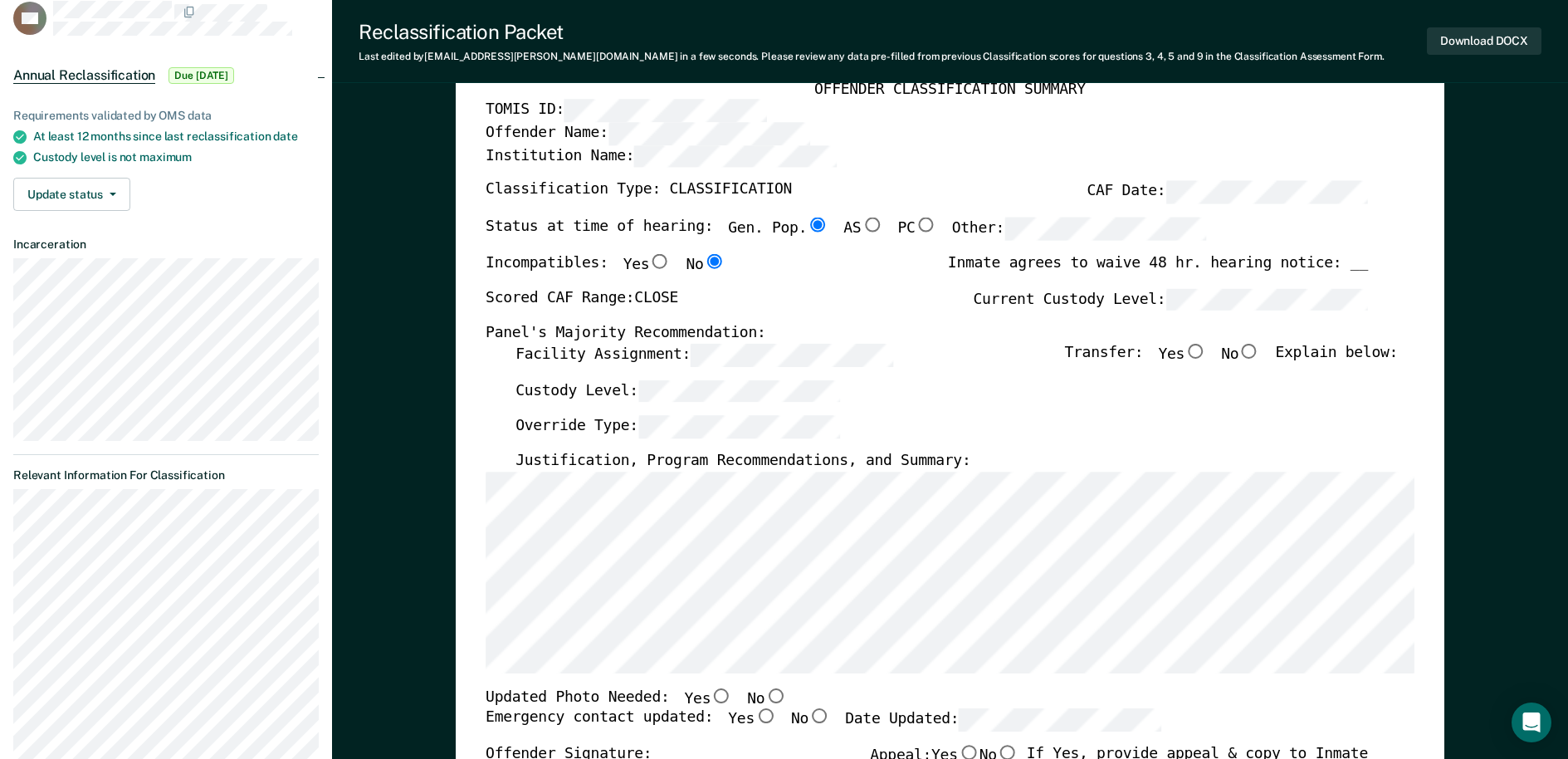
scroll to position [332, 0]
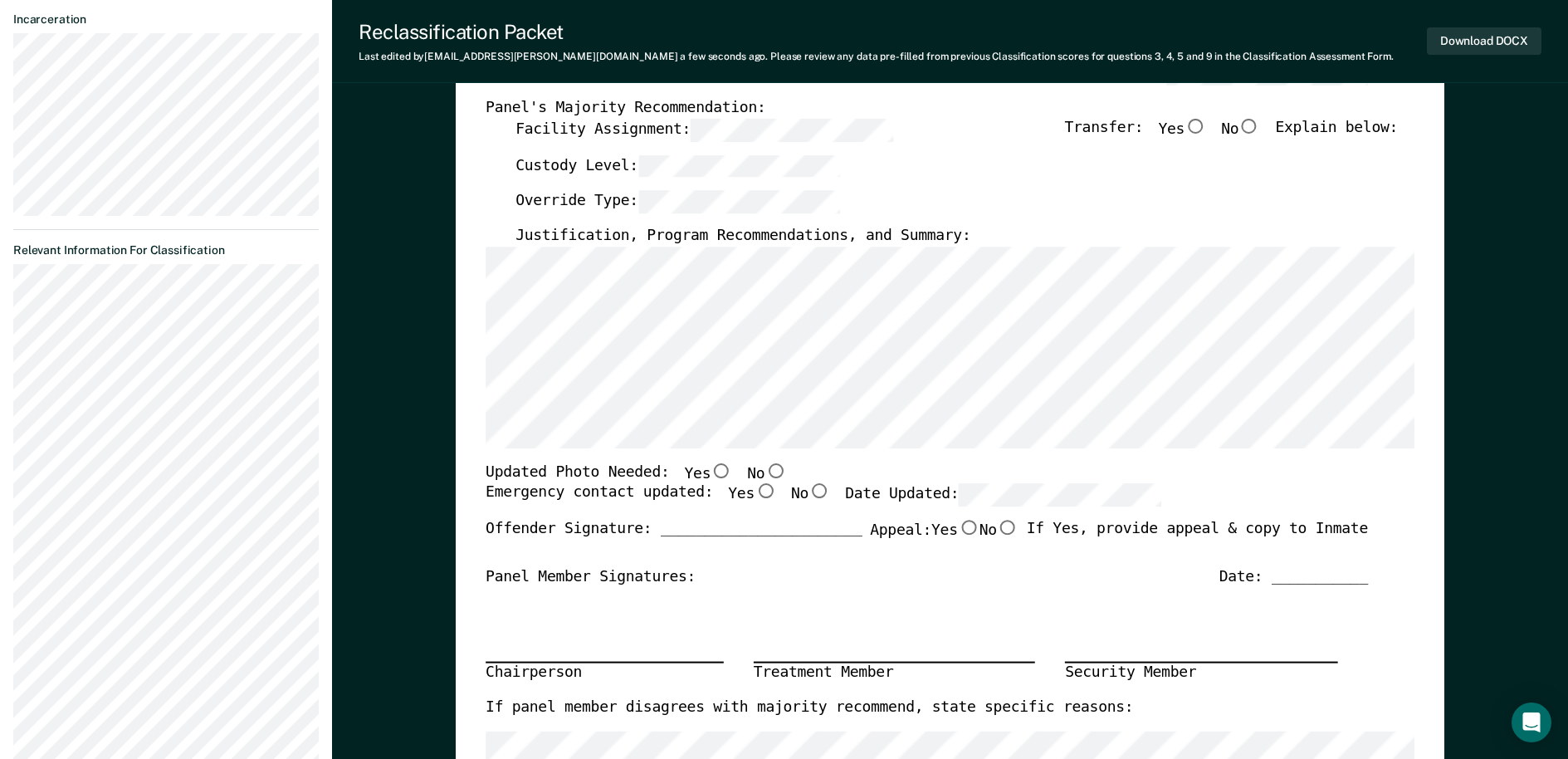
click at [710, 470] on input "Yes" at bounding box center [721, 469] width 21 height 15
type textarea "x"
radio input "true"
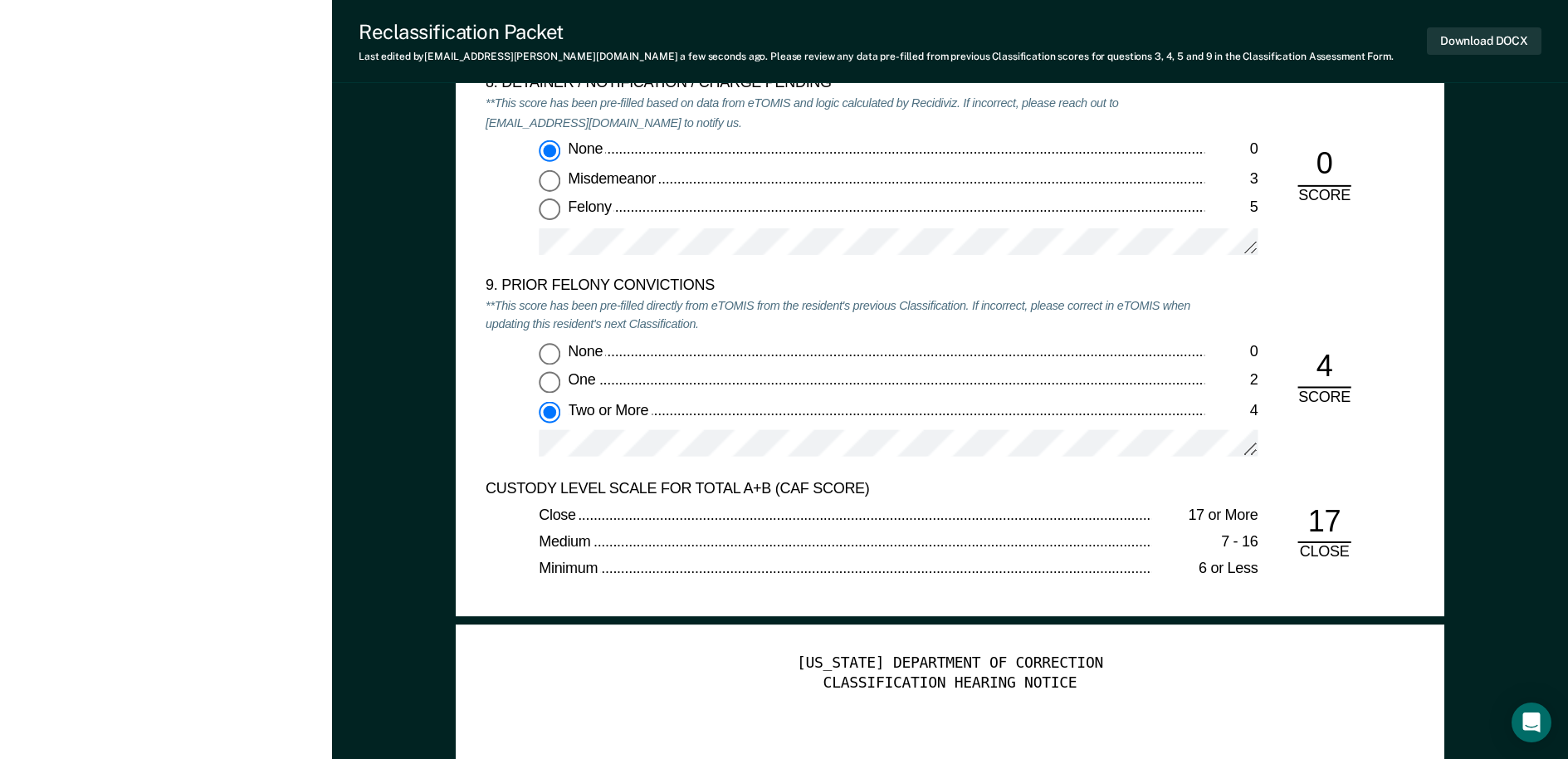
scroll to position [3568, 0]
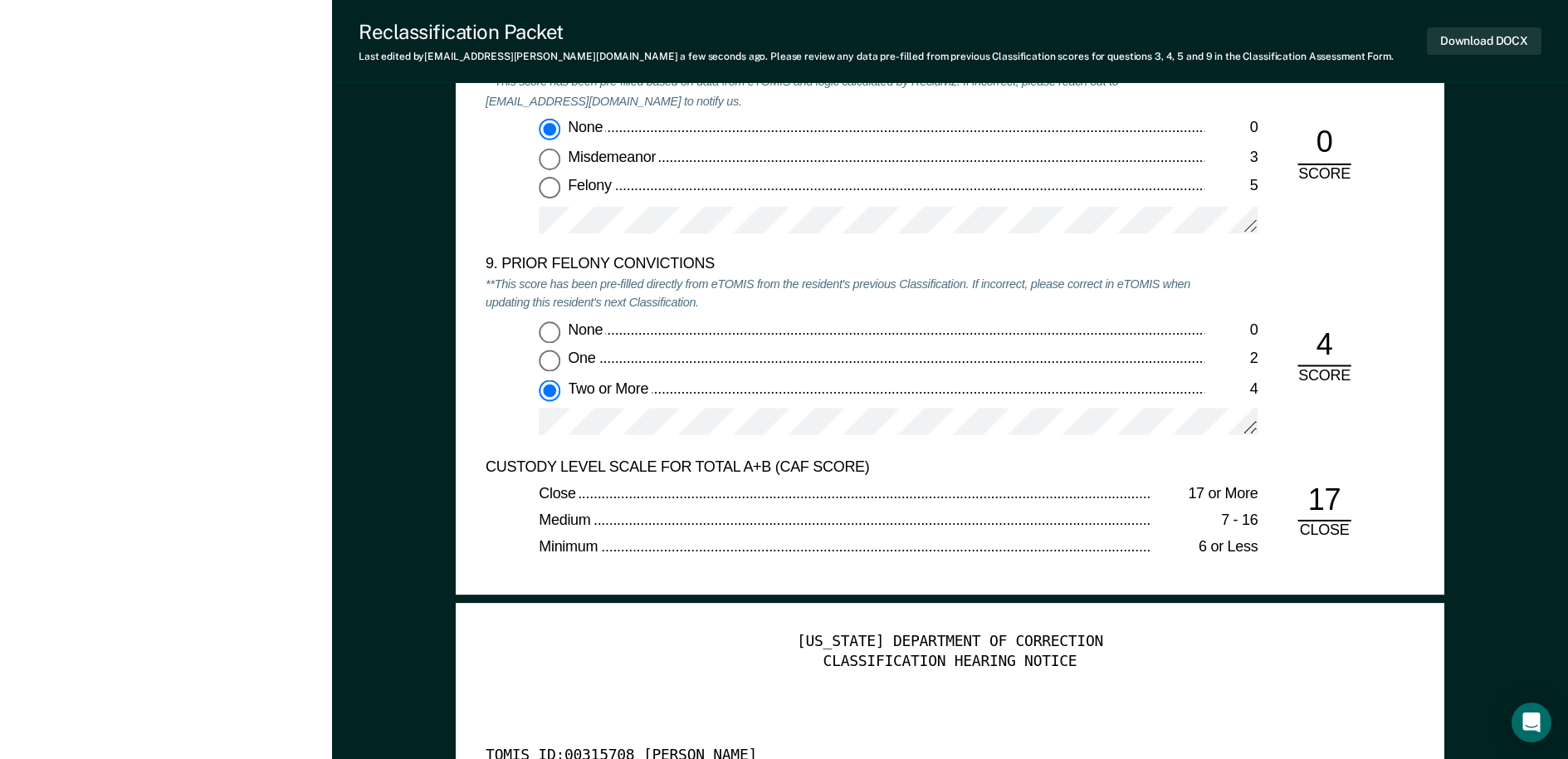
click at [862, 402] on div "None 0 One 2 Two or More 4" at bounding box center [845, 385] width 719 height 129
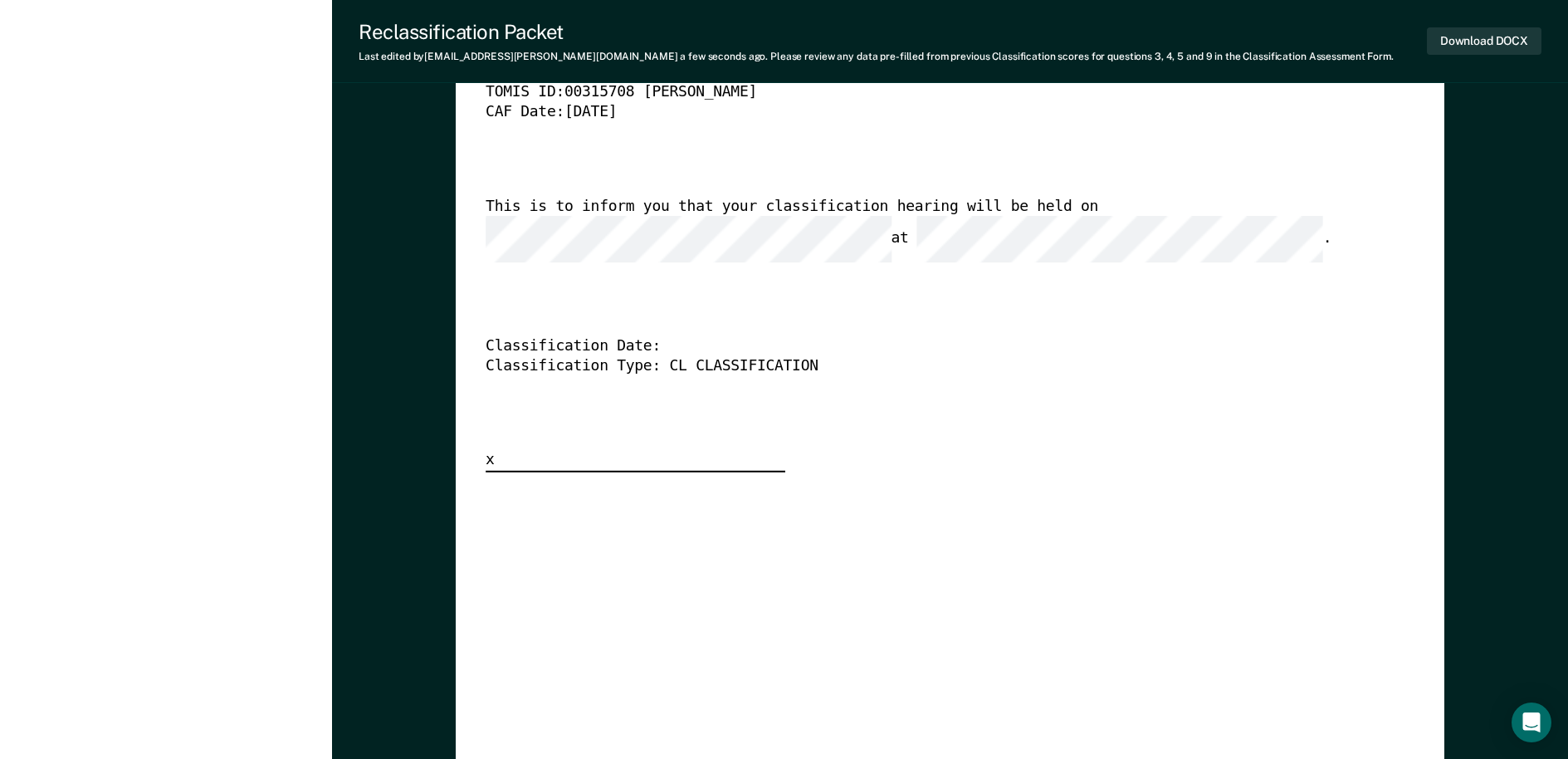
scroll to position [0, 20]
click at [1502, 41] on button "Download DOCX" at bounding box center [1484, 41] width 114 height 27
type textarea "x"
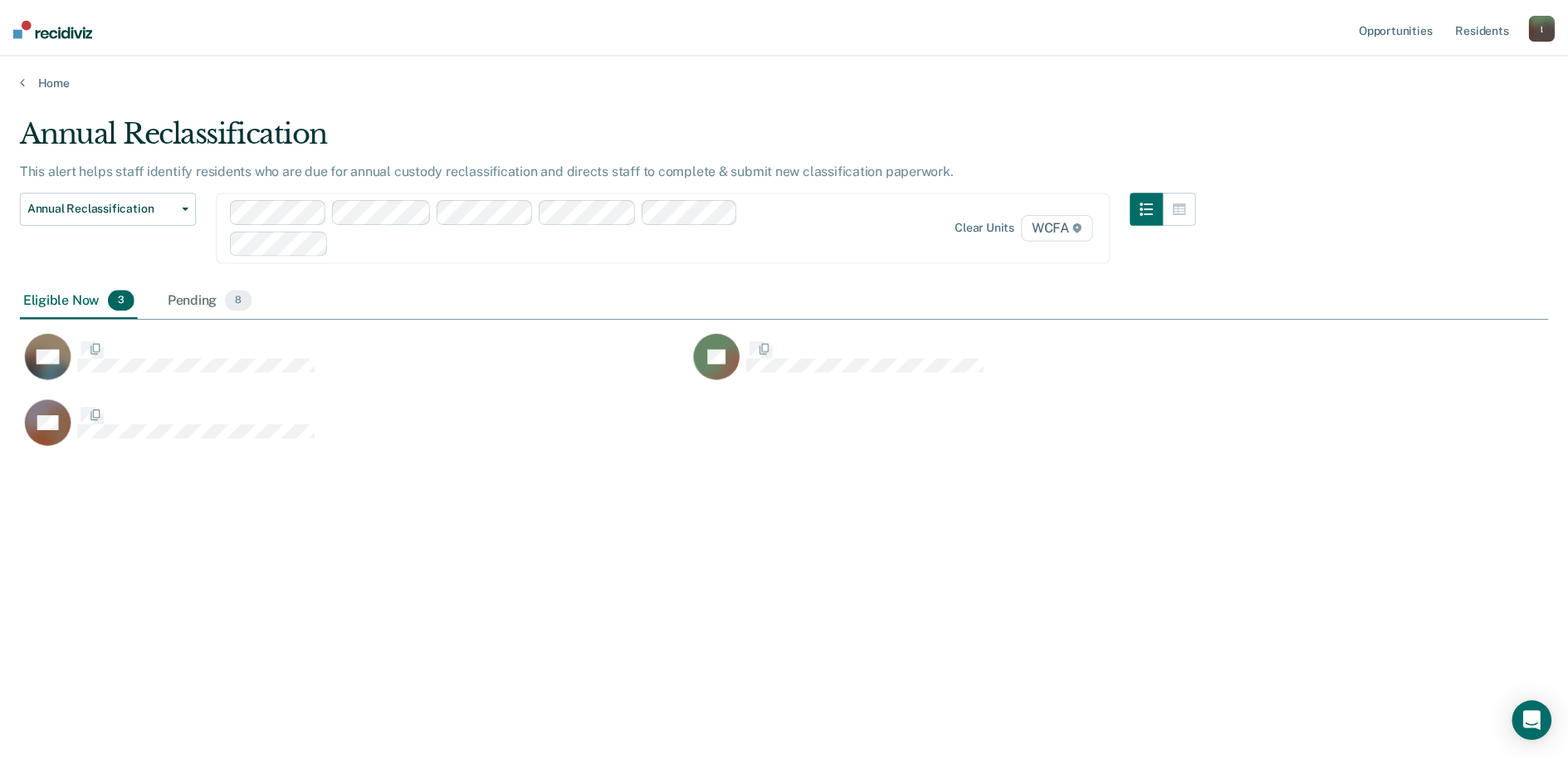
scroll to position [507, 1528]
click at [381, 250] on div at bounding box center [590, 242] width 504 height 20
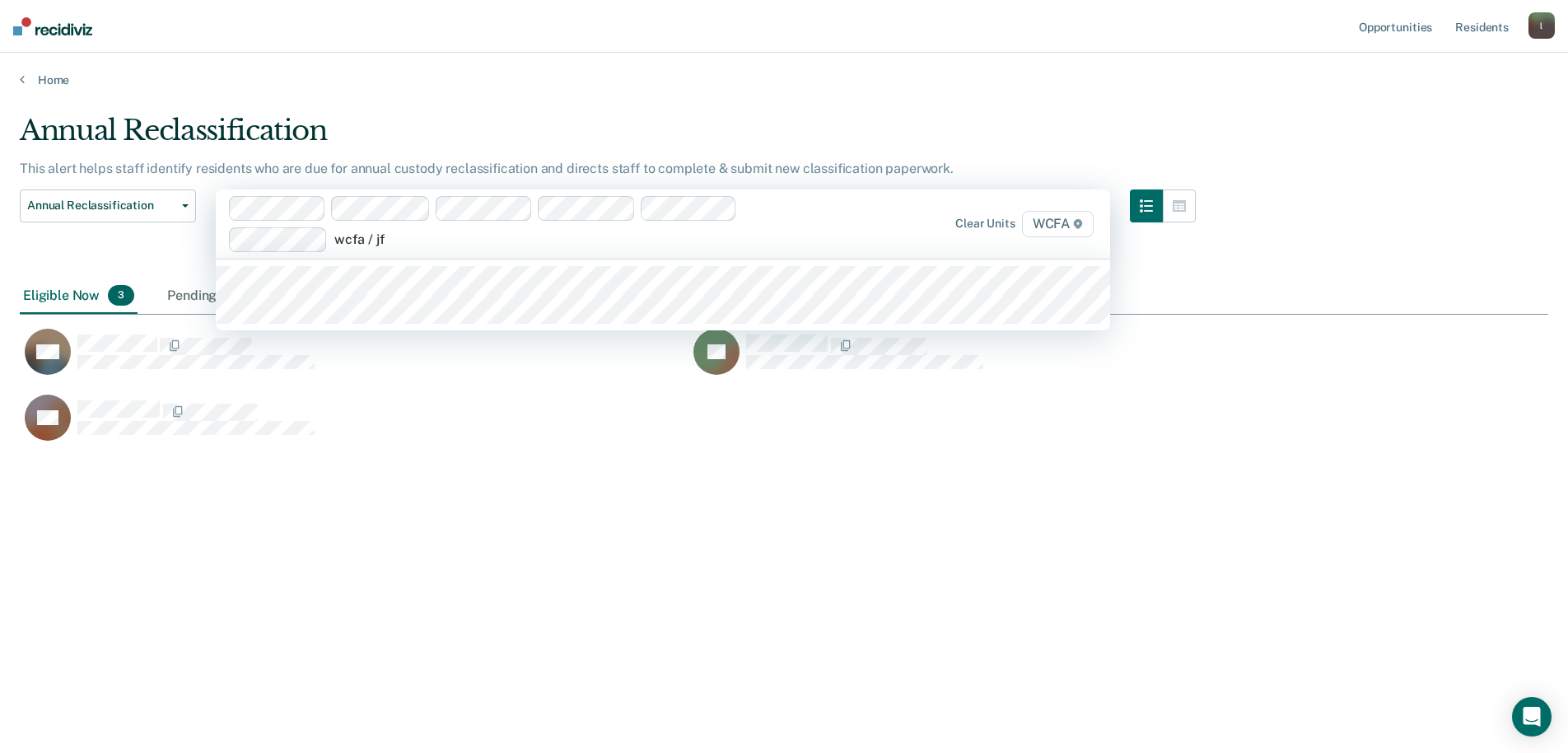
type input "wcfa / jf2"
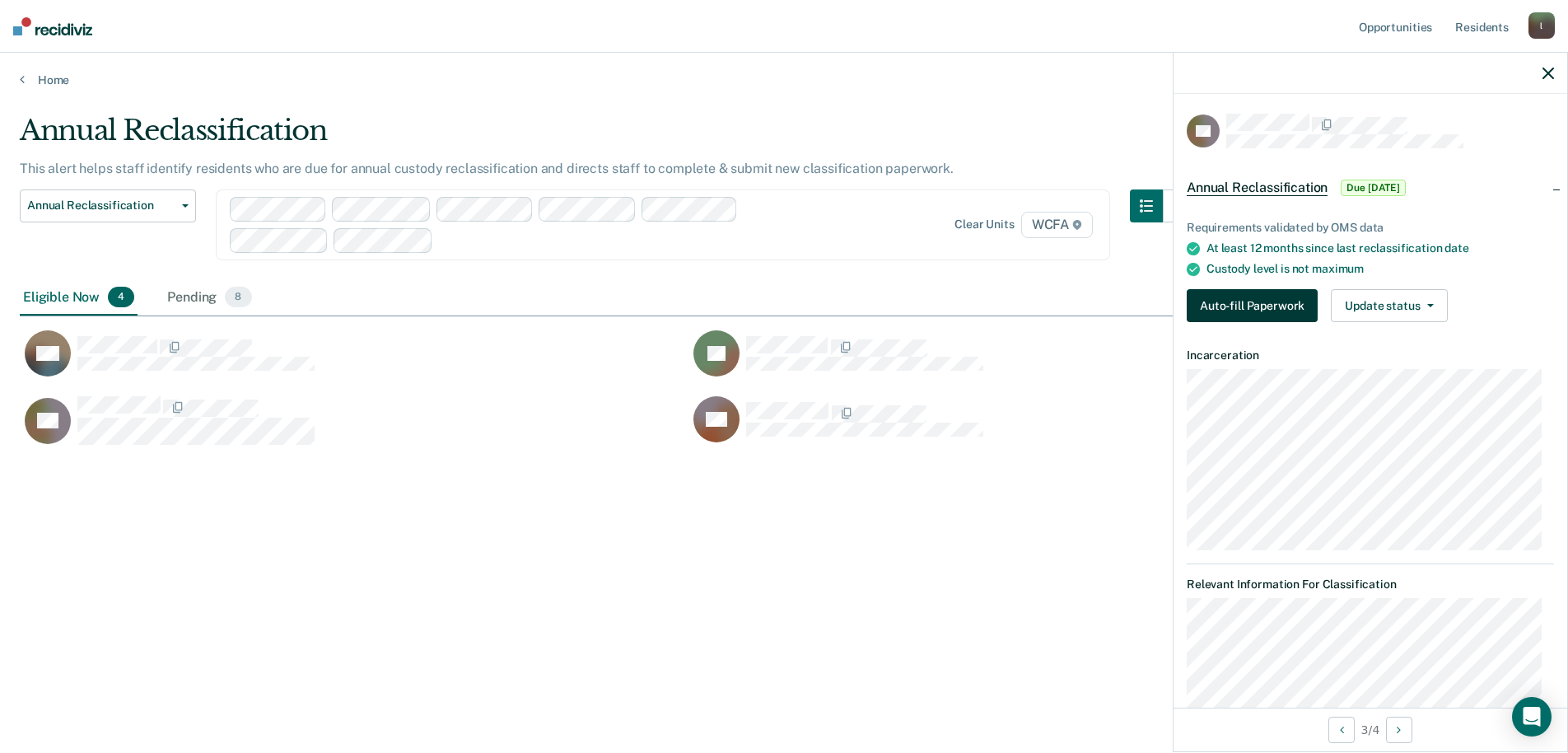
click at [1261, 295] on button "Auto-fill Paperwork" at bounding box center [1251, 305] width 131 height 33
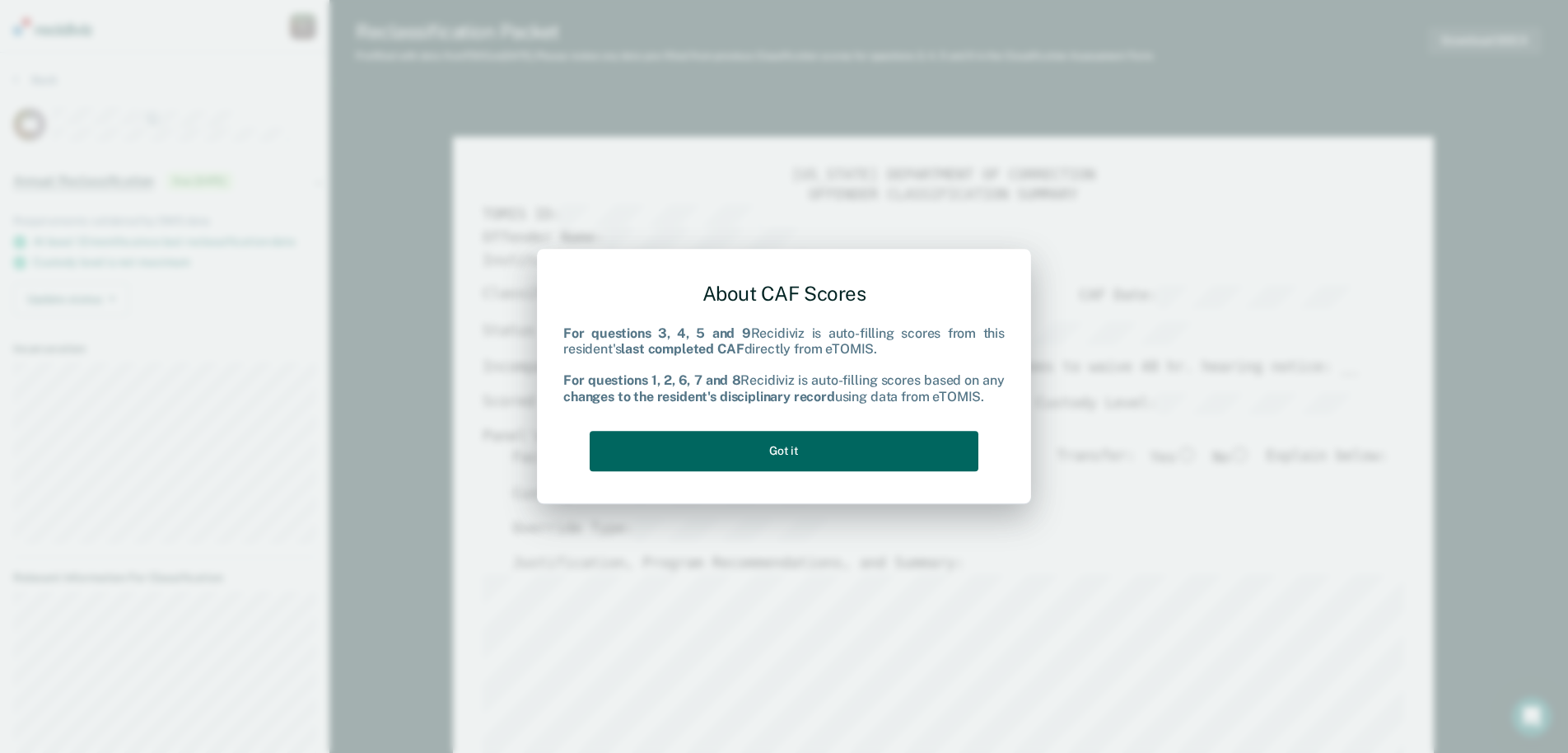
click at [790, 452] on button "Got it" at bounding box center [783, 451] width 389 height 41
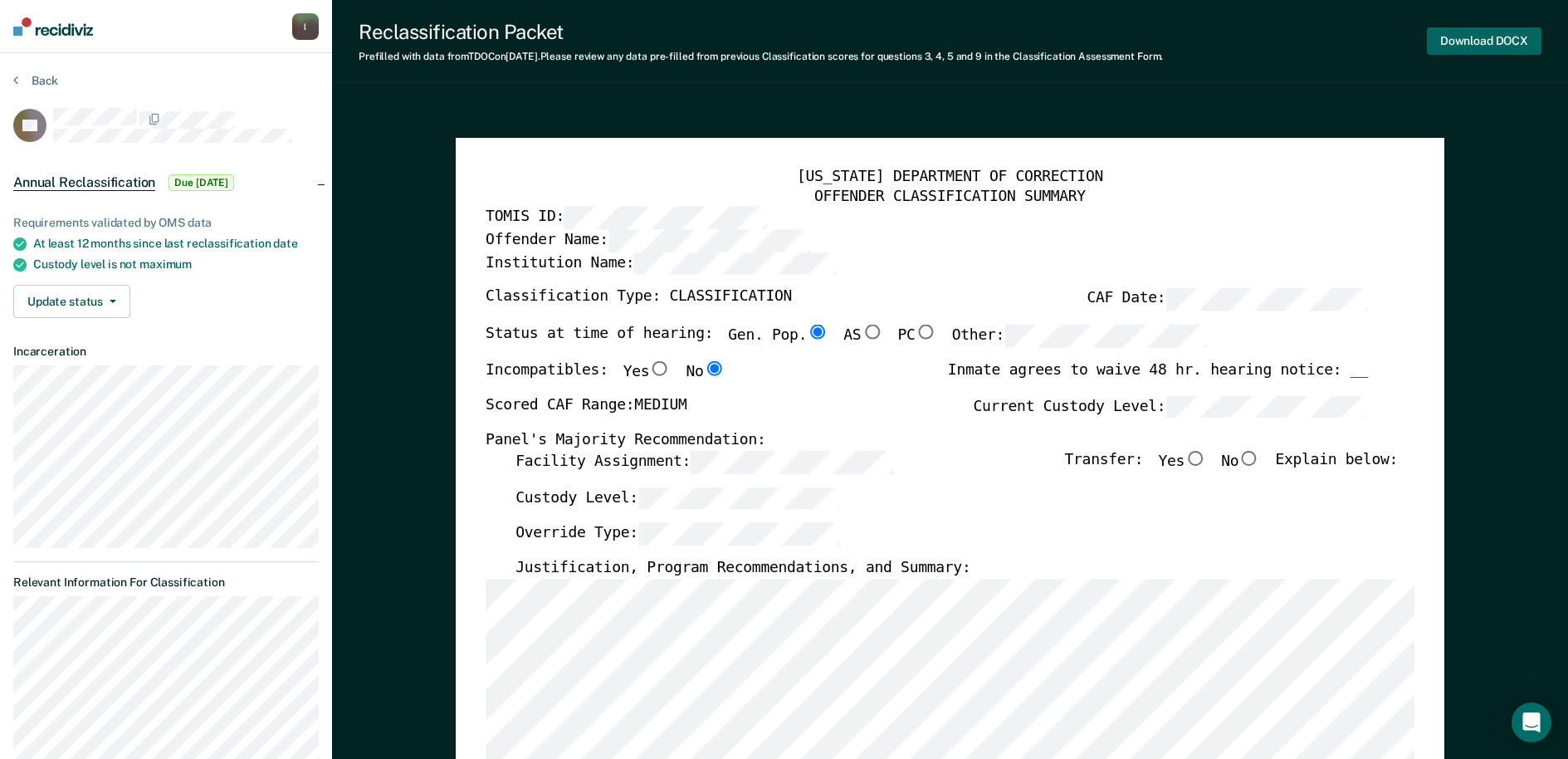
click at [1455, 40] on button "Download DOCX" at bounding box center [1484, 41] width 114 height 27
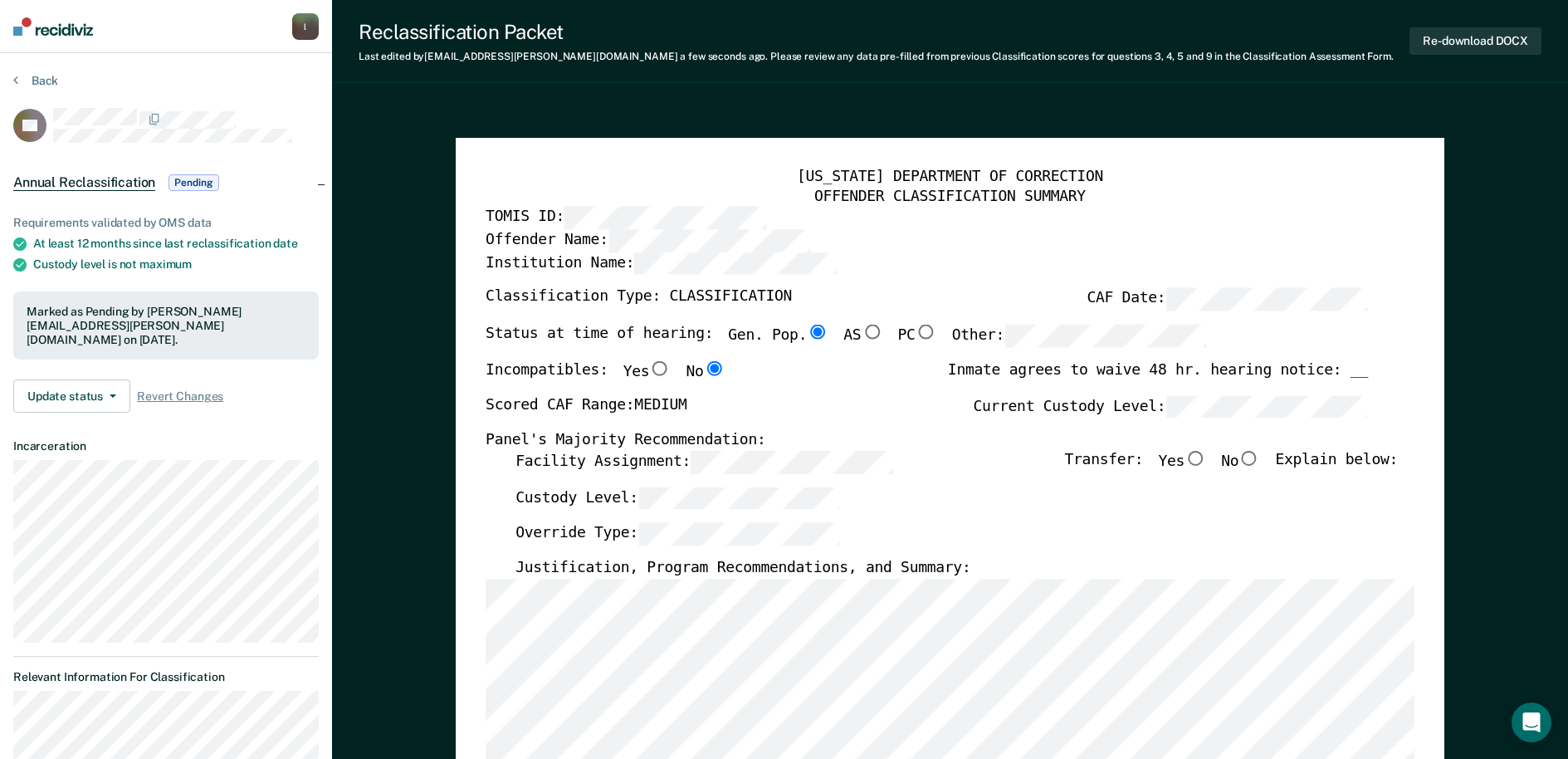
click at [1260, 451] on input "No" at bounding box center [1250, 457] width 21 height 15
type textarea "x"
radio input "true"
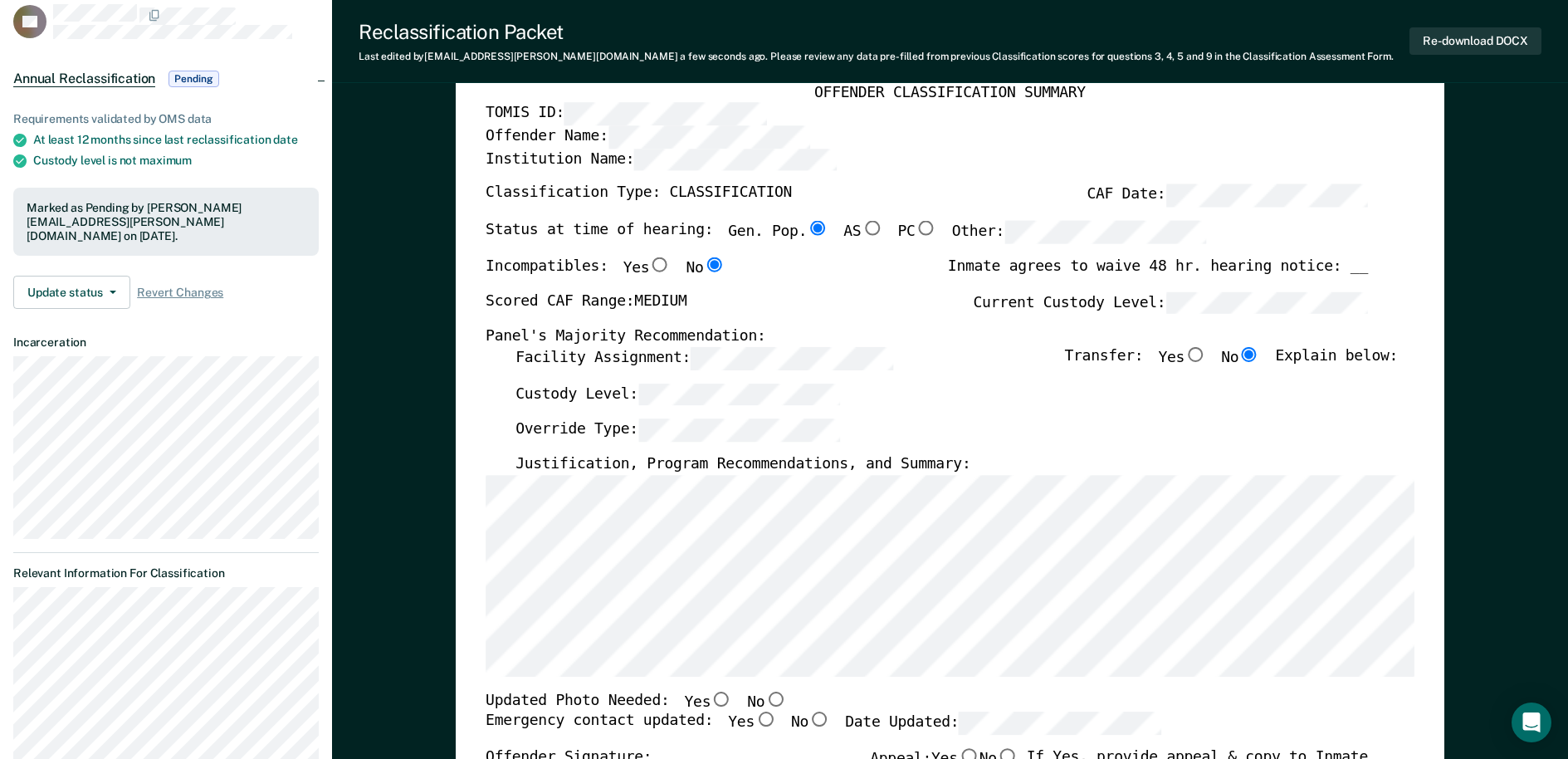
scroll to position [249, 0]
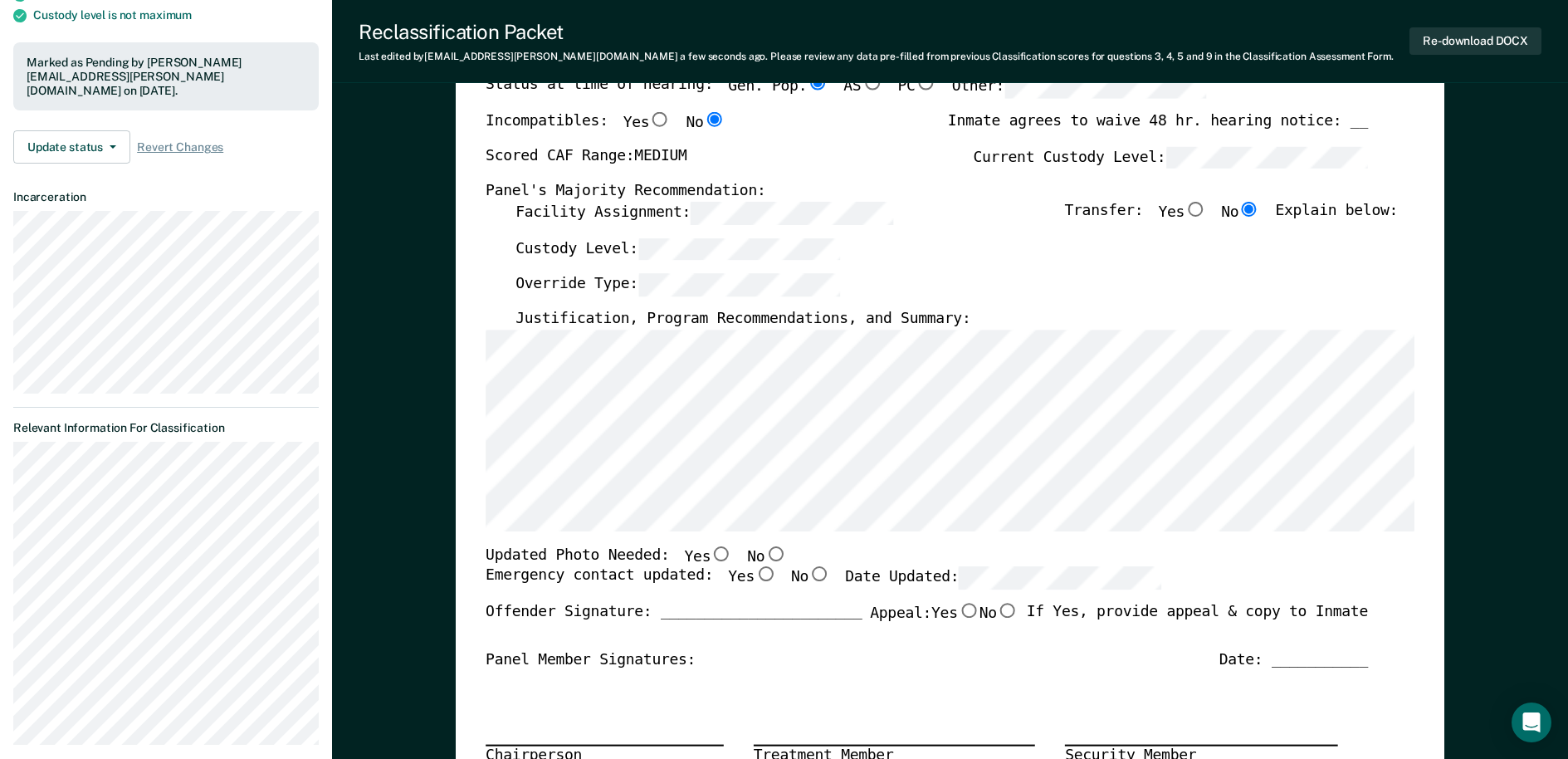
click at [765, 551] on input "No" at bounding box center [776, 552] width 21 height 15
type textarea "x"
radio input "true"
click at [754, 572] on input "Yes" at bounding box center [765, 573] width 21 height 15
type textarea "x"
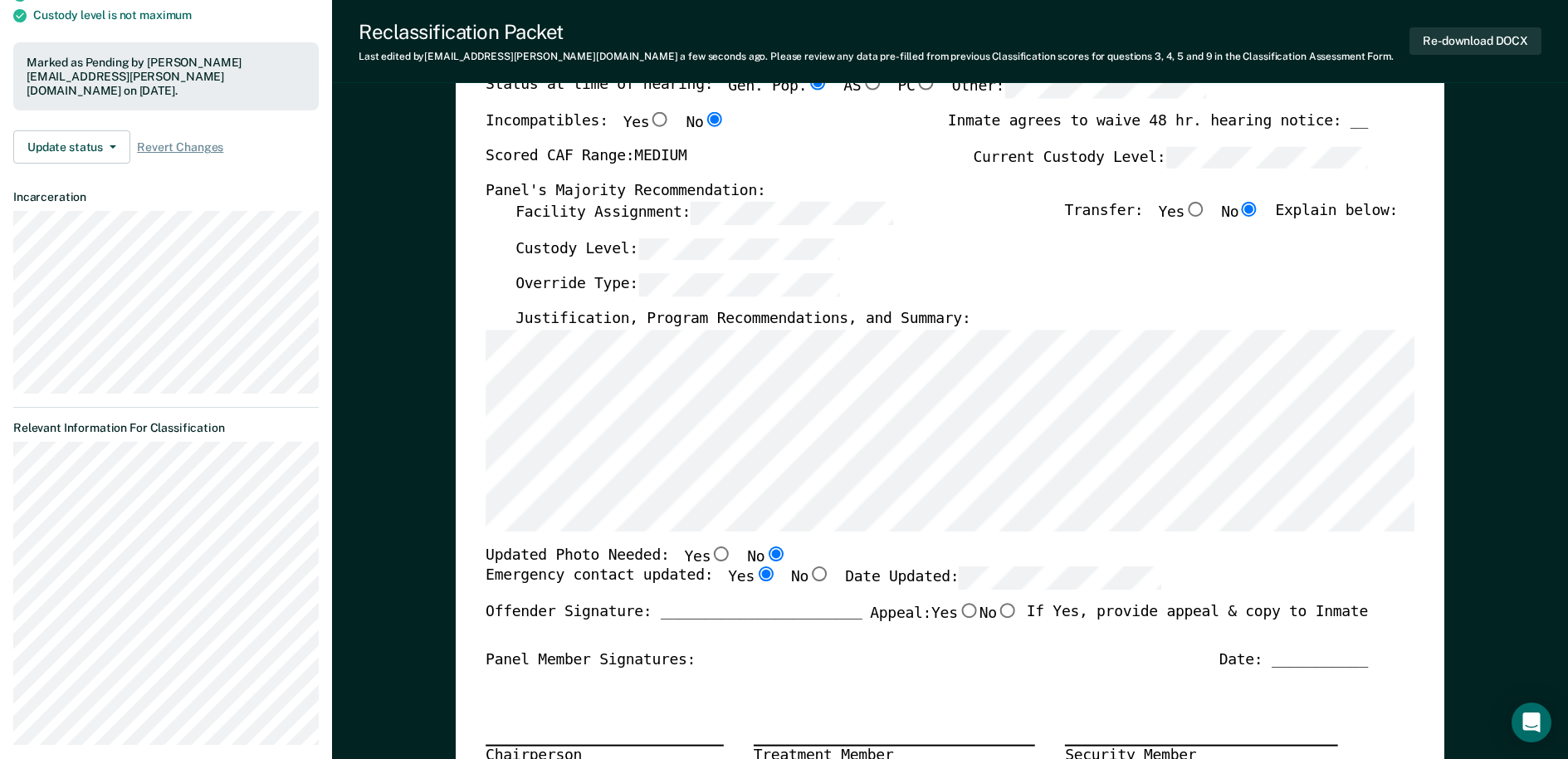
radio input "true"
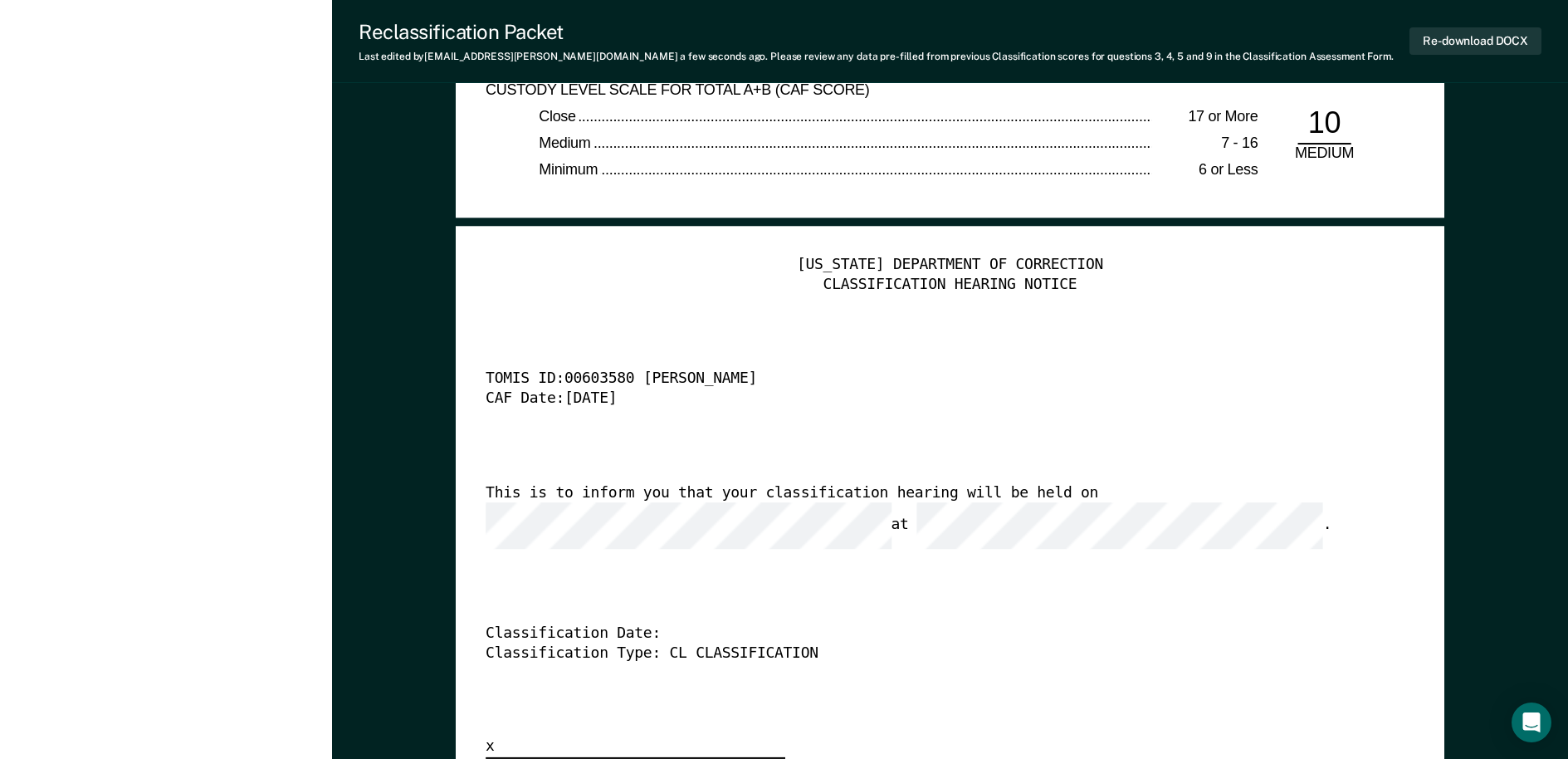
scroll to position [0, 20]
click at [1497, 40] on button "Re-download DOCX" at bounding box center [1475, 41] width 132 height 27
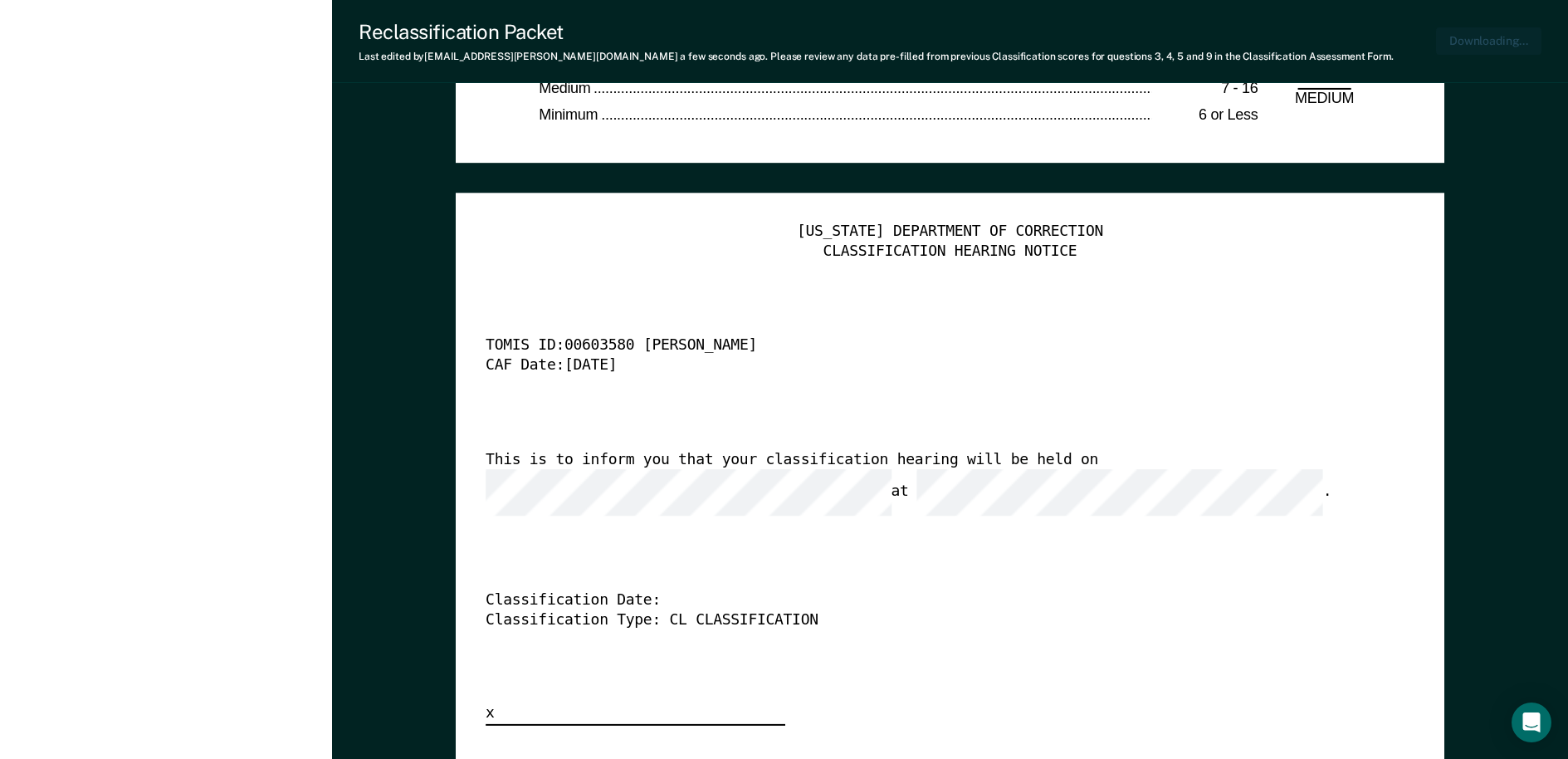
scroll to position [0, 0]
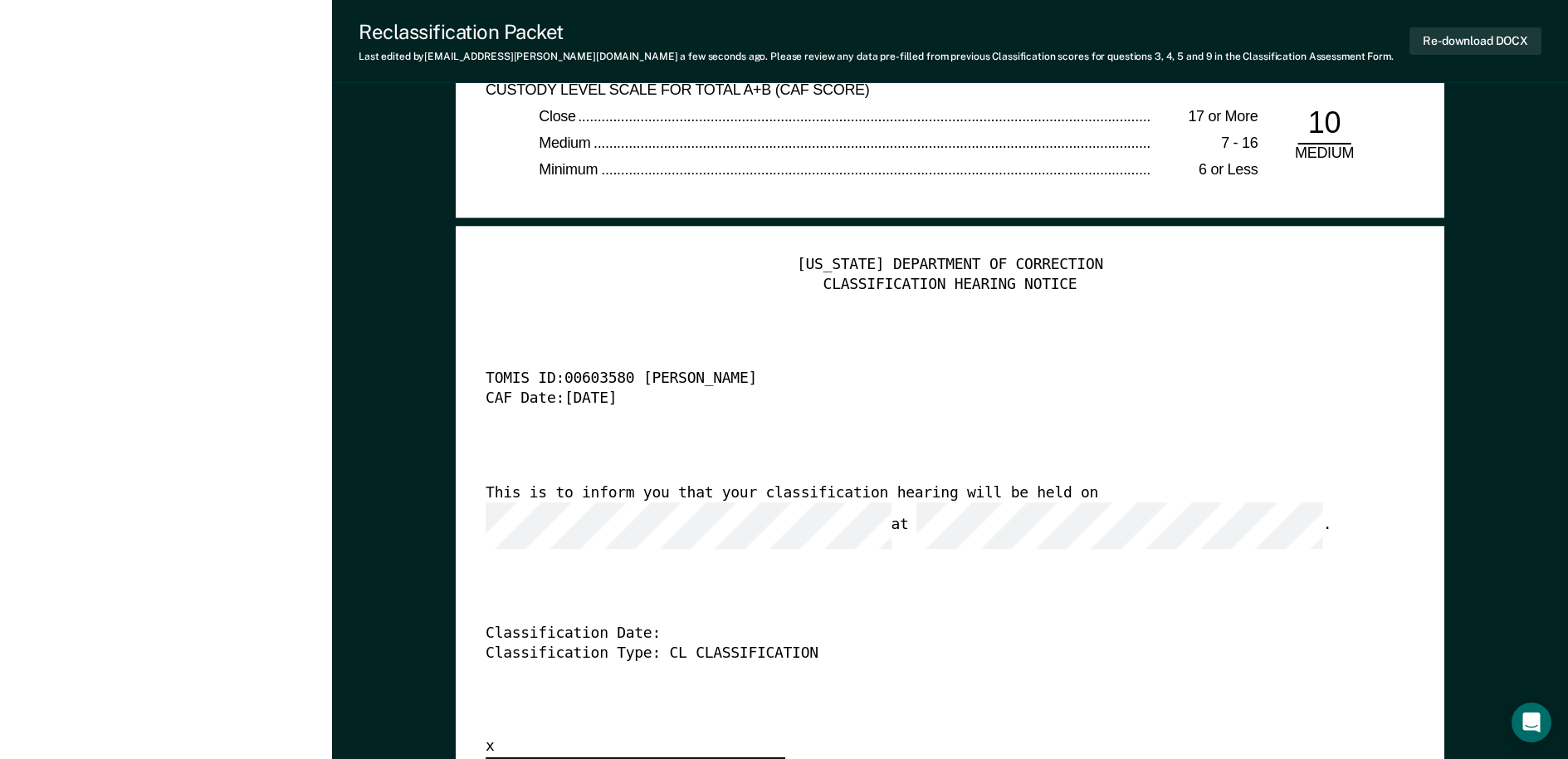
type textarea "x"
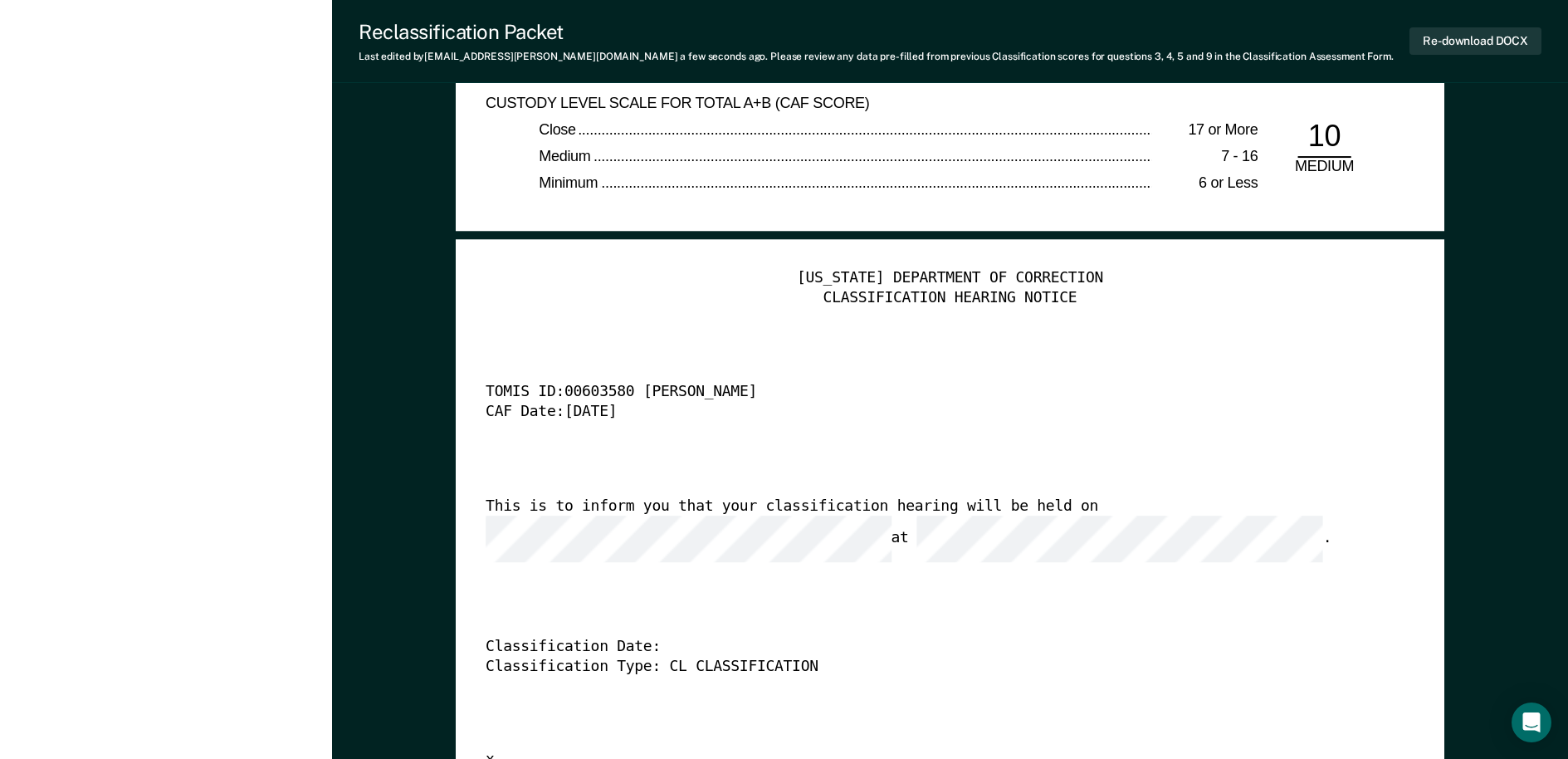
scroll to position [3984, 0]
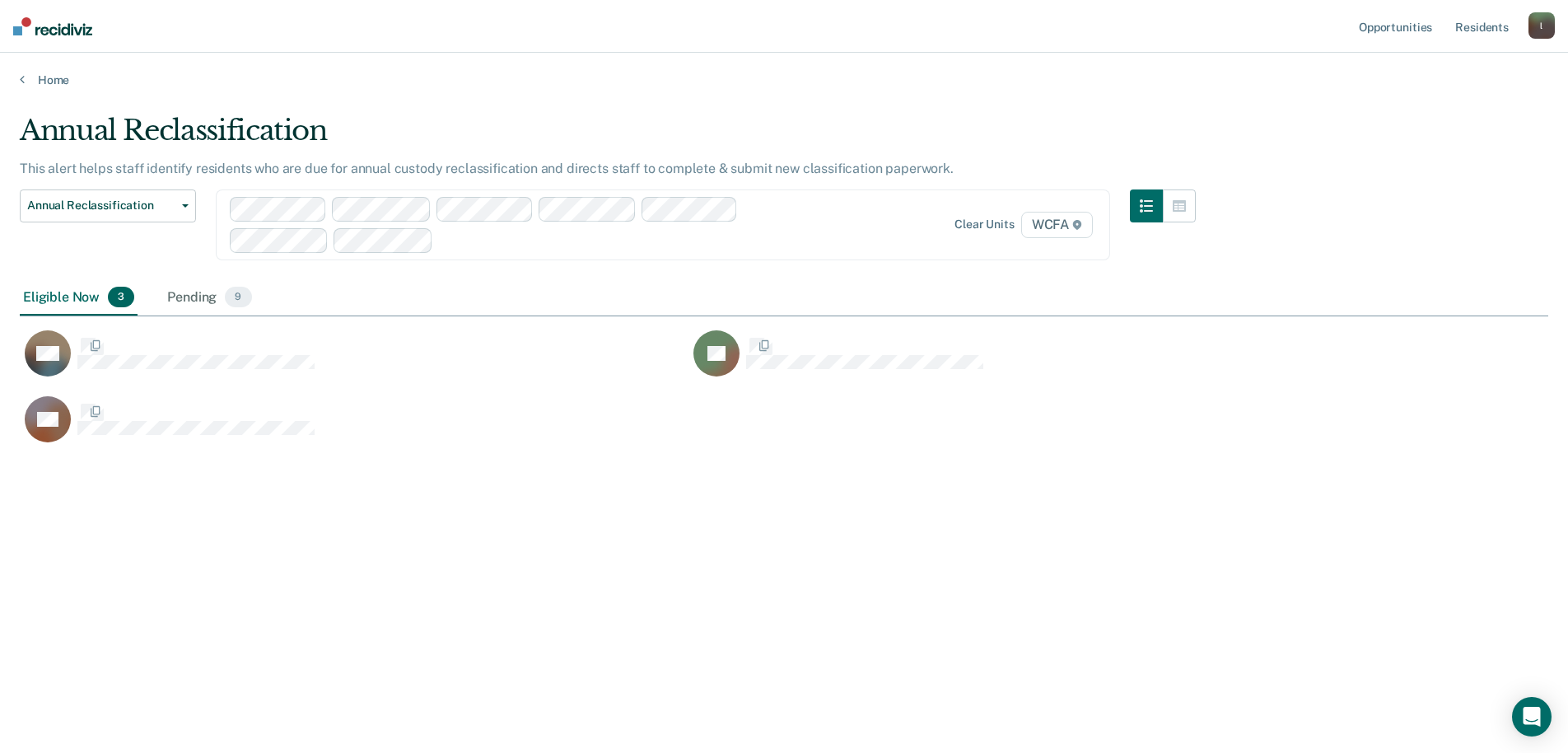
scroll to position [503, 1516]
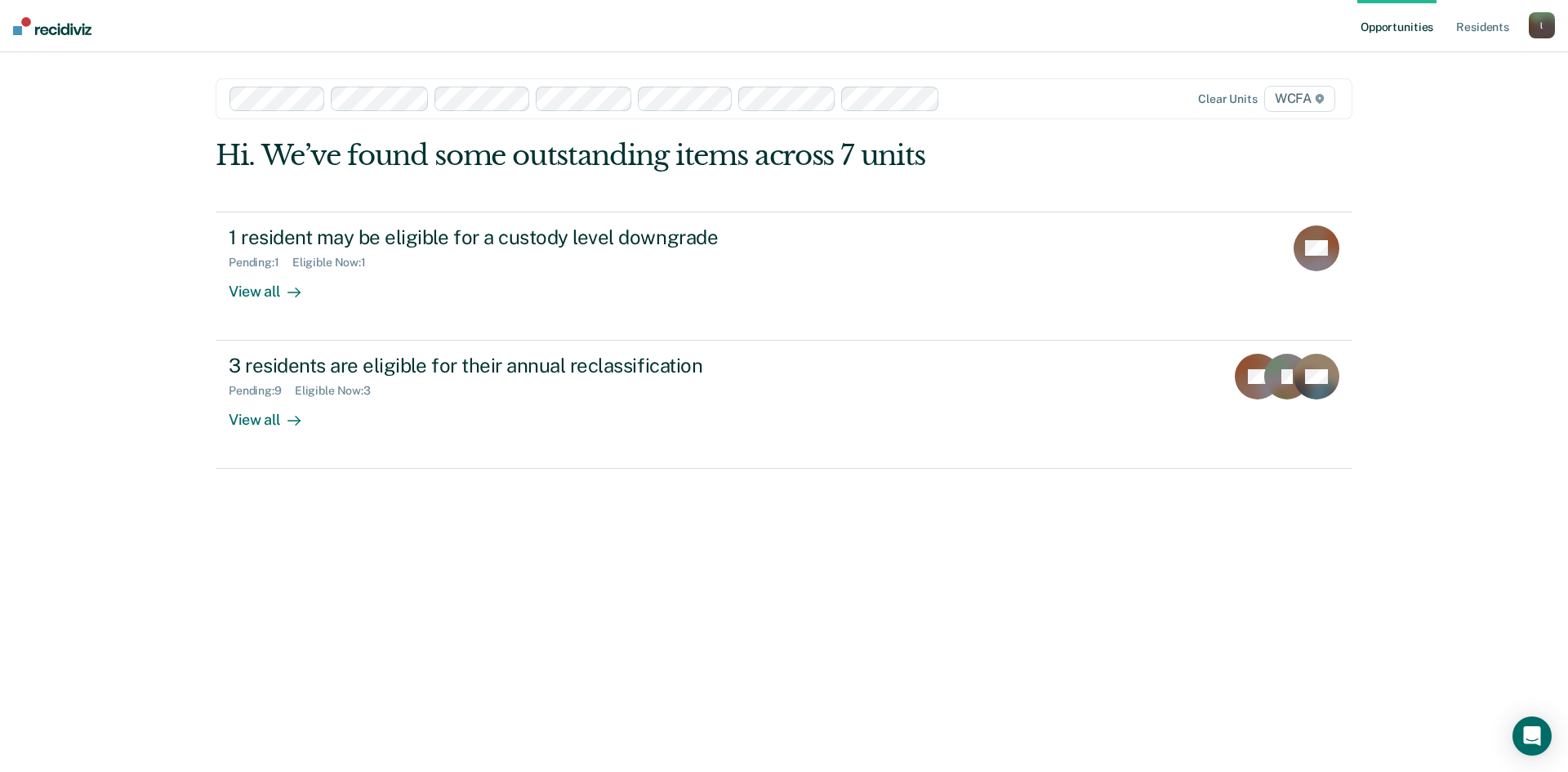
click at [975, 94] on div at bounding box center [976, 99] width 58 height 19
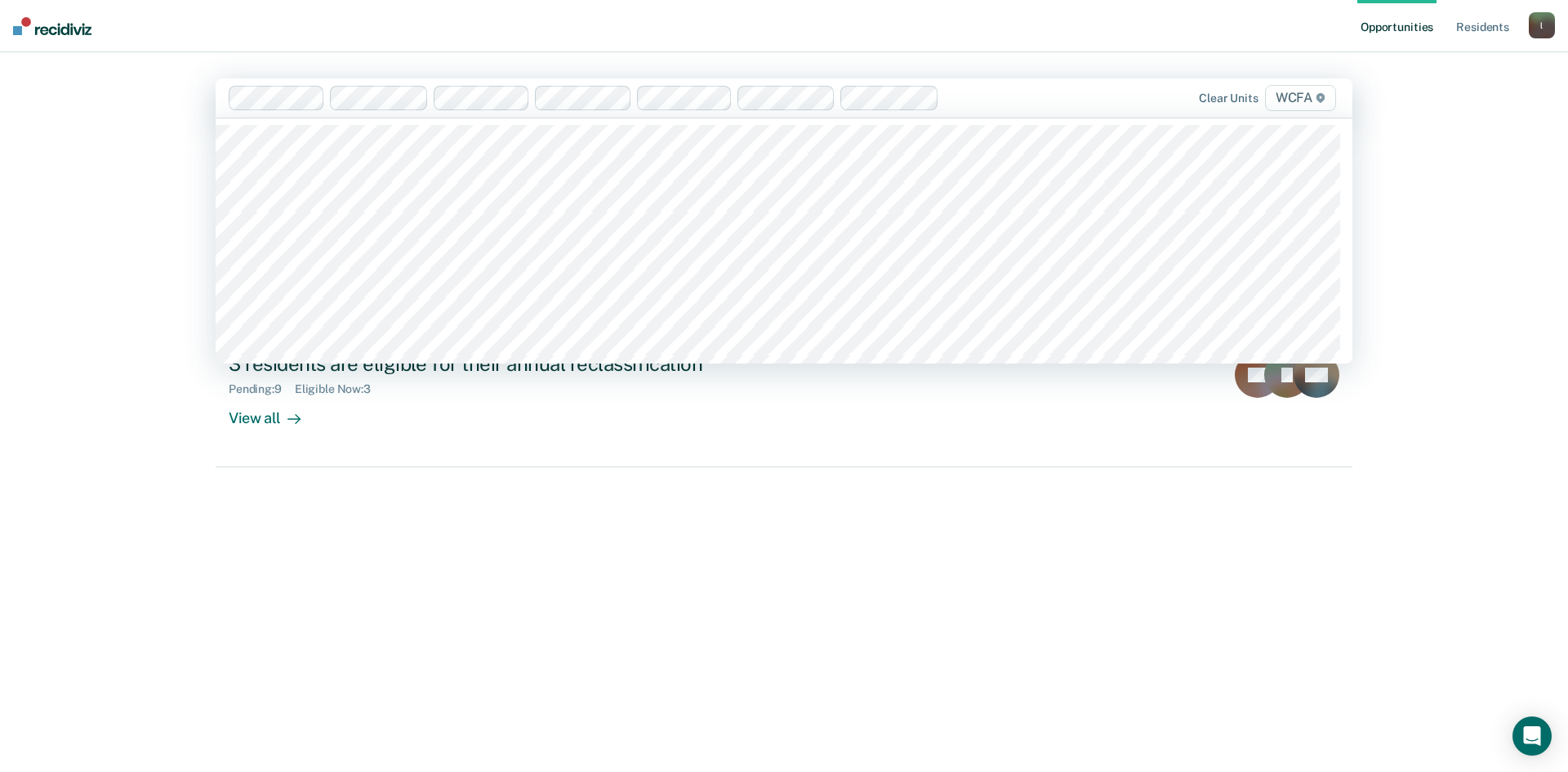
click at [981, 100] on div at bounding box center [975, 98] width 59 height 19
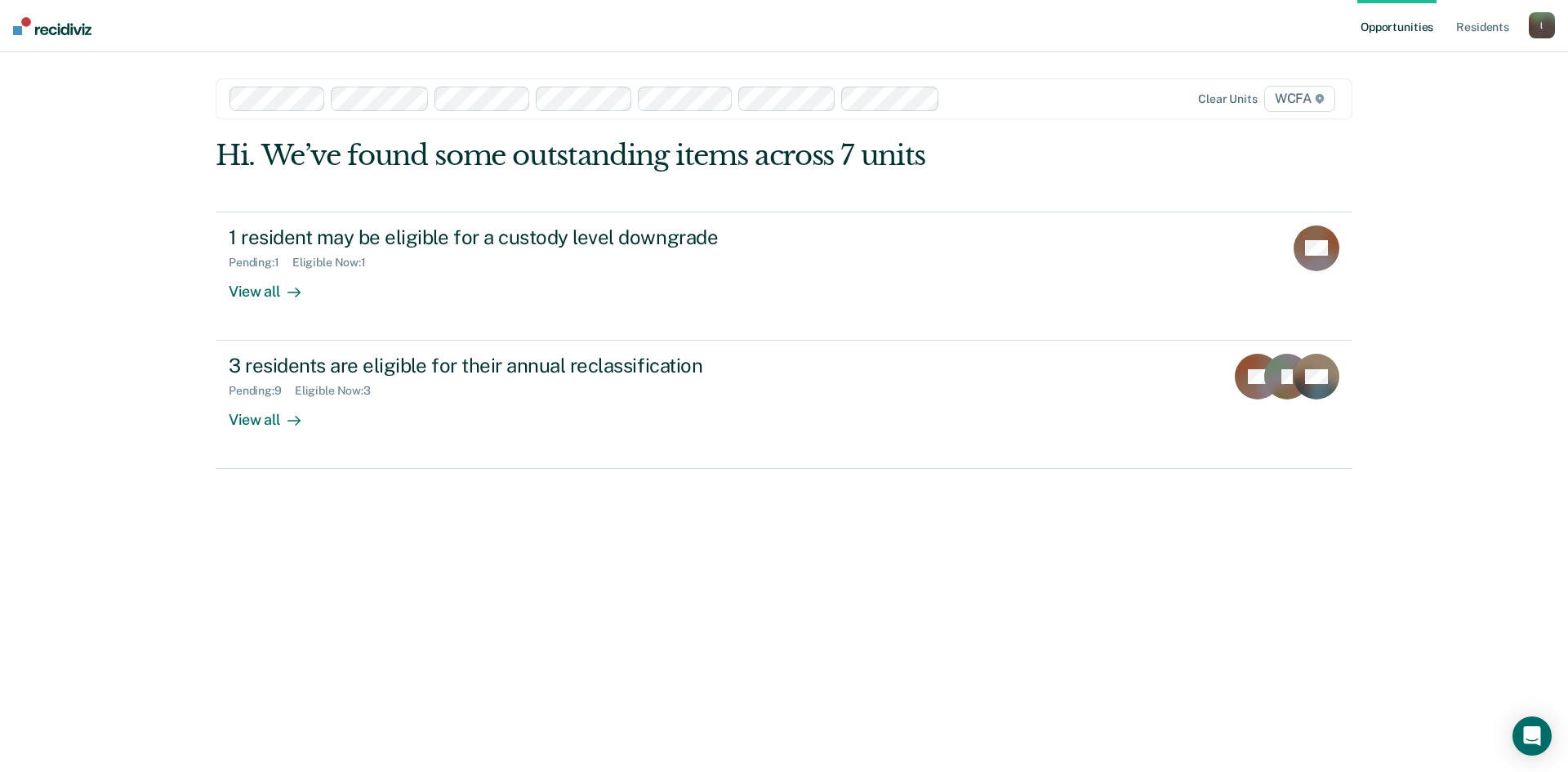
click at [984, 97] on div at bounding box center [976, 99] width 58 height 19
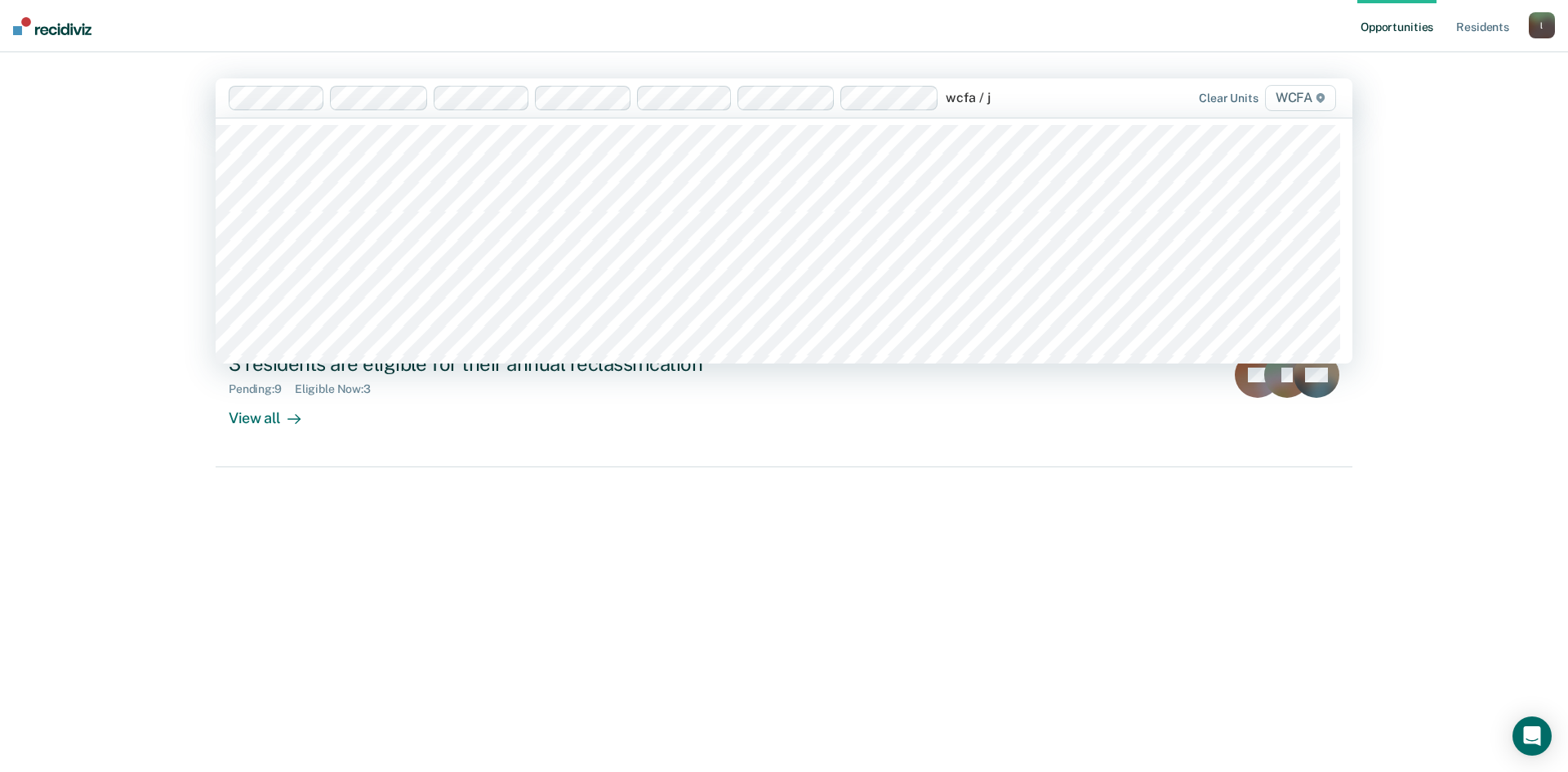
type input "wcfa / jf"
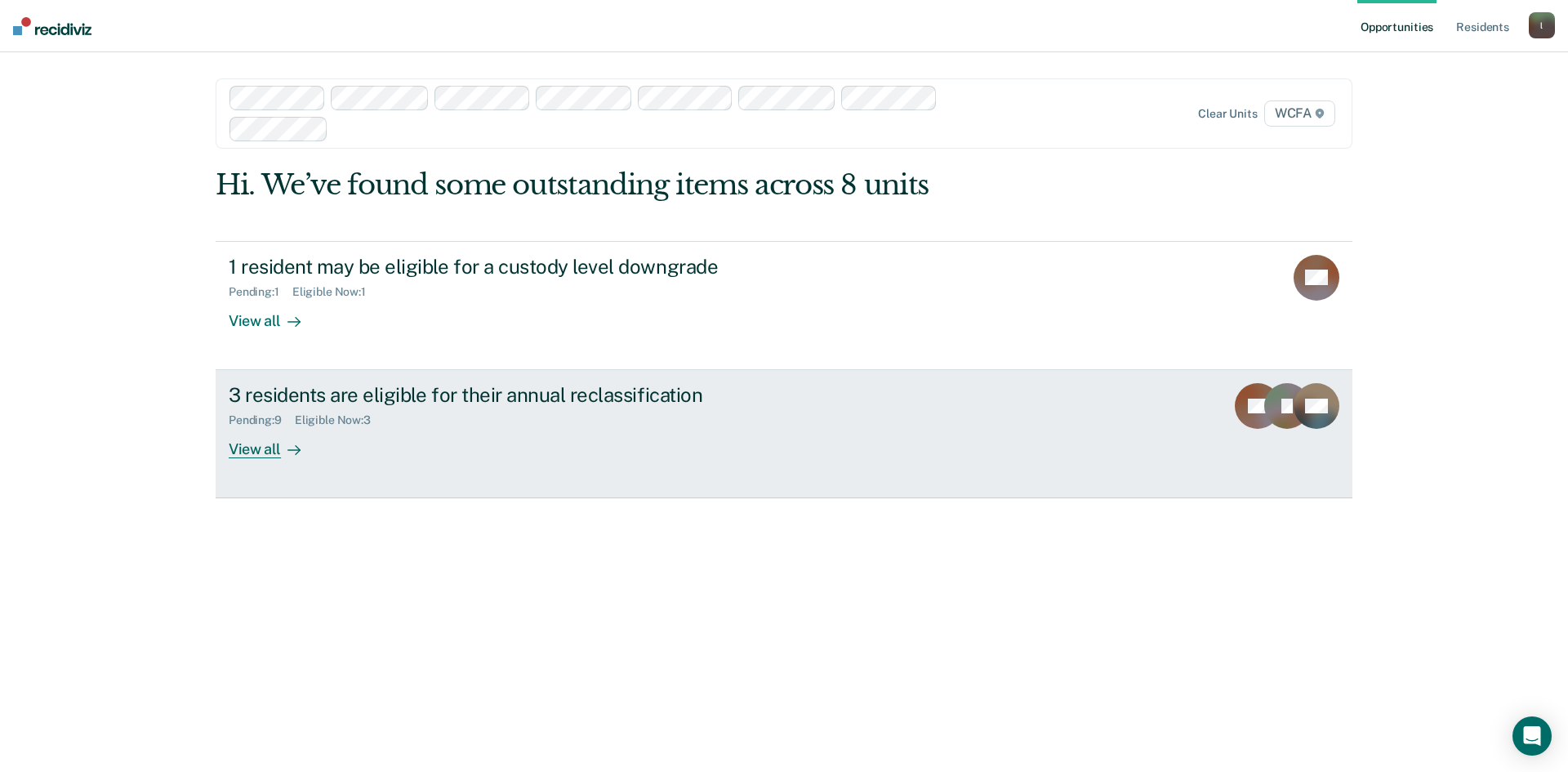
click at [406, 416] on div "Pending : 9 Eligible Now : 3" at bounding box center [515, 416] width 573 height 20
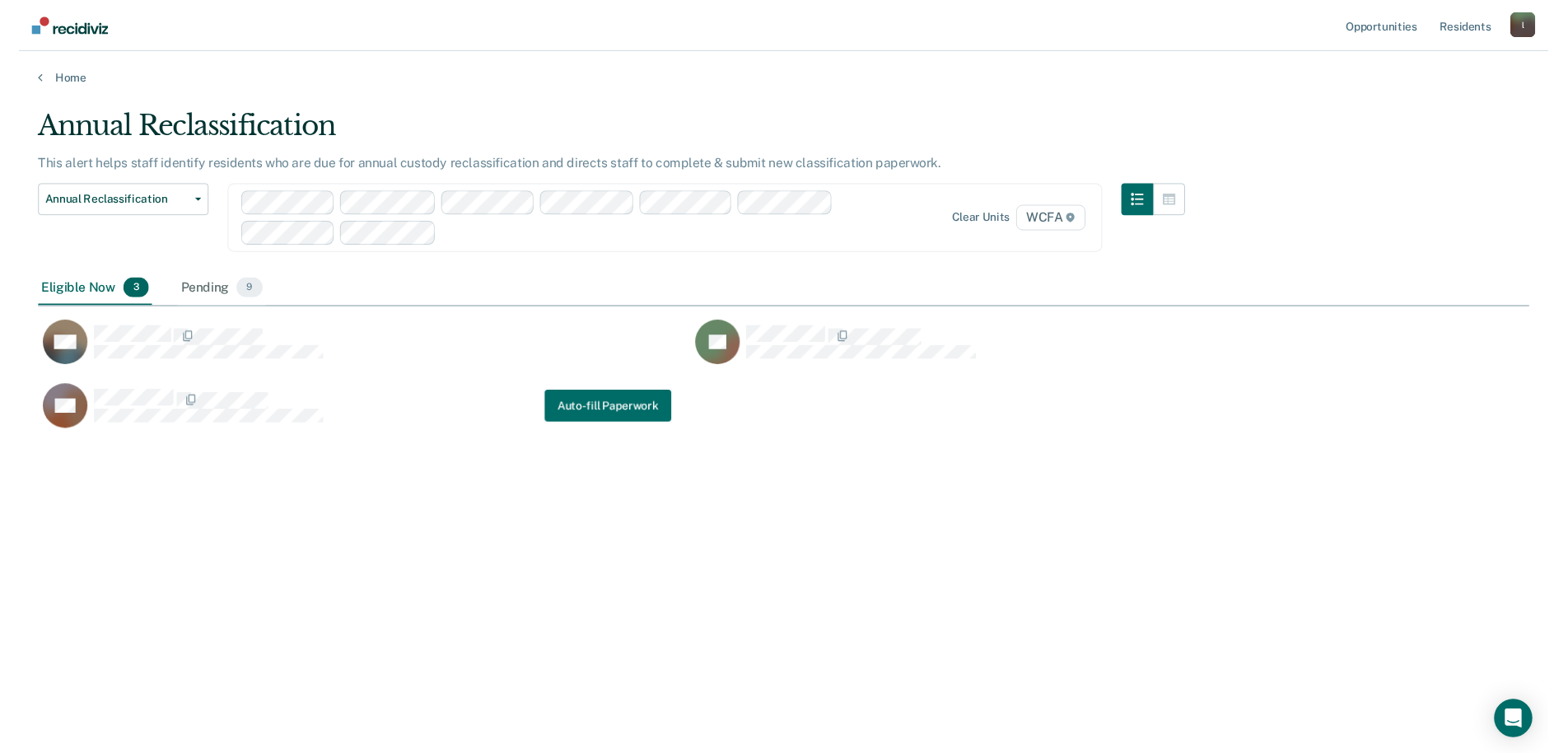
scroll to position [528, 1529]
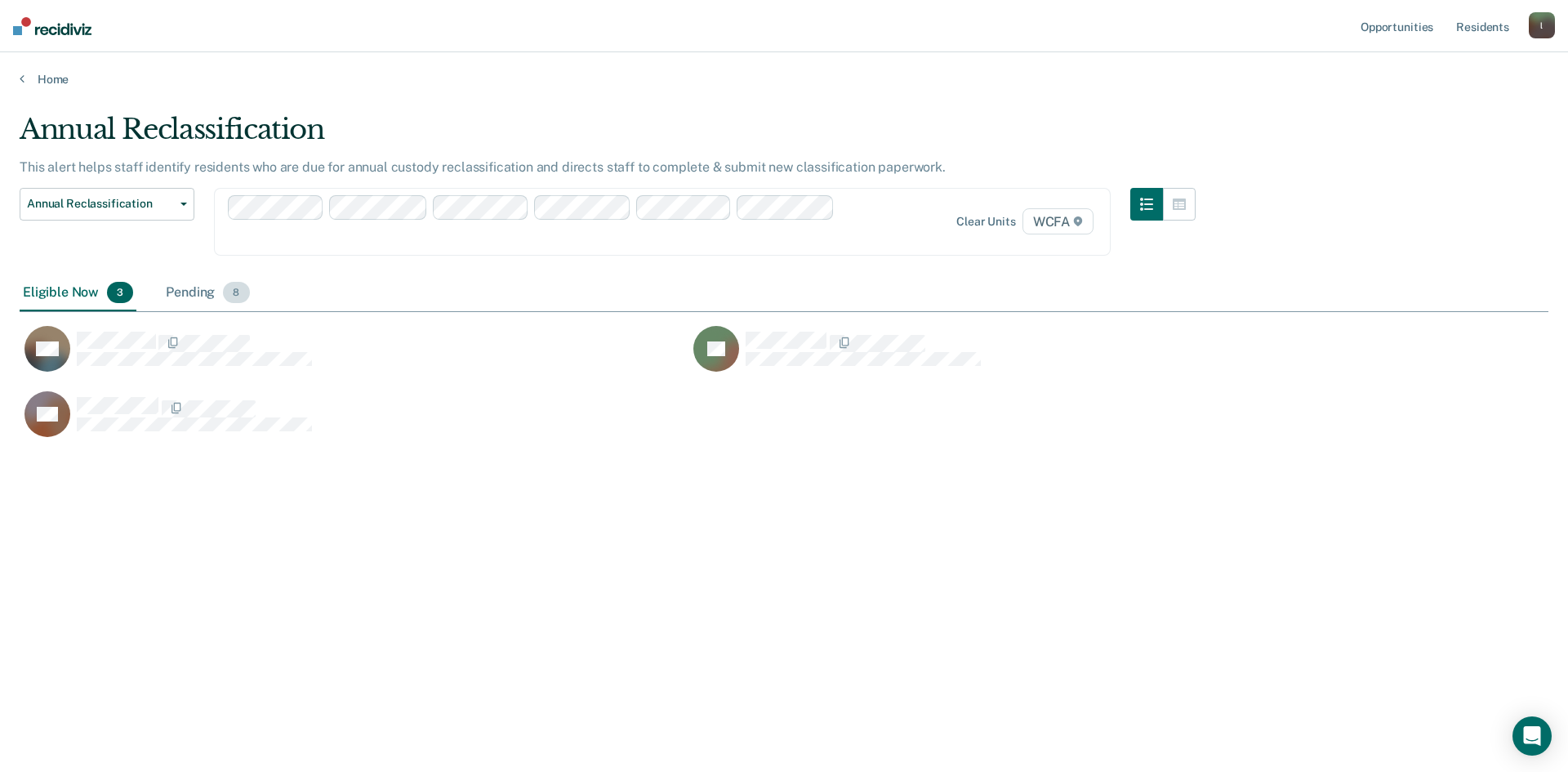
click at [180, 290] on div "Pending 8" at bounding box center [207, 292] width 89 height 36
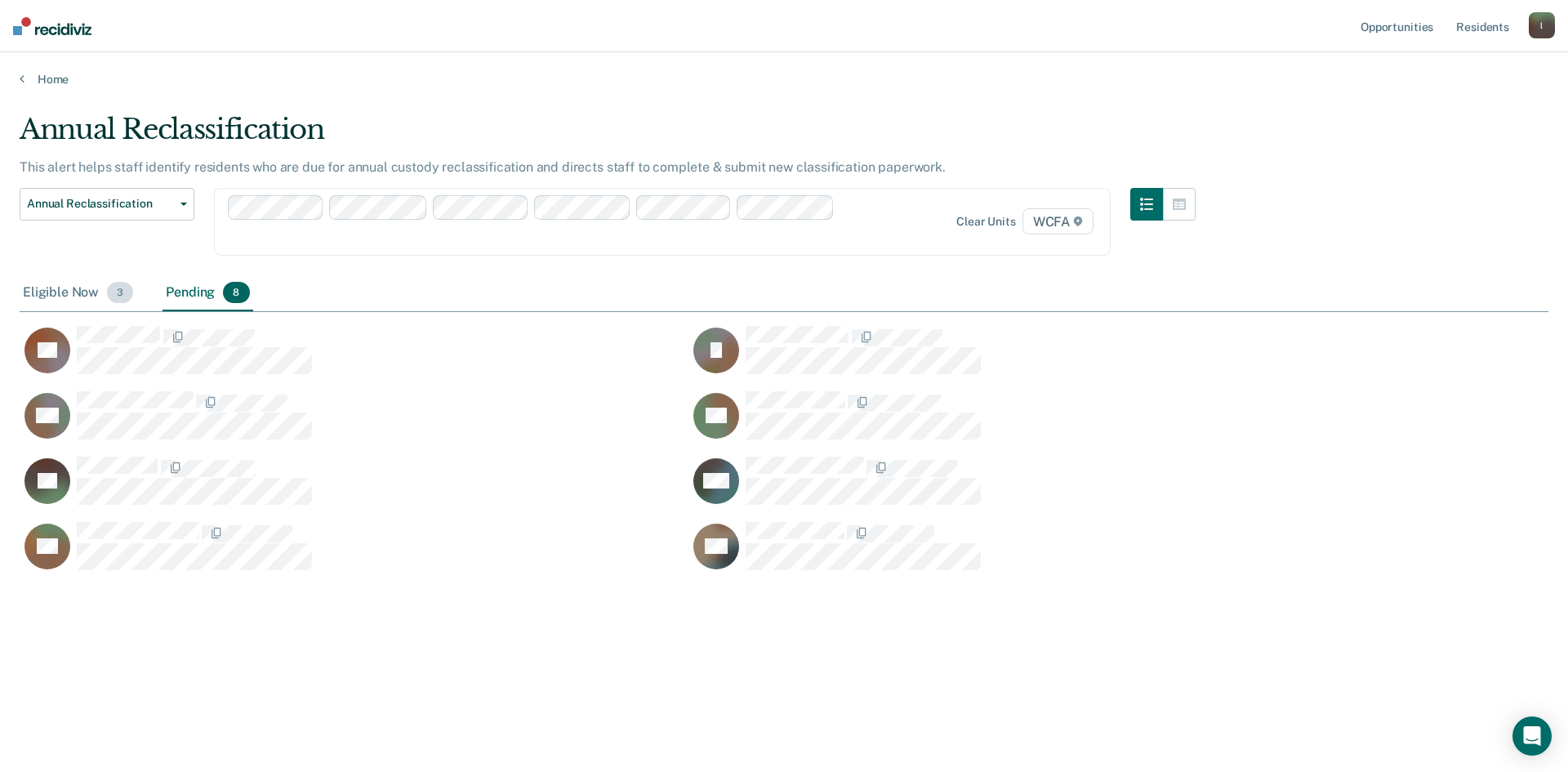
click at [76, 302] on div "Eligible Now 3" at bounding box center [77, 292] width 116 height 36
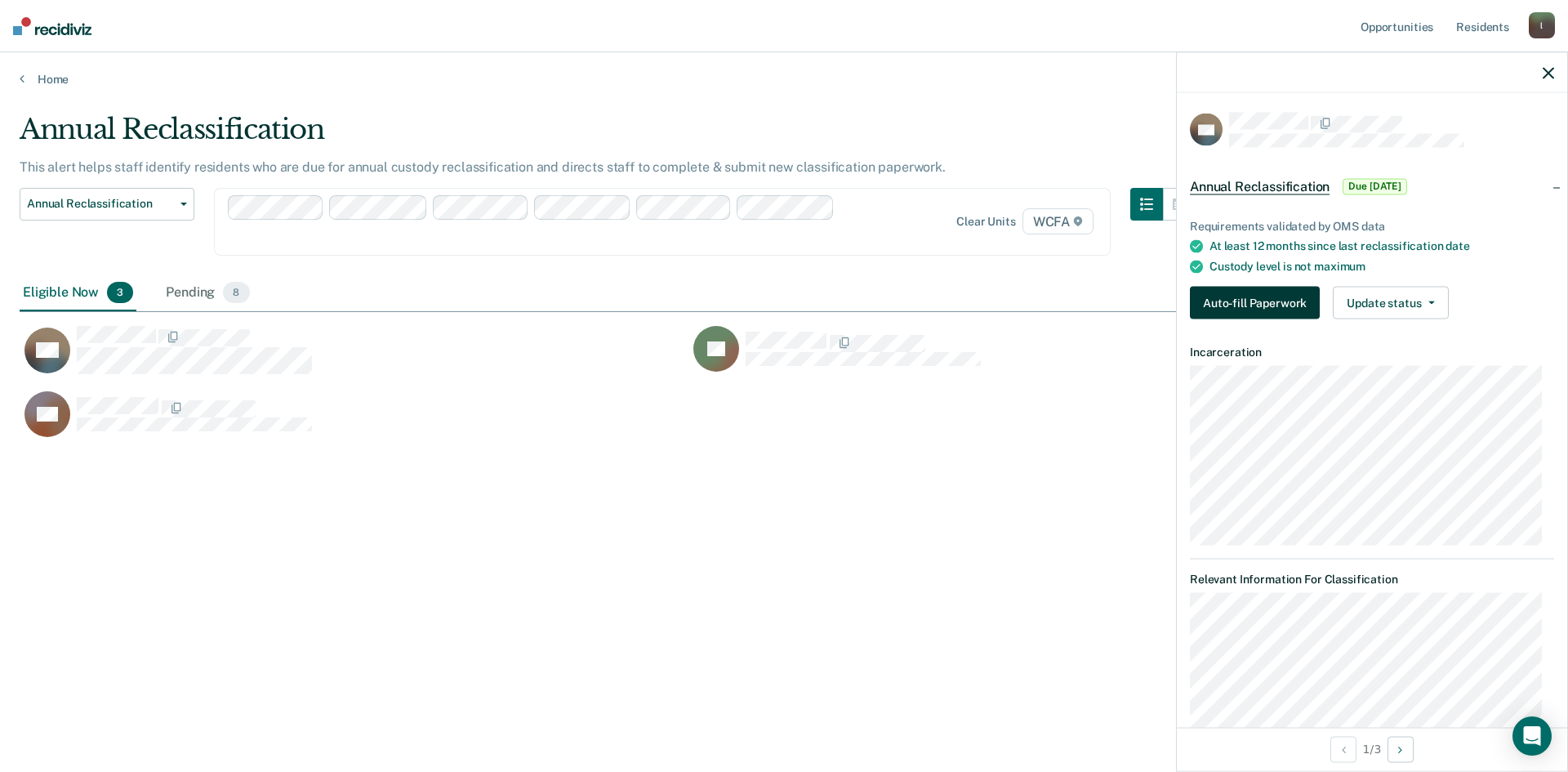
click at [1206, 296] on button "Auto-fill Paperwork" at bounding box center [1255, 303] width 130 height 33
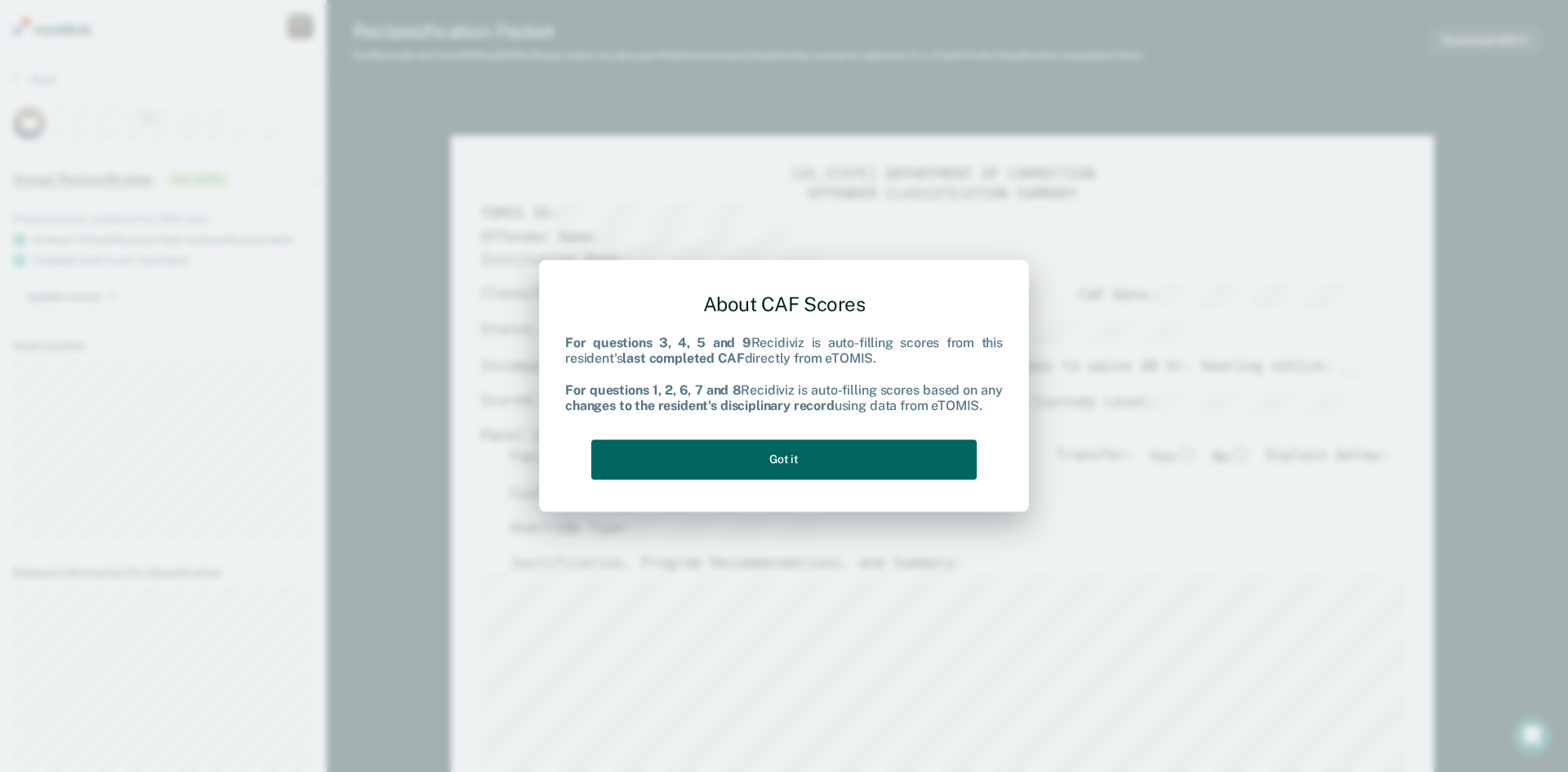
click at [822, 461] on button "Got it" at bounding box center [784, 460] width 386 height 40
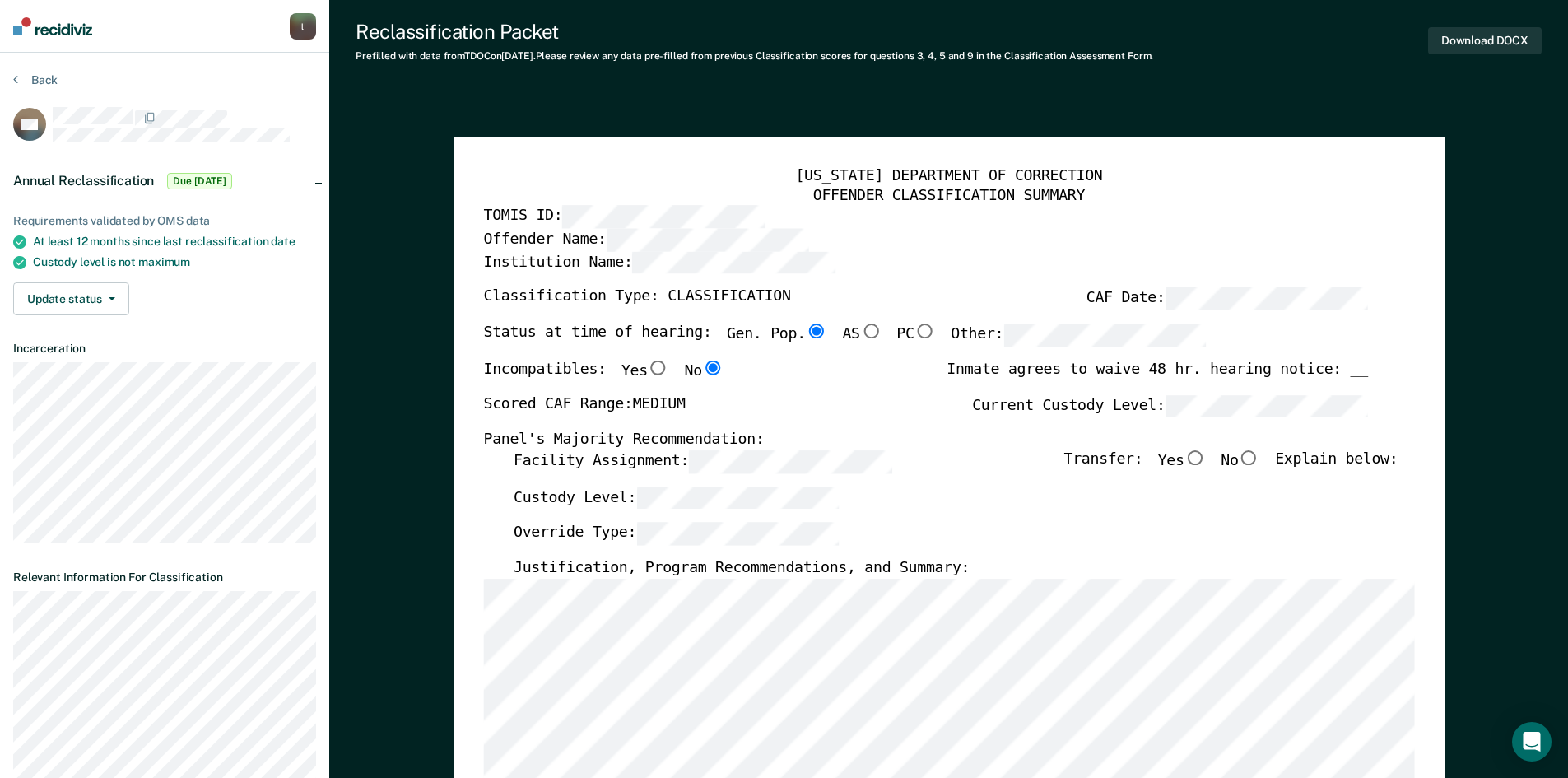
click at [1255, 457] on input "No" at bounding box center [1248, 457] width 21 height 15
type textarea "x"
radio input "true"
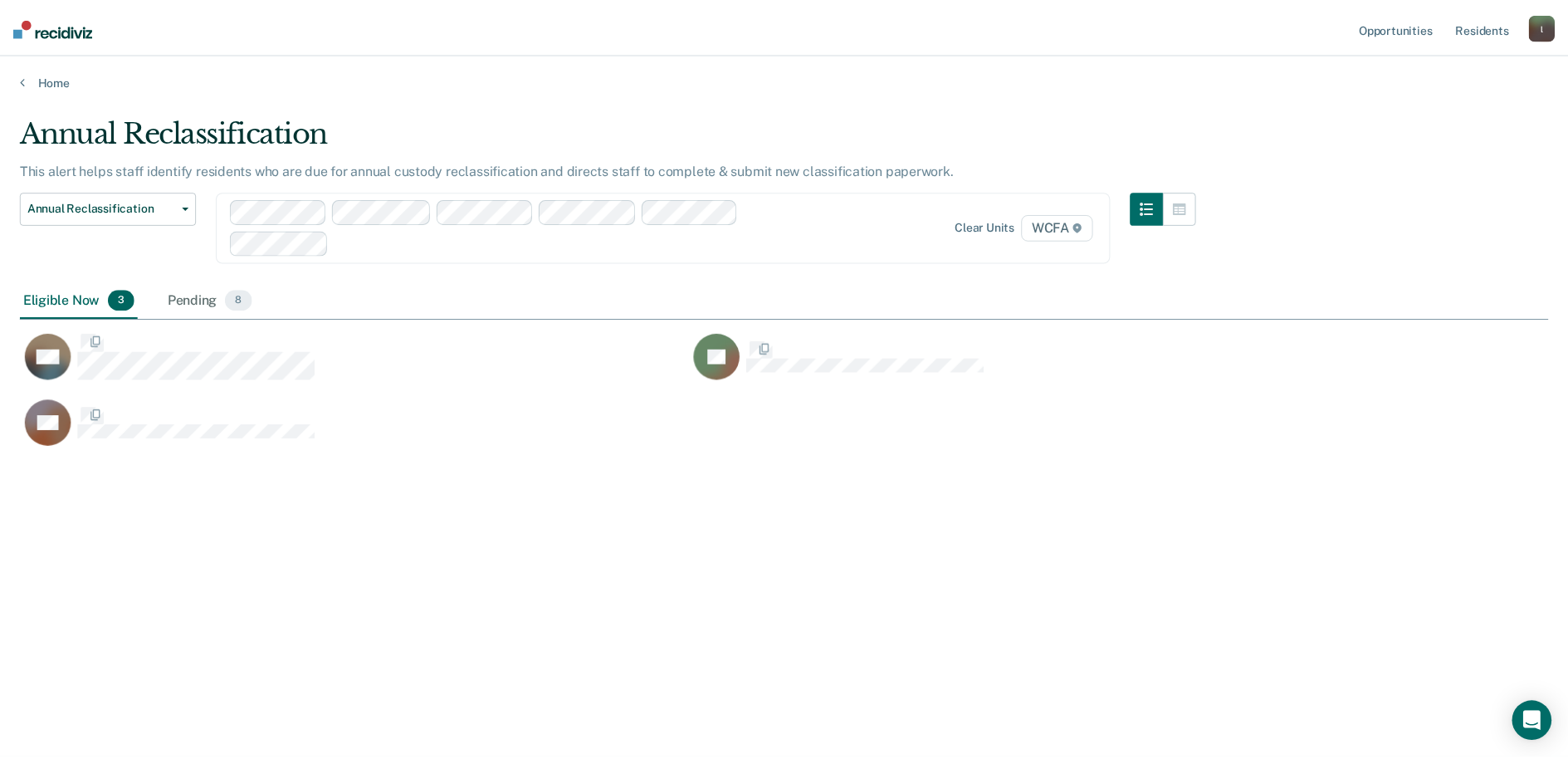
scroll to position [507, 1528]
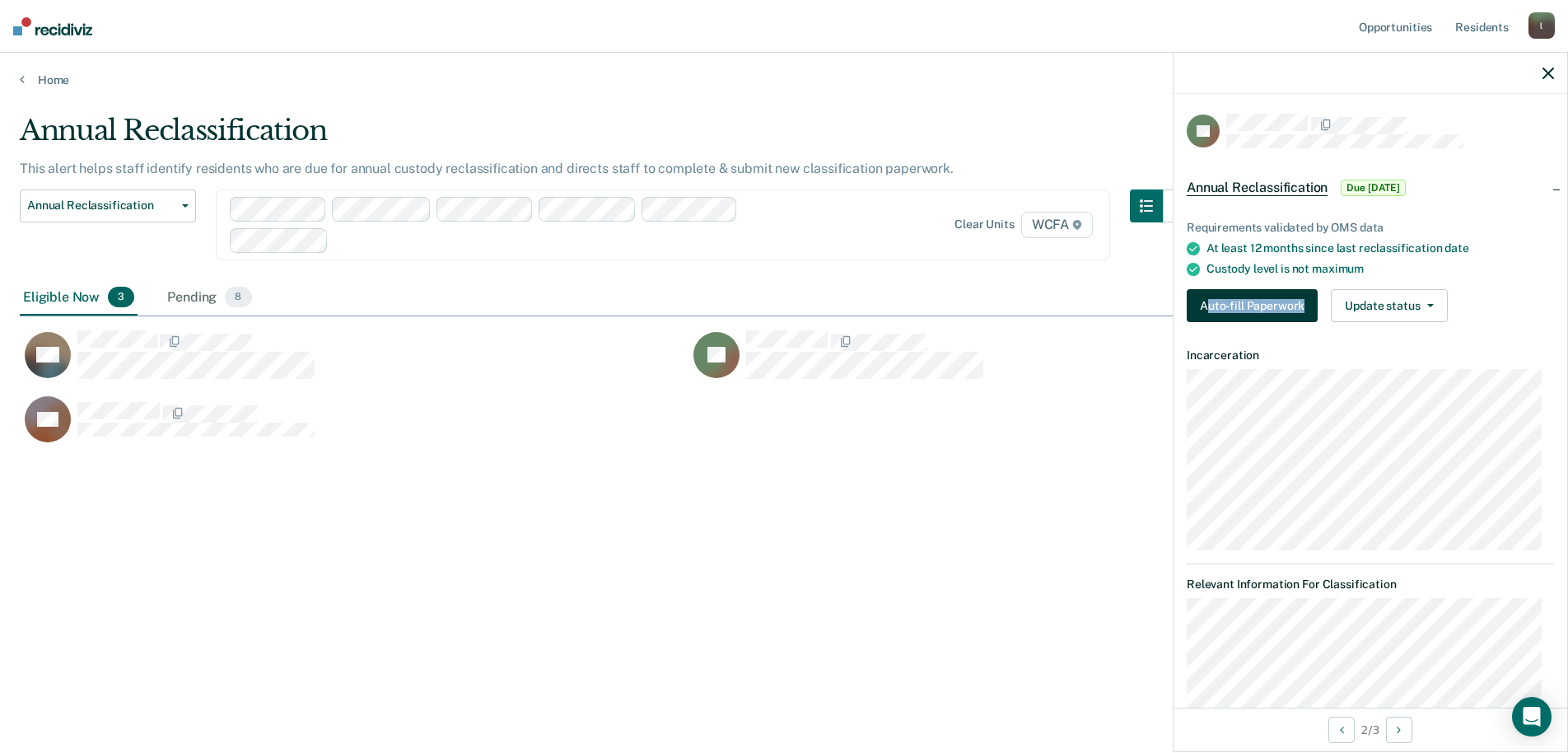
click at [1207, 318] on div "Requirements validated by OMS data At least 12 months since last reclassificati…" at bounding box center [1370, 265] width 393 height 141
click at [1207, 308] on button "Auto-fill Paperwork" at bounding box center [1251, 305] width 131 height 33
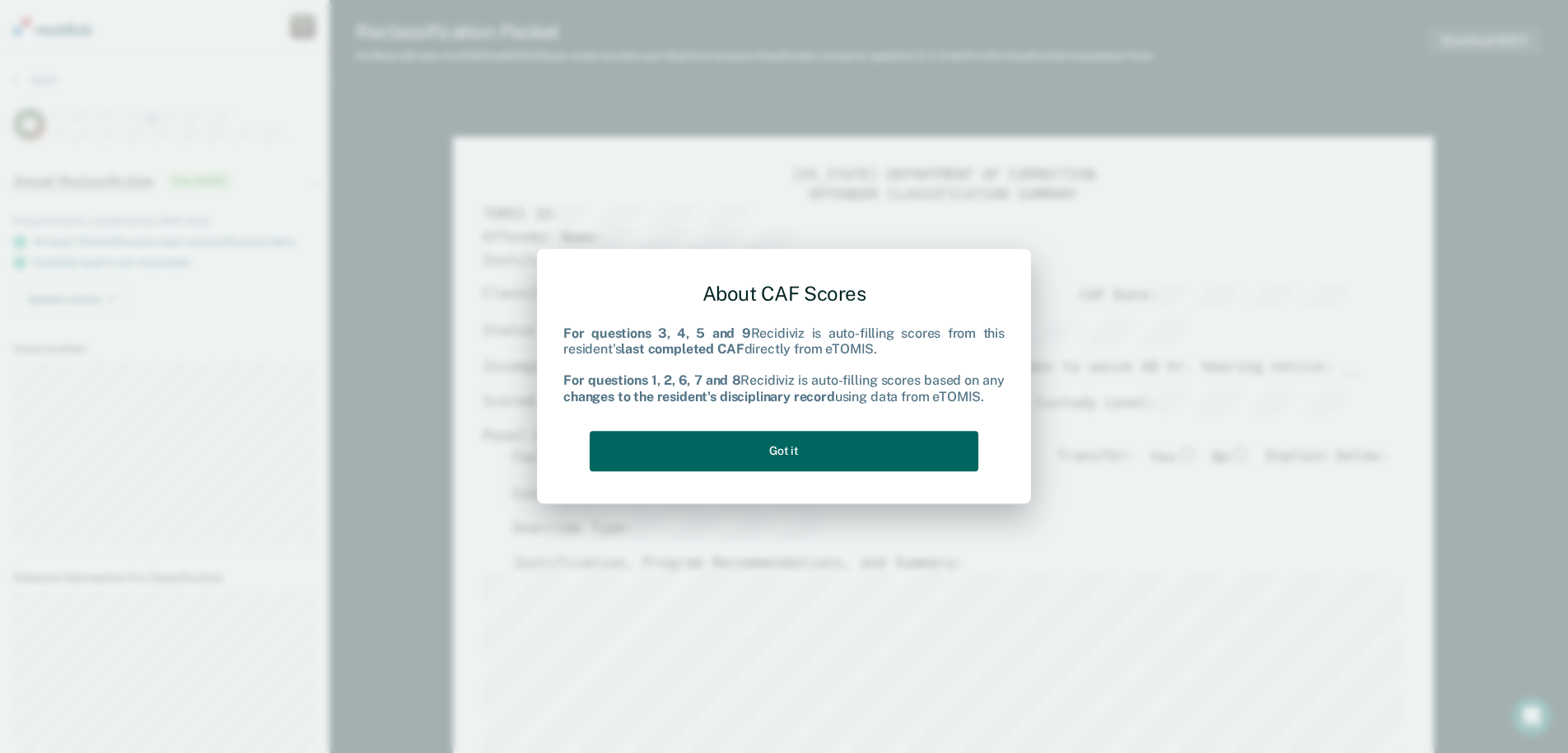
click at [812, 461] on button "Got it" at bounding box center [783, 451] width 389 height 41
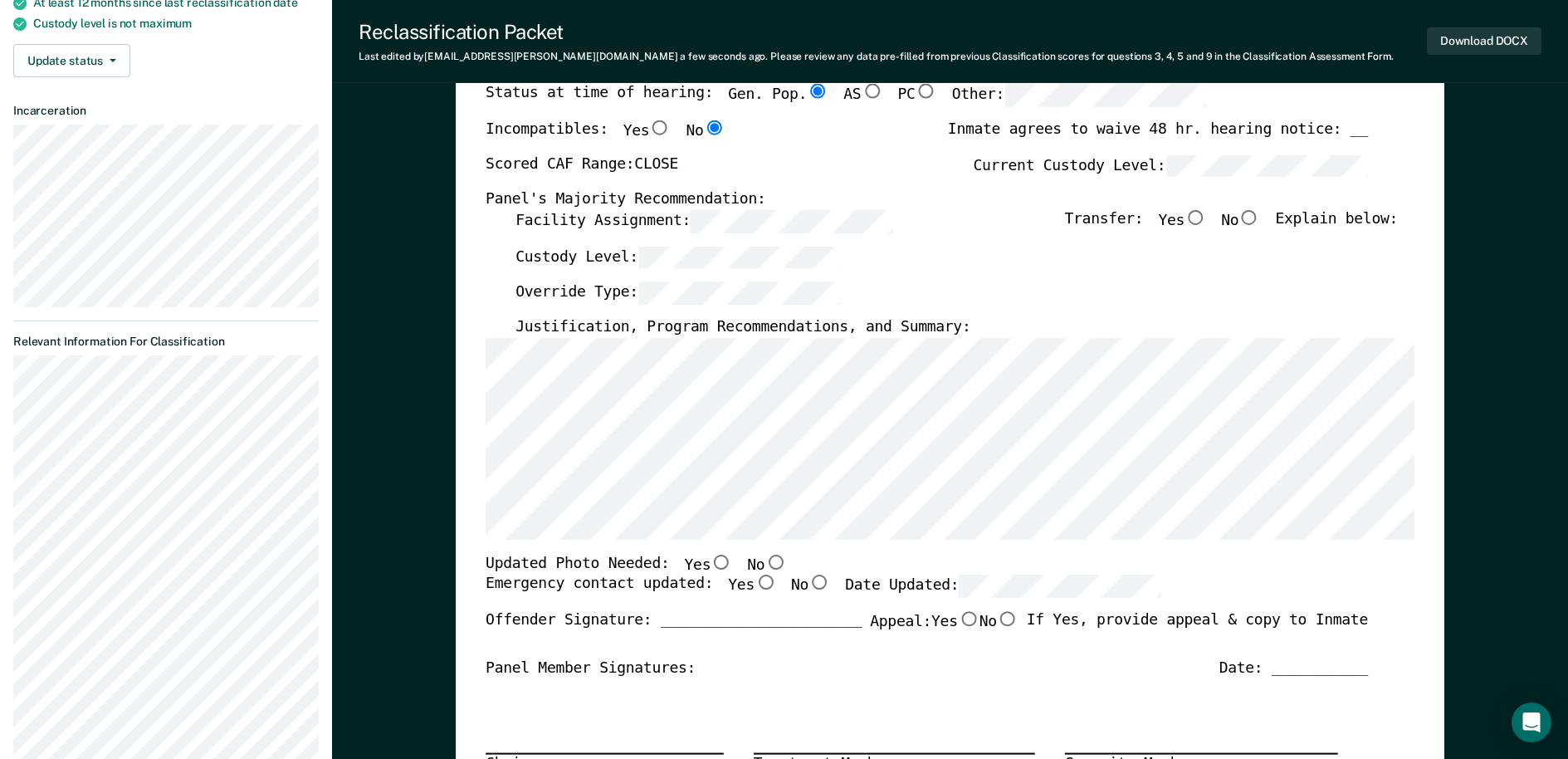
scroll to position [249, 0]
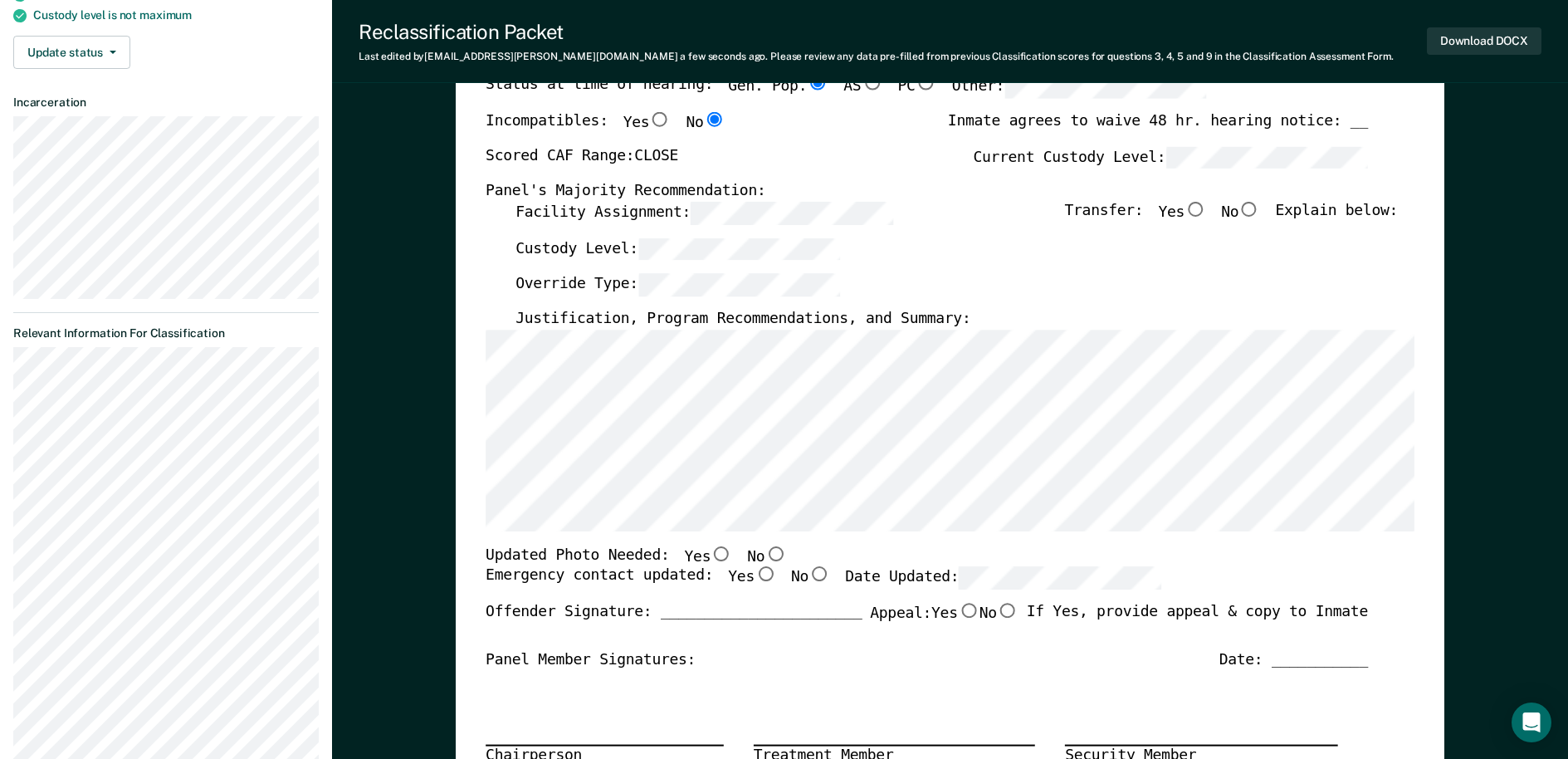
click at [710, 556] on input "Yes" at bounding box center [721, 552] width 21 height 15
type textarea "x"
radio input "true"
click at [754, 571] on input "Yes" at bounding box center [765, 573] width 21 height 15
type textarea "x"
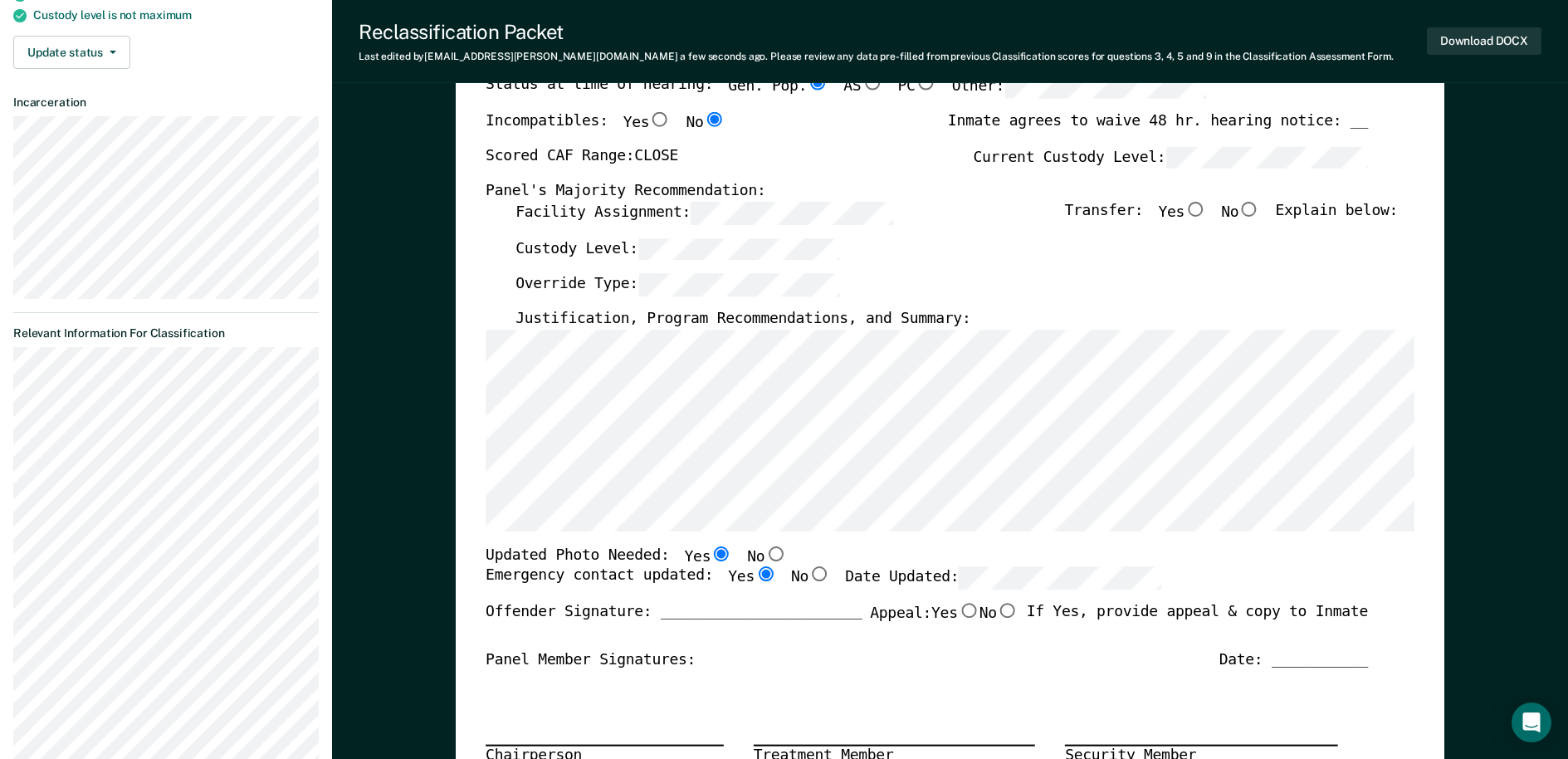
radio input "true"
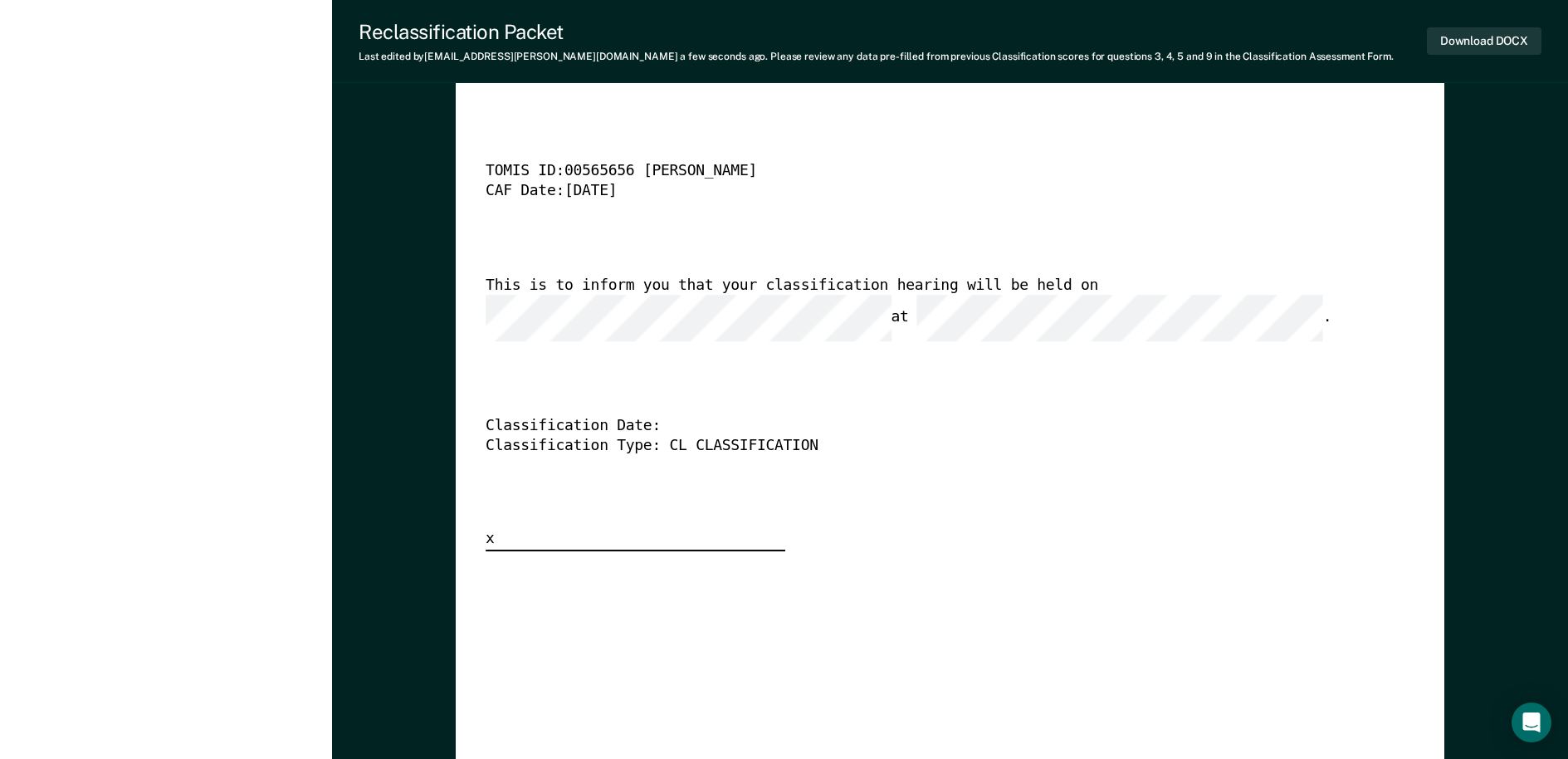
scroll to position [4233, 0]
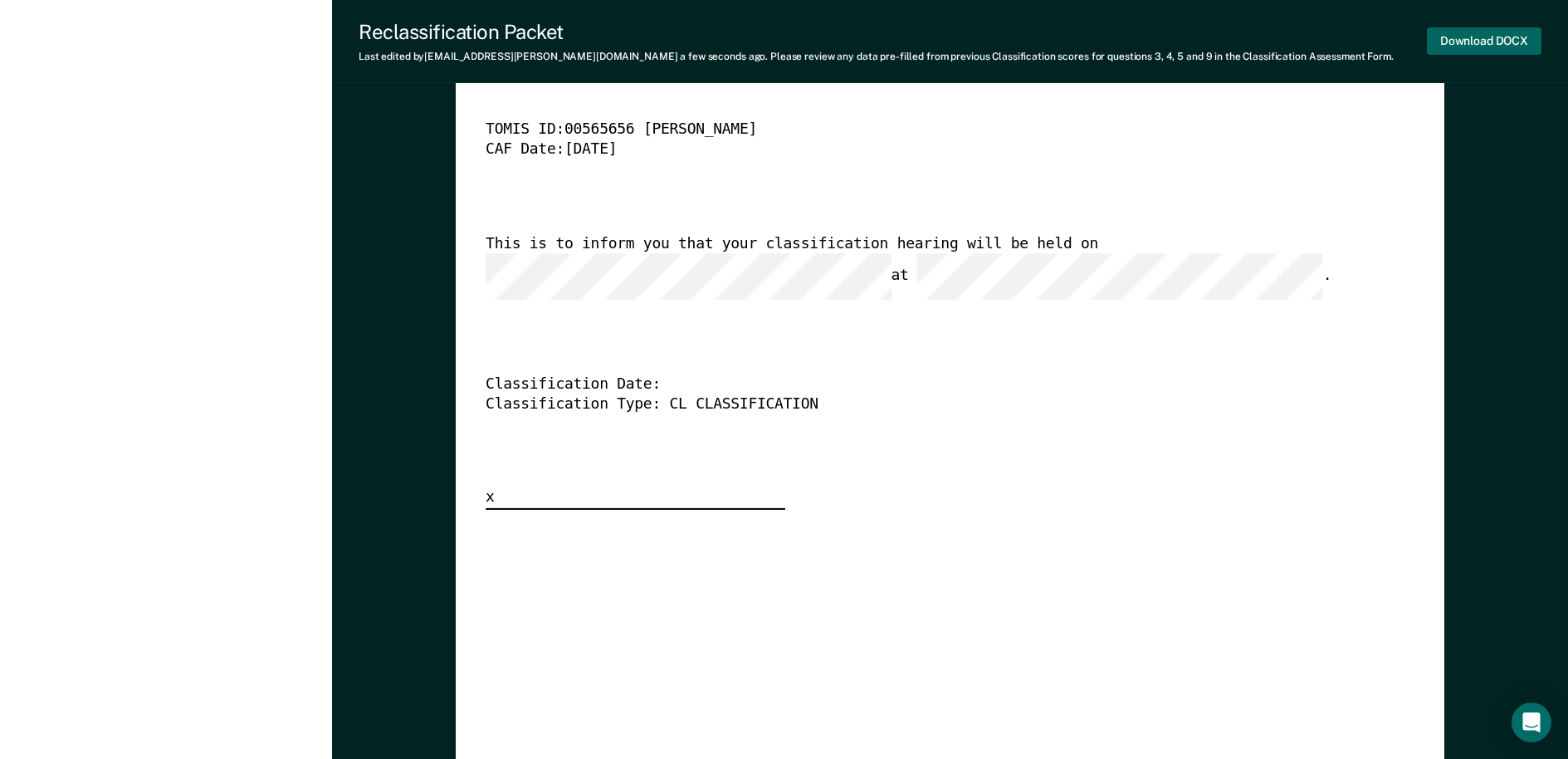
click at [1476, 49] on button "Download DOCX" at bounding box center [1484, 41] width 114 height 27
type textarea "x"
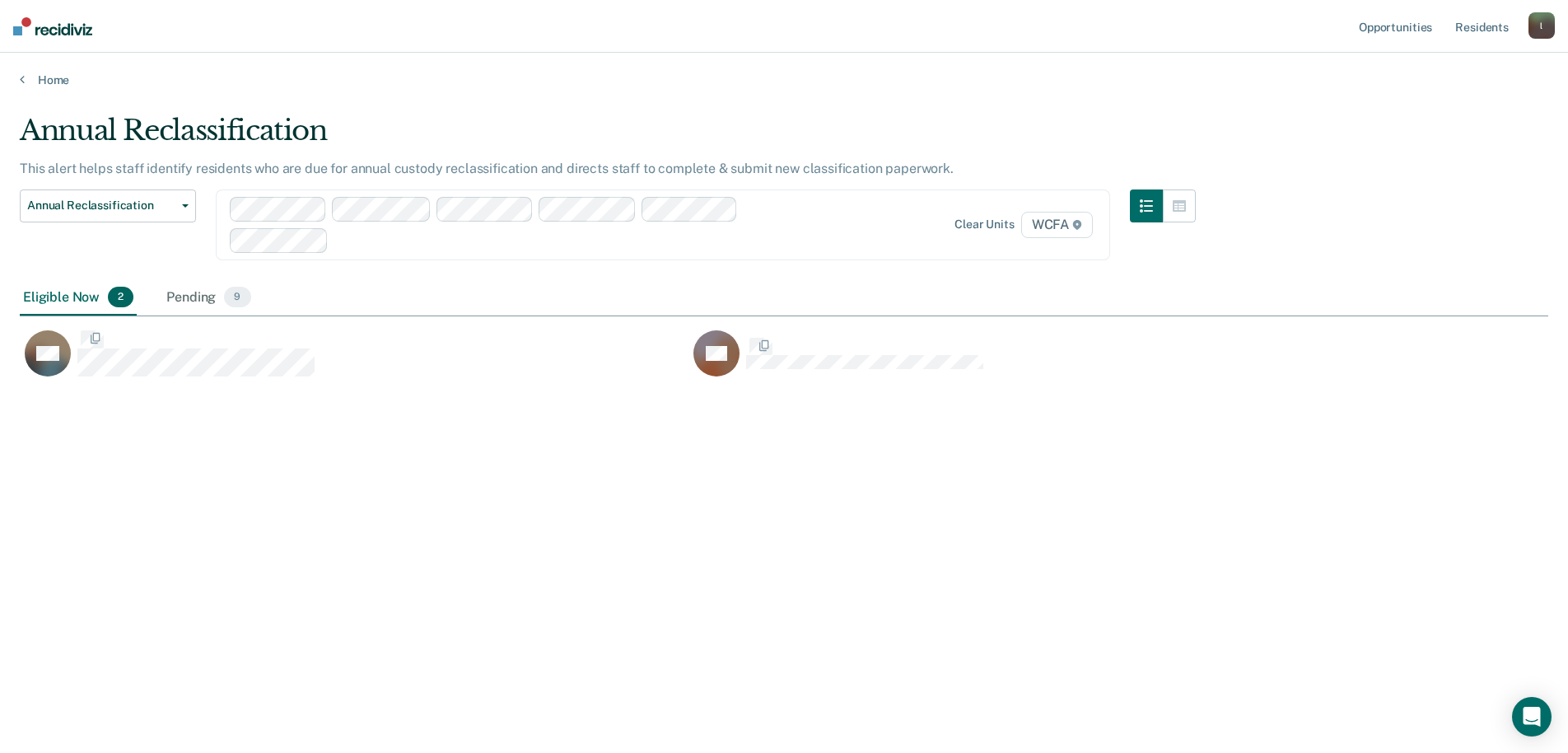
scroll to position [503, 1516]
